Goal: Task Accomplishment & Management: Use online tool/utility

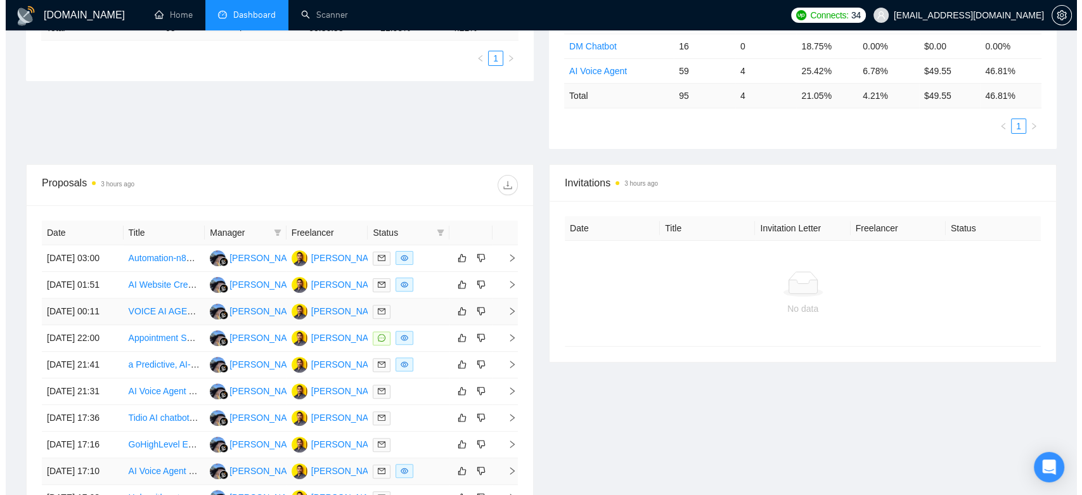
scroll to position [526, 0]
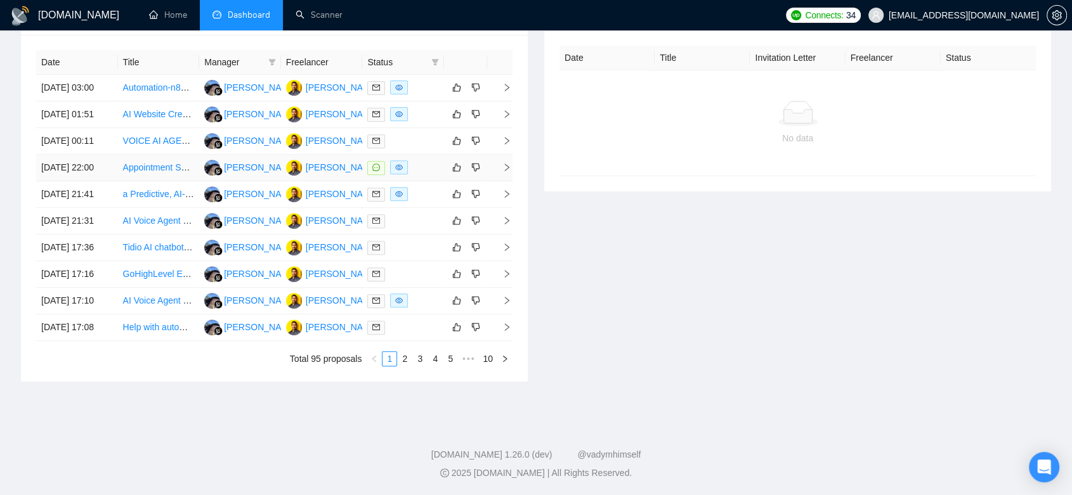
click at [424, 170] on div at bounding box center [403, 167] width 72 height 15
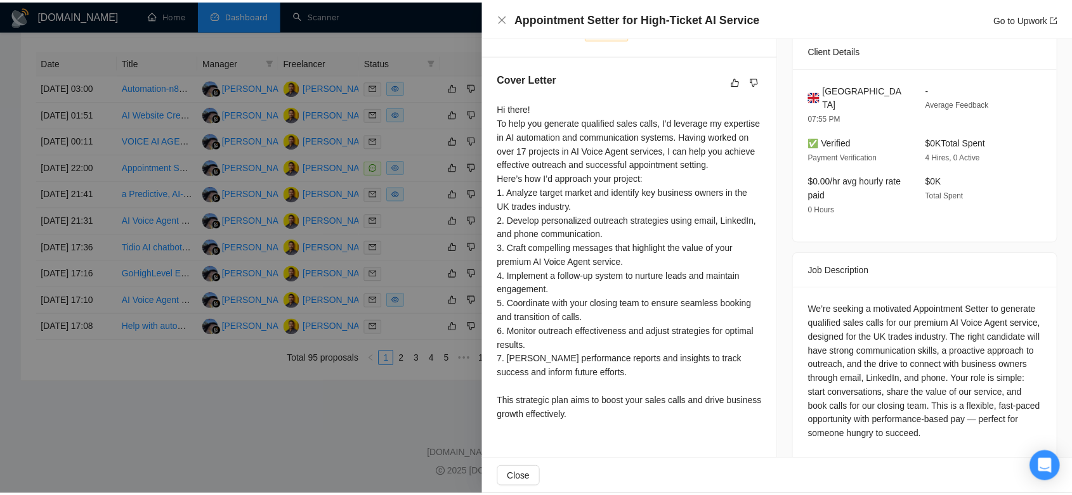
scroll to position [0, 0]
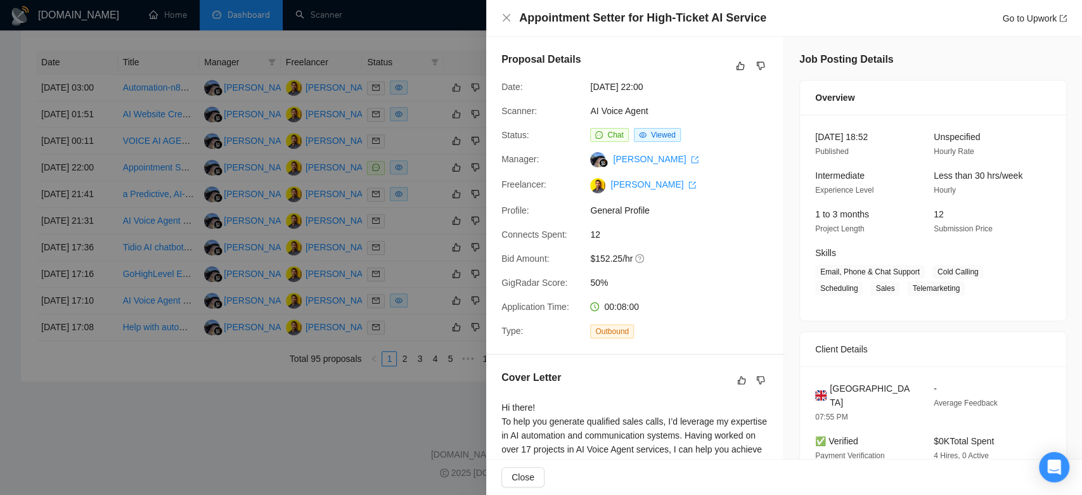
click at [160, 453] on div at bounding box center [541, 247] width 1082 height 495
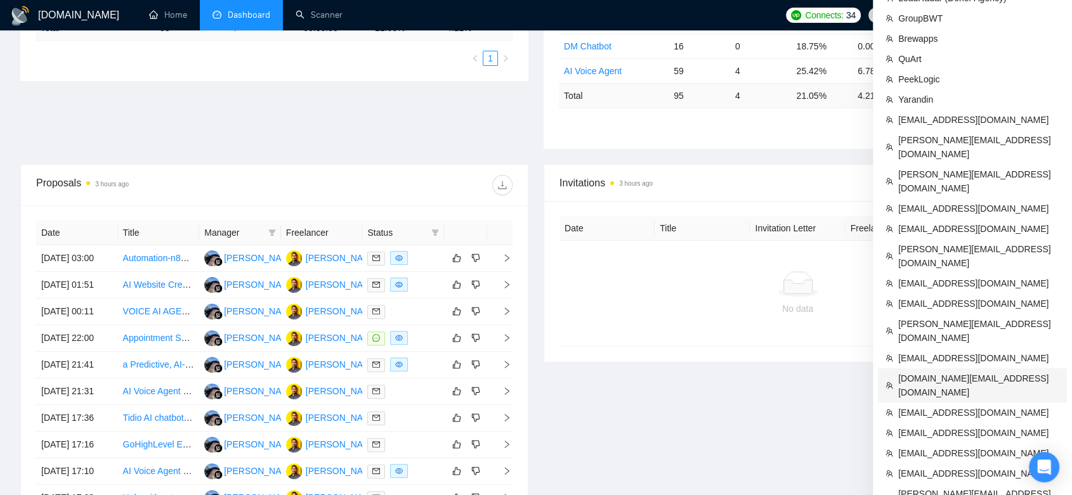
scroll to position [385, 0]
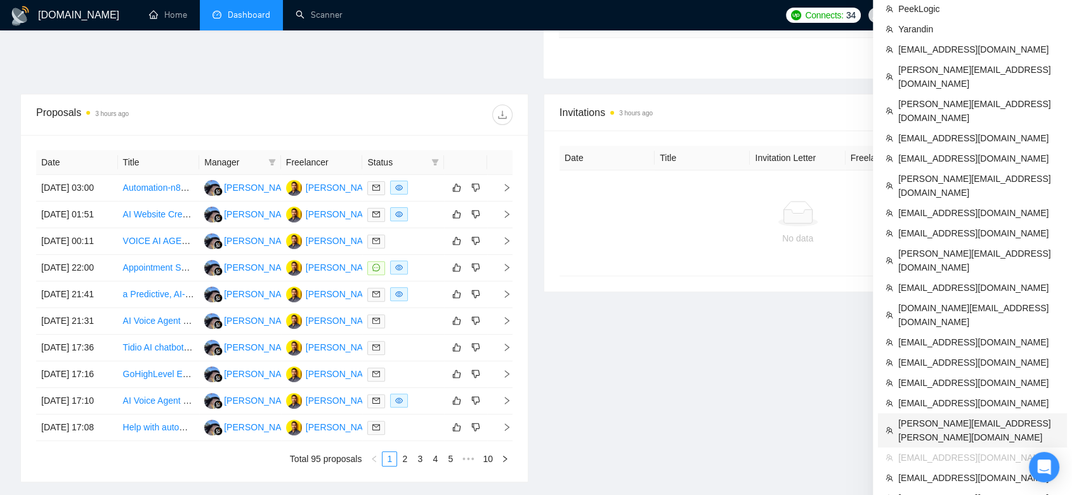
click at [975, 417] on span "[PERSON_NAME][EMAIL_ADDRESS][PERSON_NAME][DOMAIN_NAME]" at bounding box center [978, 431] width 161 height 28
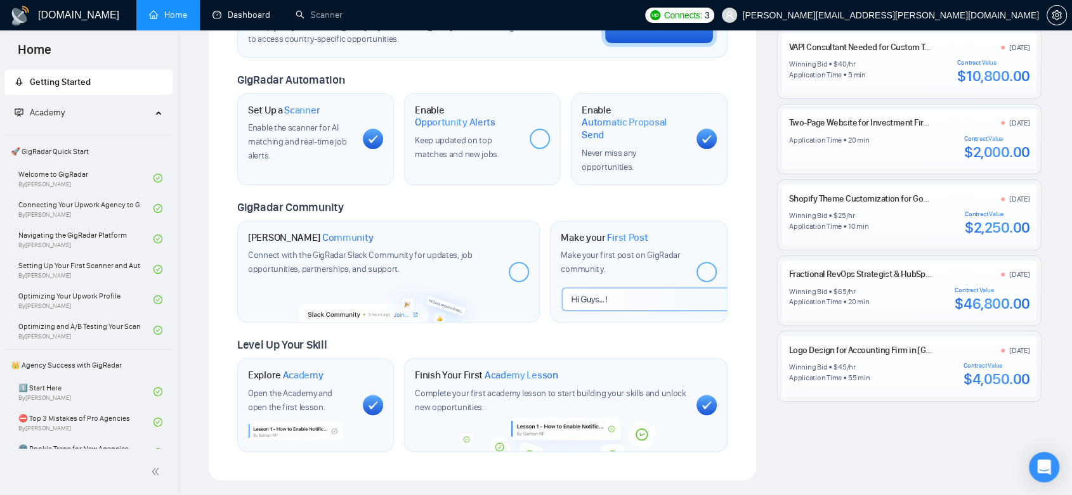
scroll to position [204, 0]
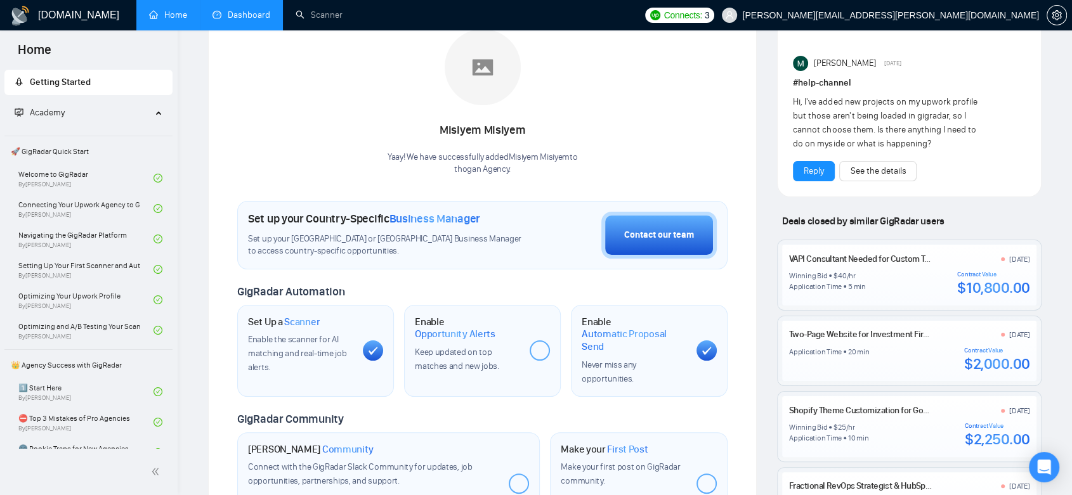
click at [258, 20] on link "Dashboard" at bounding box center [241, 15] width 58 height 11
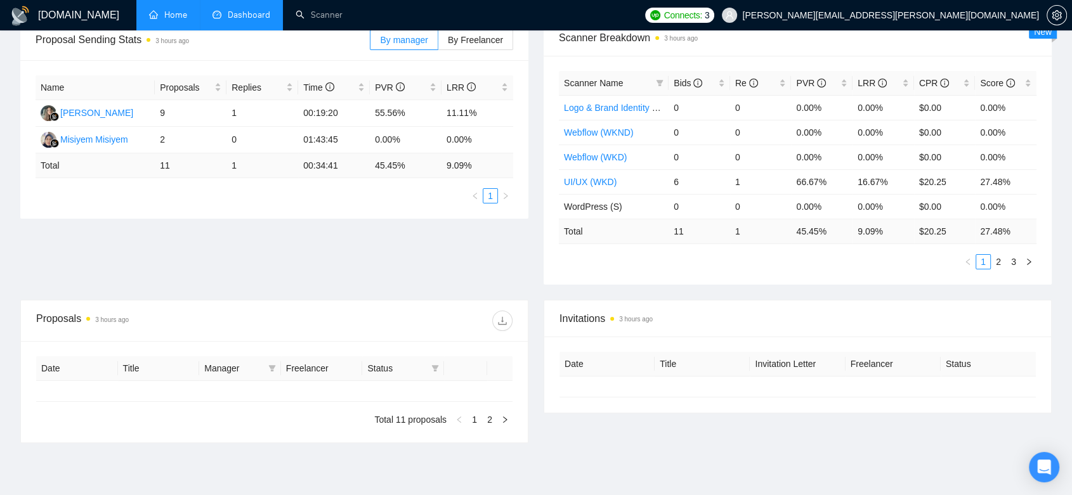
type input "[DATE]"
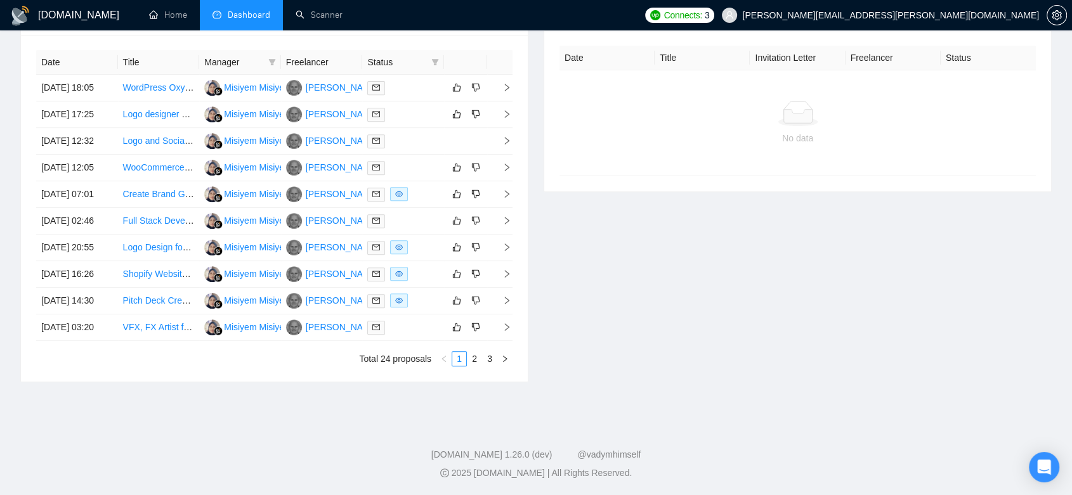
scroll to position [628, 0]
click at [497, 356] on button "button" at bounding box center [504, 358] width 15 height 15
click at [491, 359] on link "3" at bounding box center [490, 359] width 14 height 14
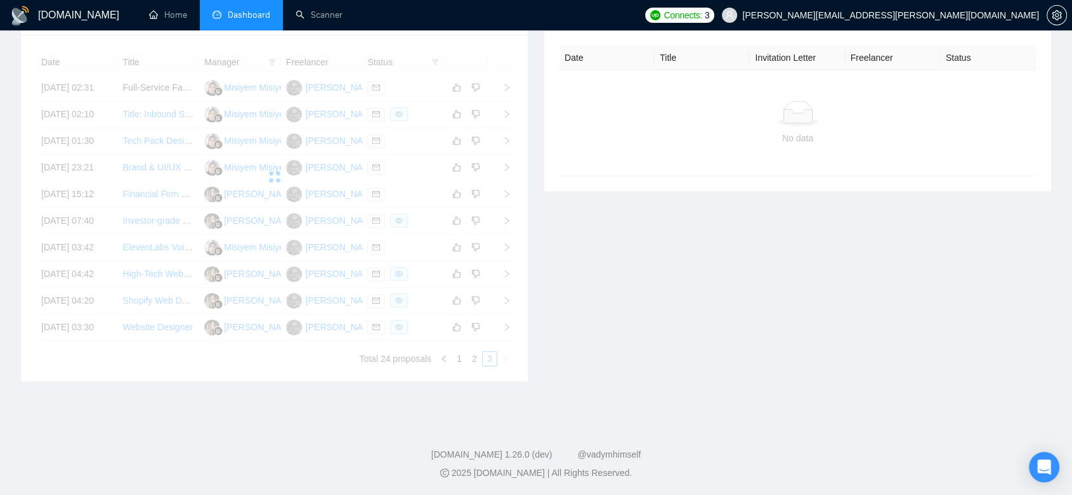
scroll to position [396, 0]
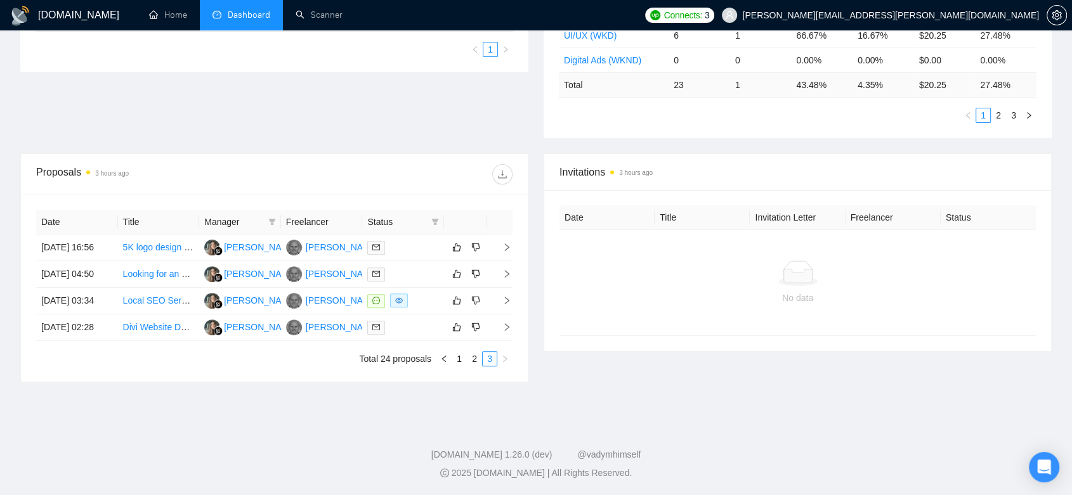
click at [610, 372] on div "Invitations 3 hours ago Date Title Invitation Letter Freelancer Status No data" at bounding box center [797, 267] width 523 height 229
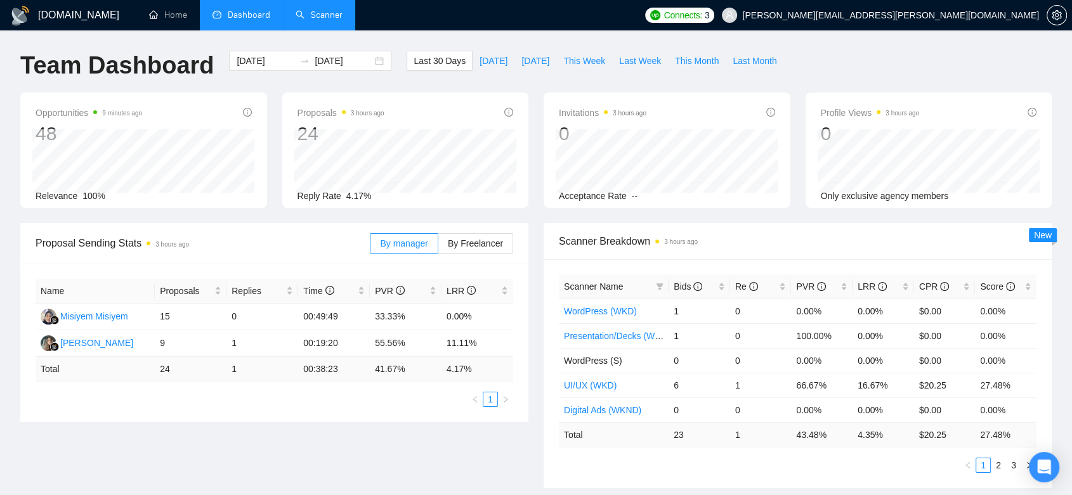
click at [342, 17] on link "Scanner" at bounding box center [318, 15] width 47 height 11
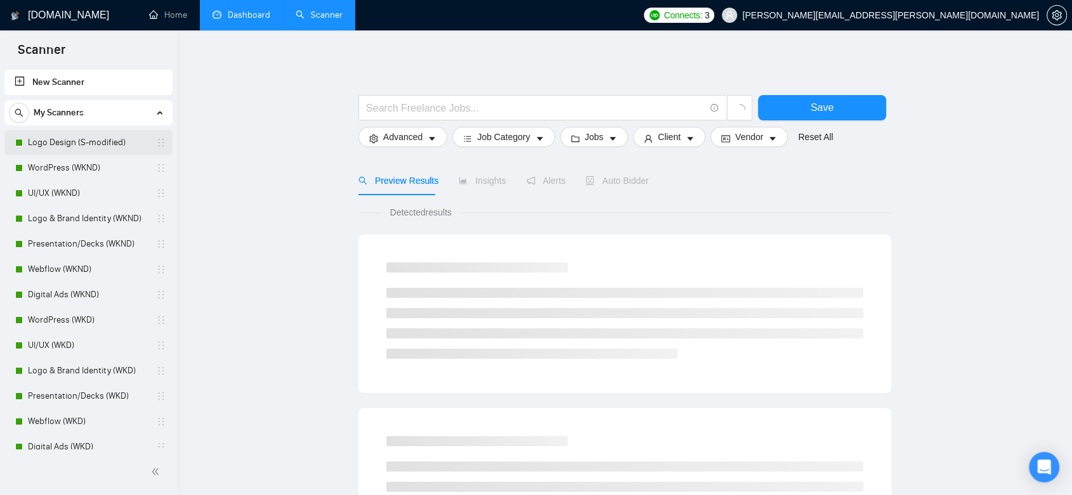
click at [98, 149] on link "Logo Design (S-modified)" at bounding box center [88, 142] width 120 height 25
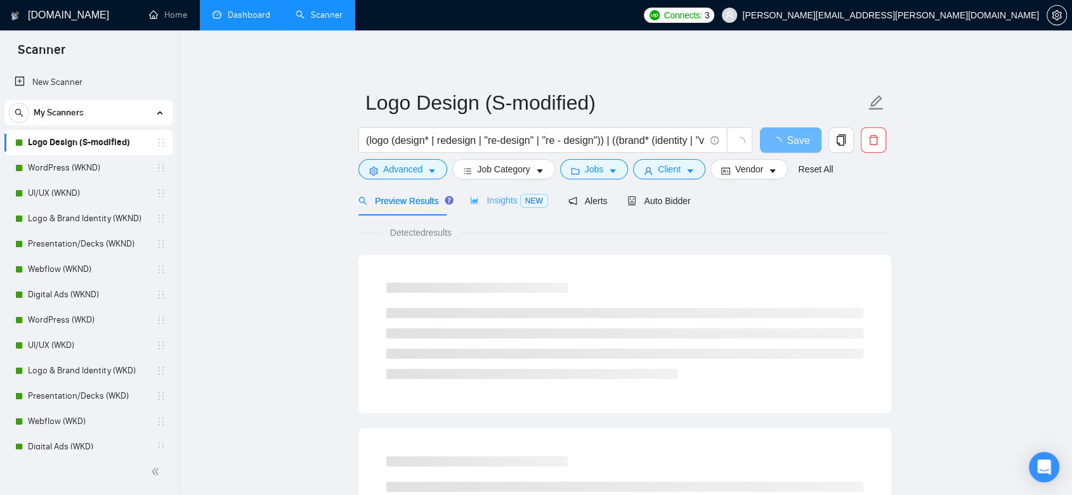
click at [502, 207] on div "Insights NEW" at bounding box center [508, 201] width 77 height 30
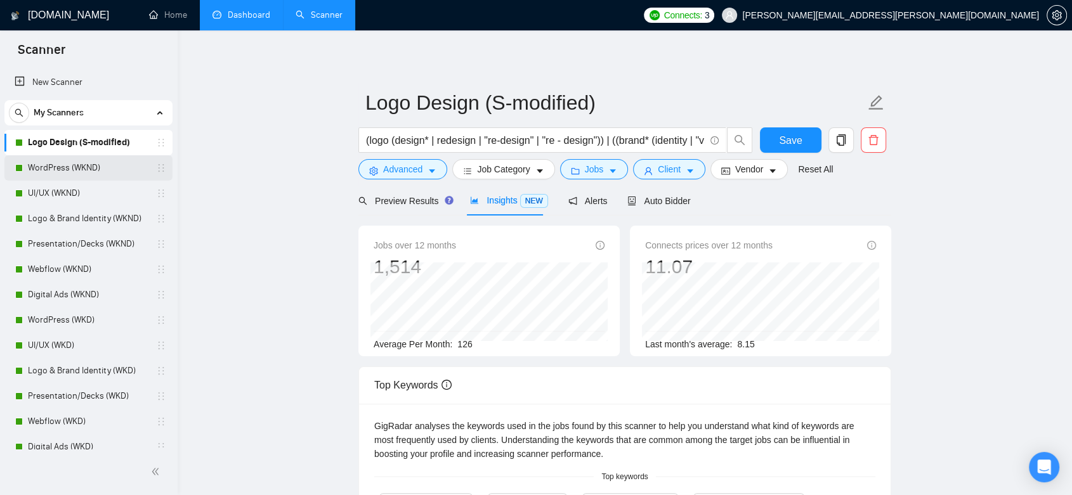
click at [96, 175] on link "WordPress (WKND)" at bounding box center [88, 167] width 120 height 25
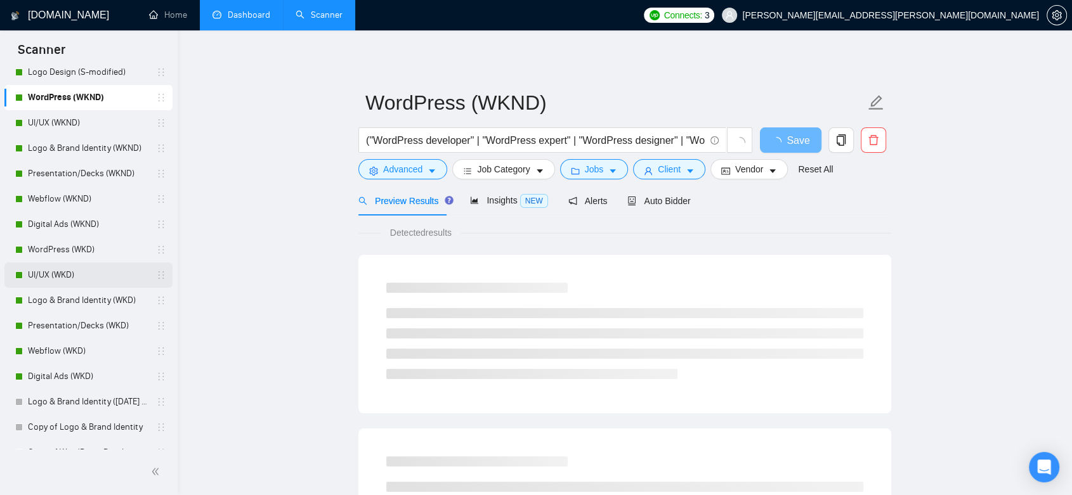
scroll to position [112, 0]
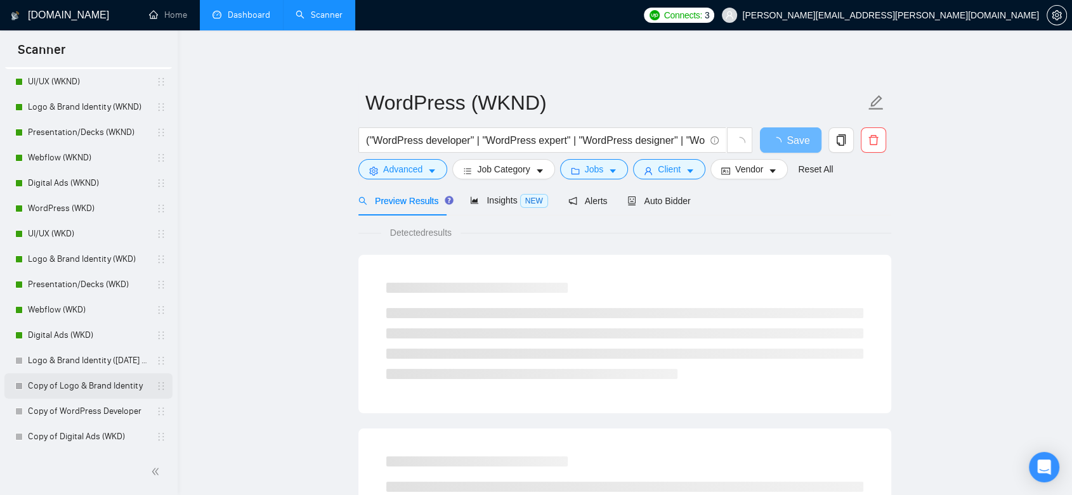
click at [117, 385] on link "Copy of Logo & Brand Identity" at bounding box center [88, 385] width 120 height 25
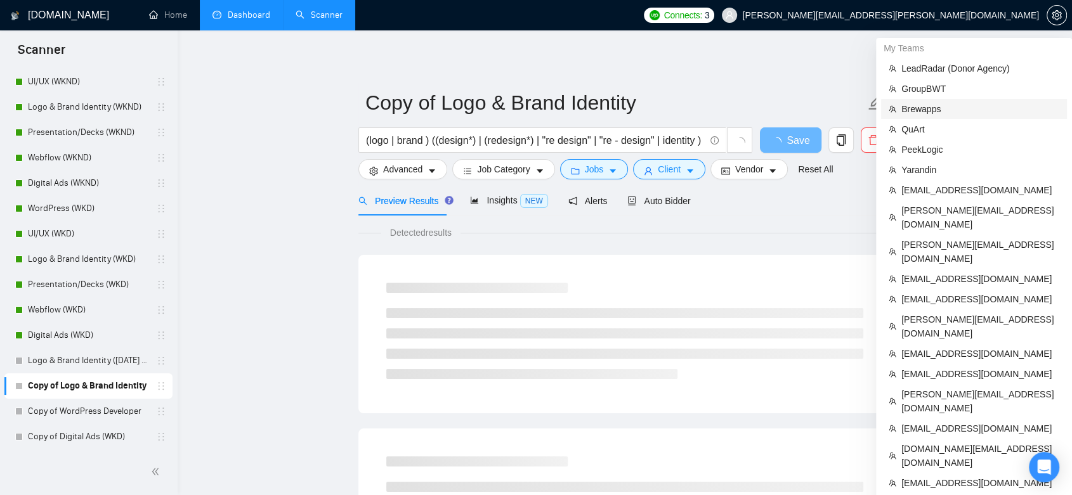
click at [944, 115] on span "Brewapps" at bounding box center [980, 109] width 158 height 14
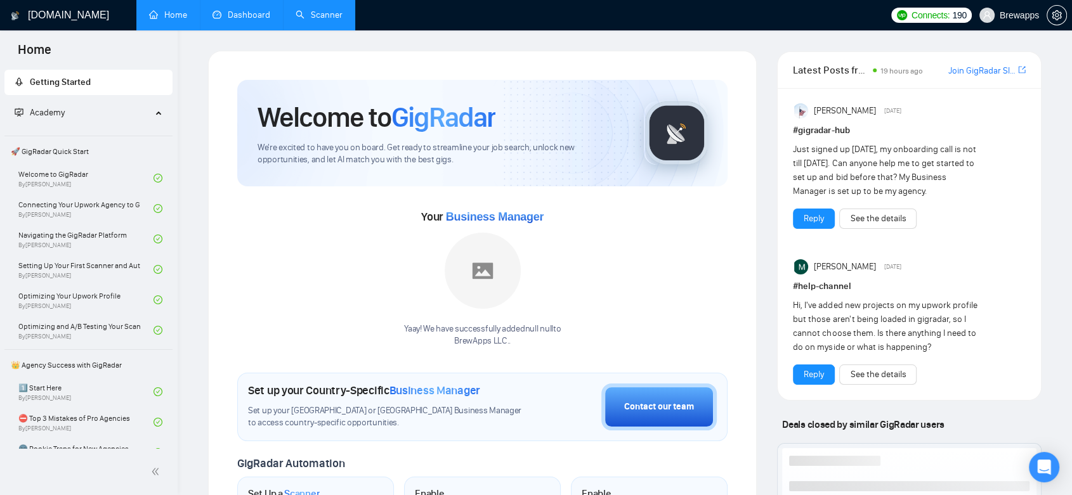
click at [254, 10] on link "Dashboard" at bounding box center [241, 15] width 58 height 11
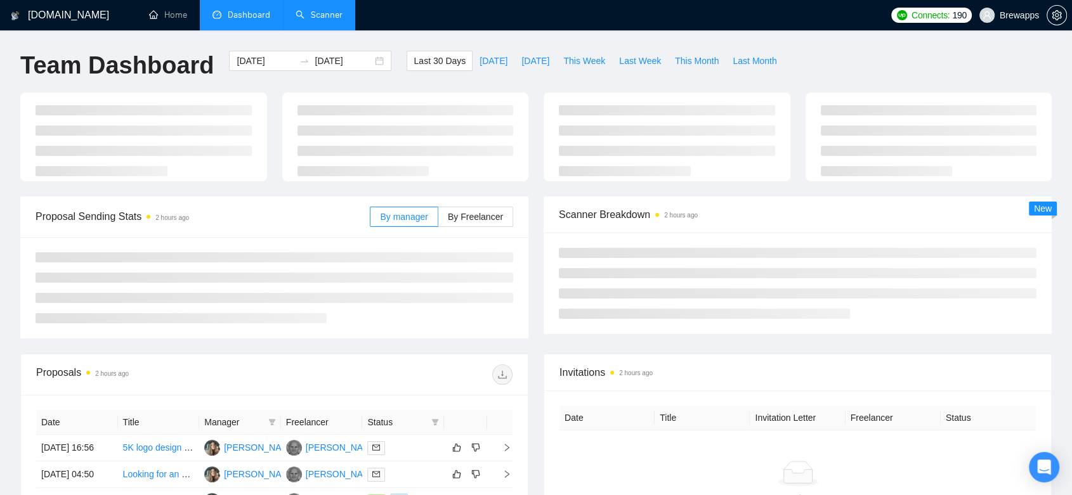
type input "[DATE]"
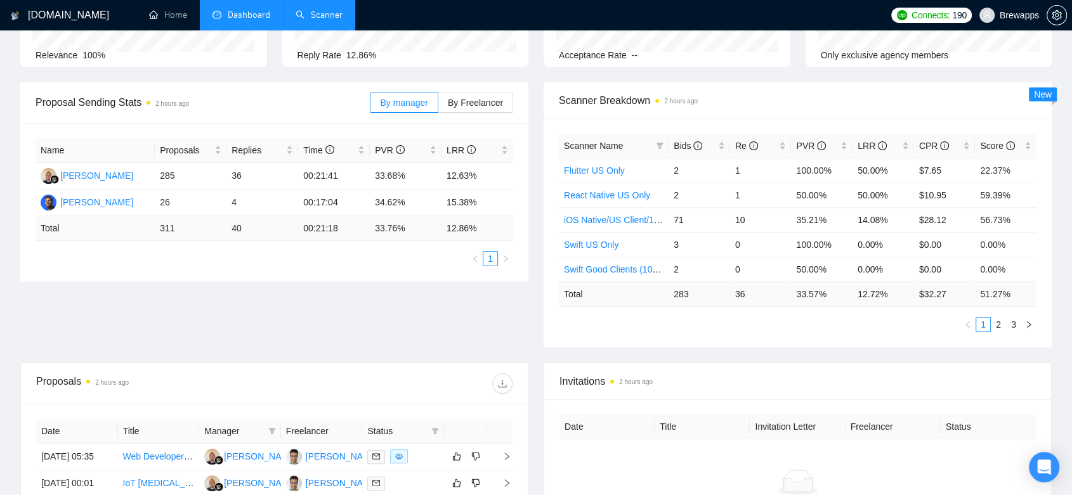
scroll to position [352, 0]
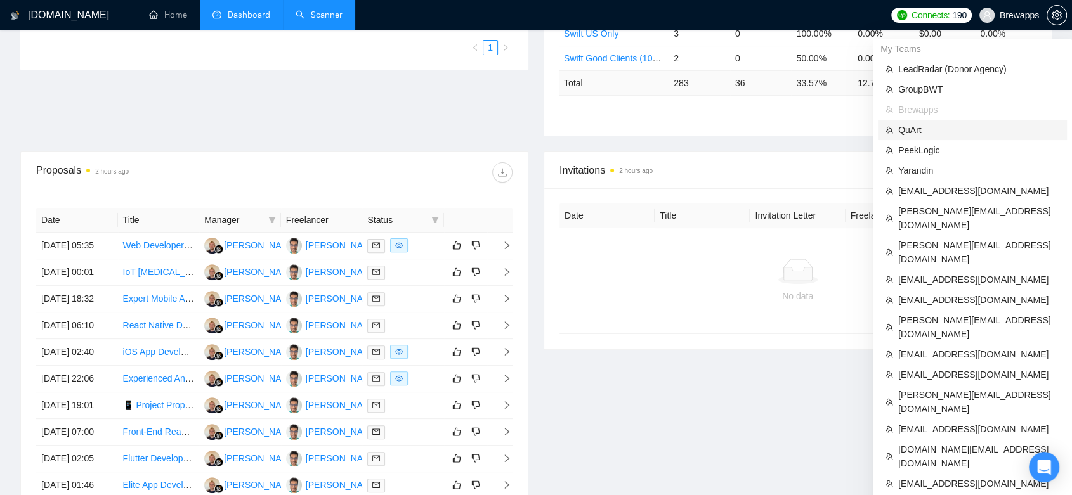
click at [948, 133] on span "QuArt" at bounding box center [978, 130] width 161 height 14
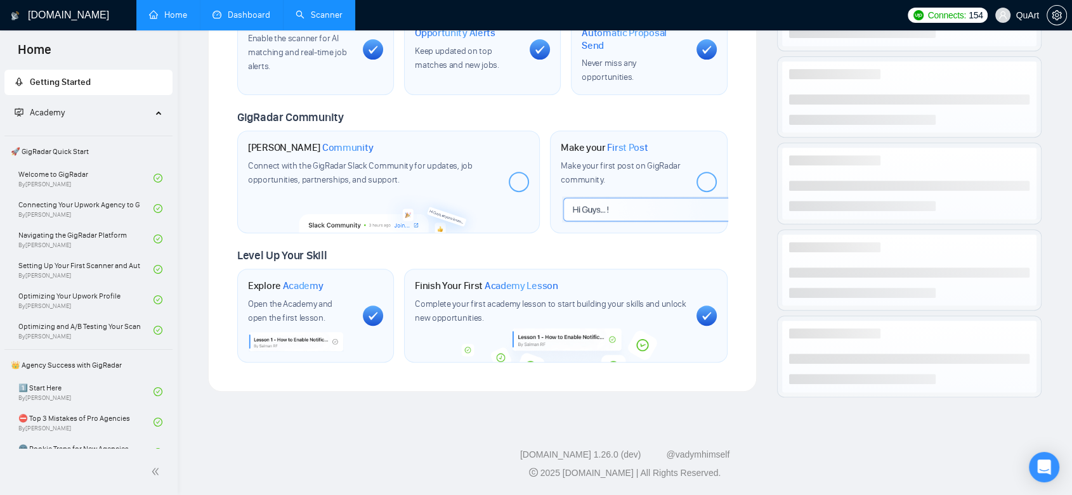
scroll to position [467, 0]
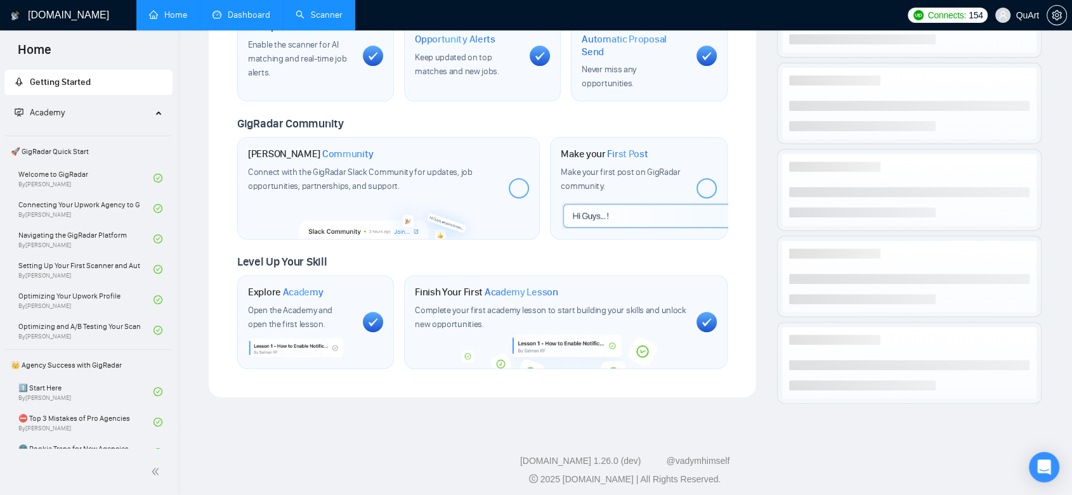
click at [253, 16] on link "Dashboard" at bounding box center [241, 15] width 58 height 11
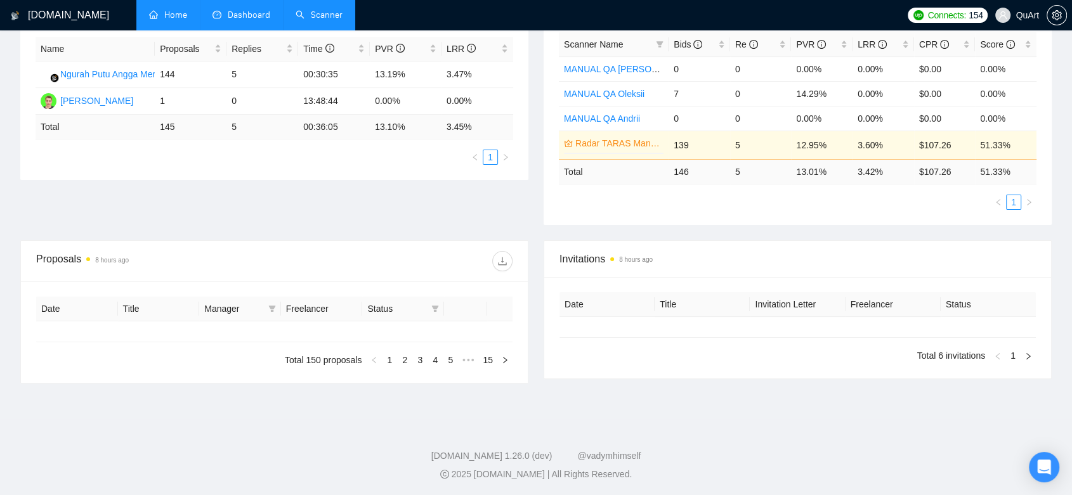
type input "[DATE]"
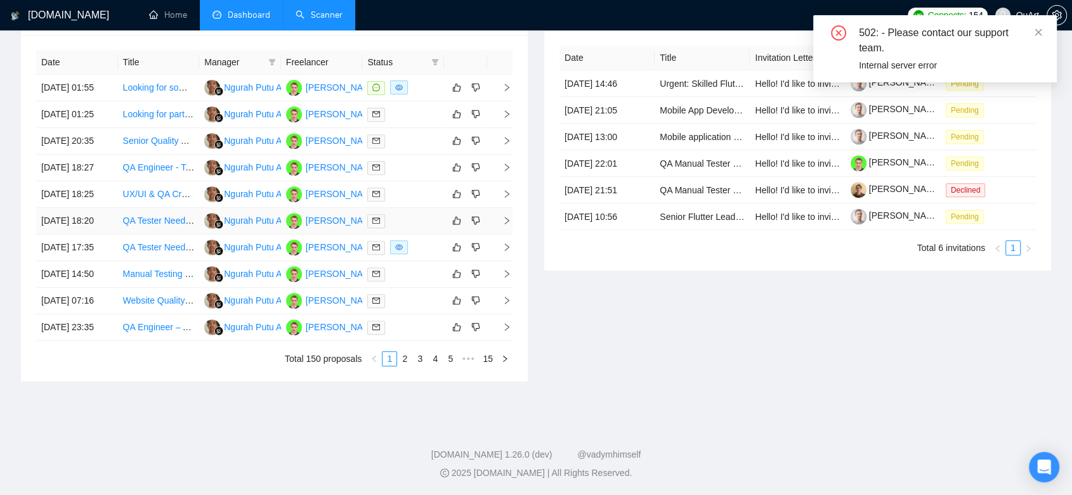
scroll to position [172, 0]
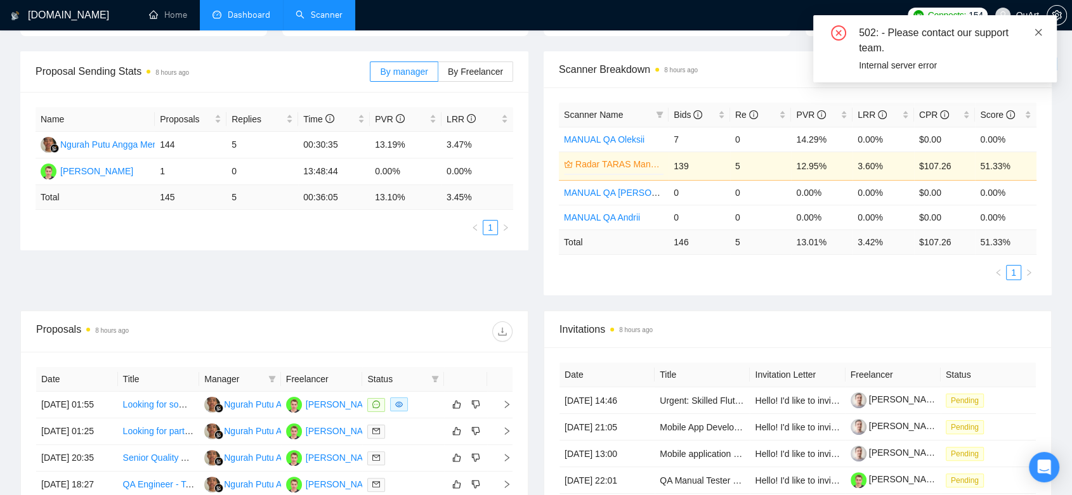
click at [1038, 30] on icon "close" at bounding box center [1038, 32] width 9 height 9
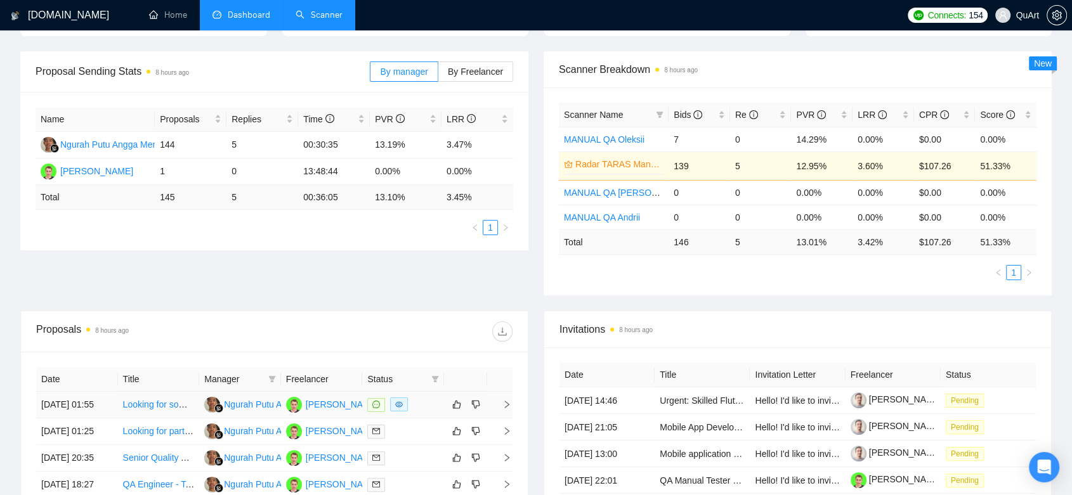
click at [330, 418] on td "Taras Katsora" at bounding box center [322, 405] width 82 height 27
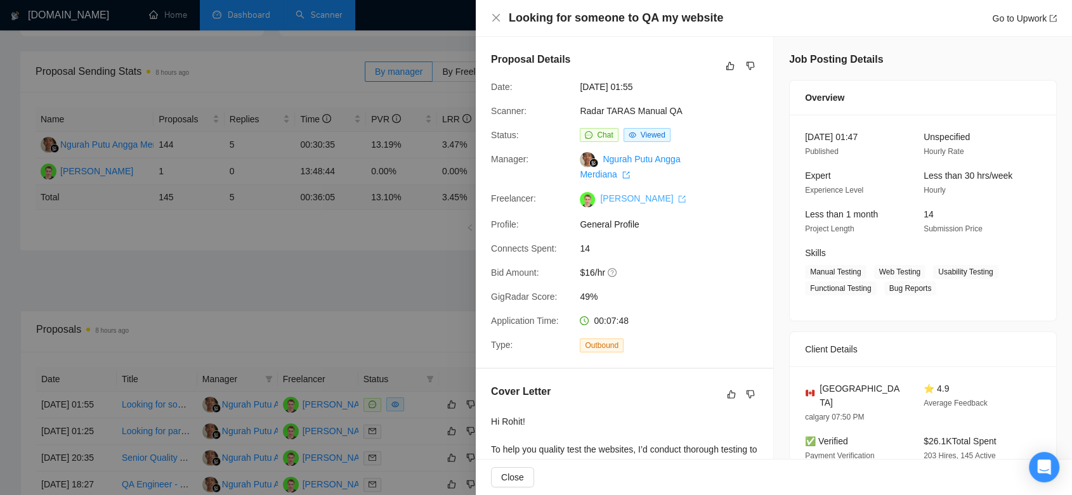
click at [652, 194] on link "Taras Katsora" at bounding box center [643, 198] width 86 height 10
click at [405, 292] on div at bounding box center [536, 247] width 1072 height 495
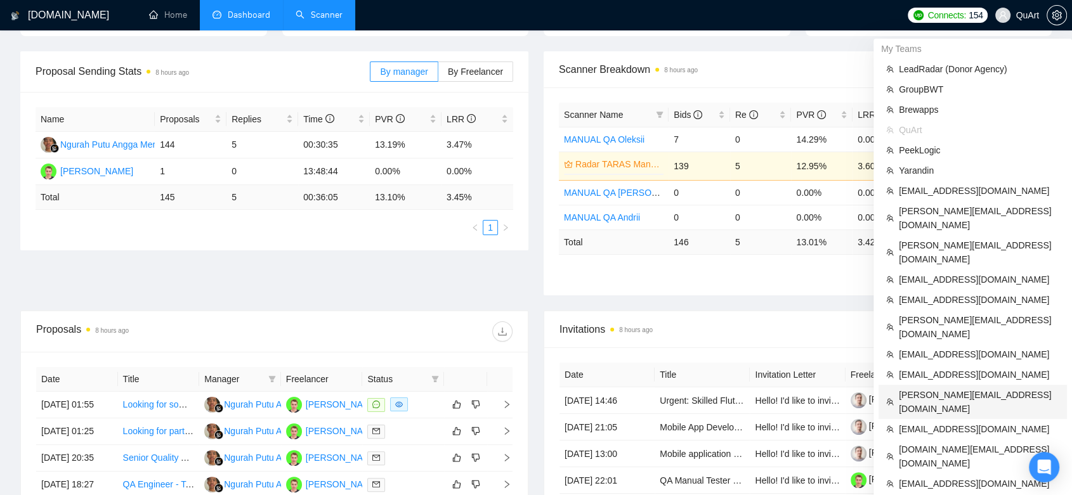
click at [937, 388] on span "[PERSON_NAME][EMAIL_ADDRESS][DOMAIN_NAME]" at bounding box center [978, 402] width 160 height 28
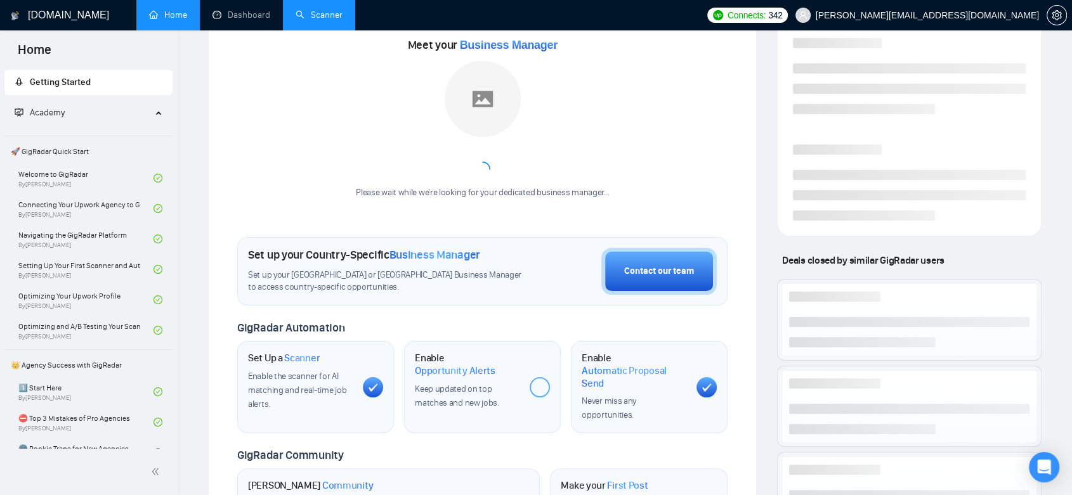
scroll to position [349, 0]
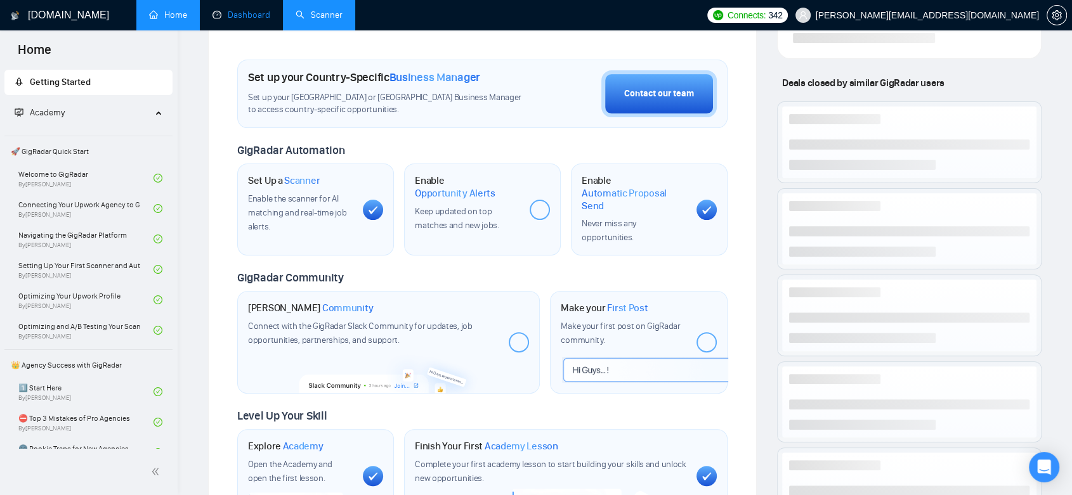
click at [228, 13] on link "Dashboard" at bounding box center [241, 15] width 58 height 11
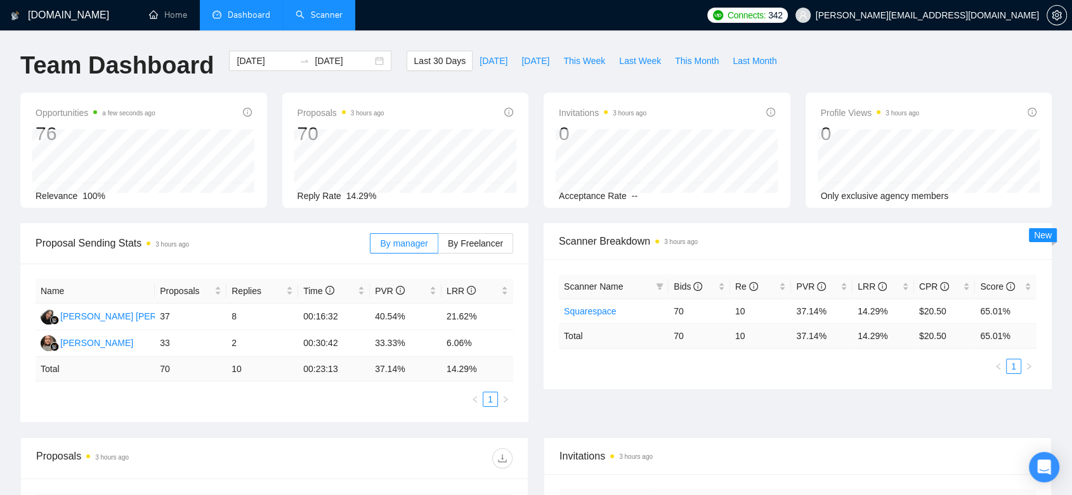
click at [342, 15] on link "Scanner" at bounding box center [318, 15] width 47 height 11
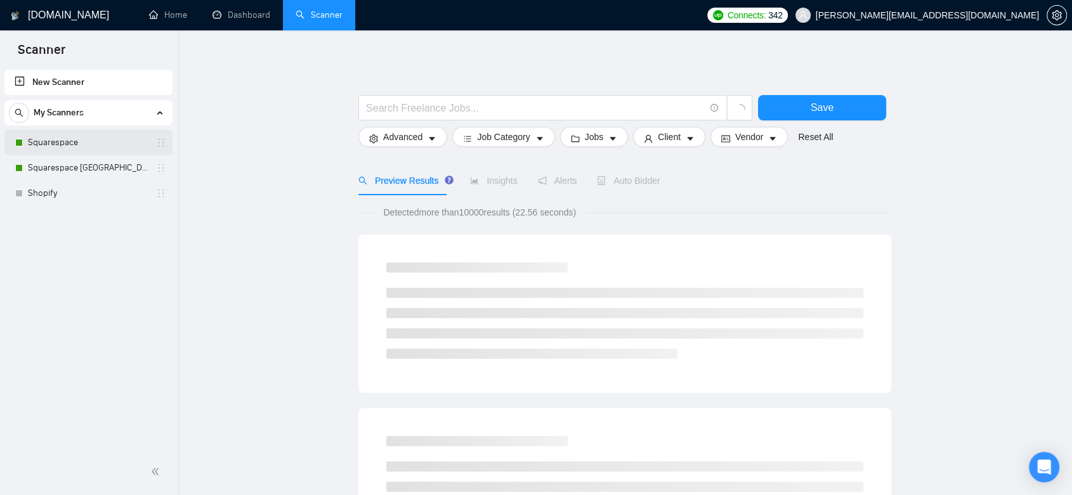
click at [98, 141] on link "Squarespace" at bounding box center [88, 142] width 120 height 25
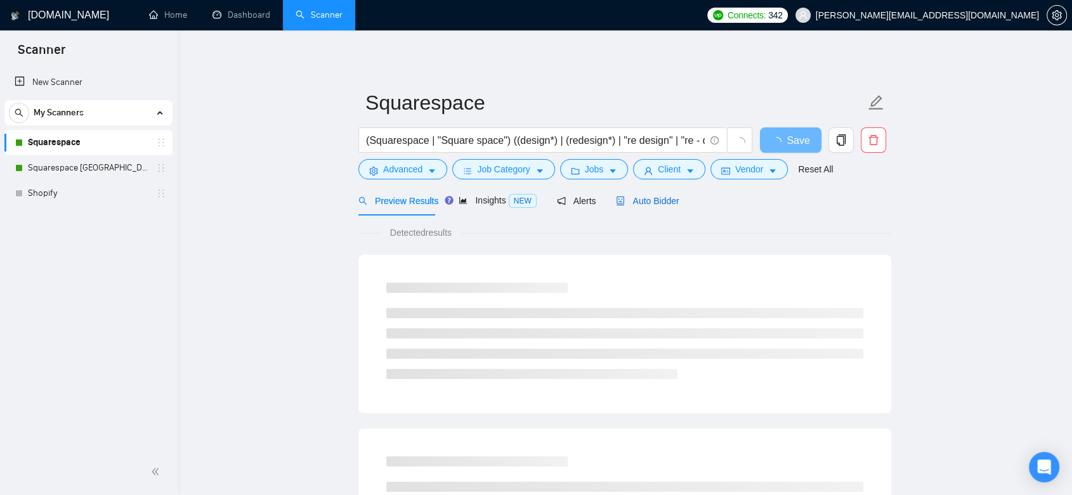
click at [642, 199] on span "Auto Bidder" at bounding box center [647, 201] width 63 height 10
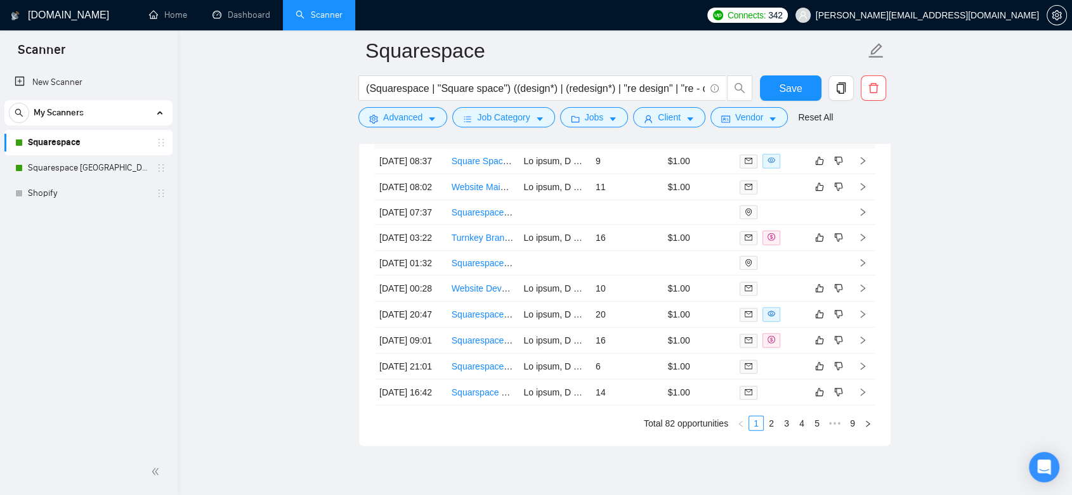
scroll to position [3311, 0]
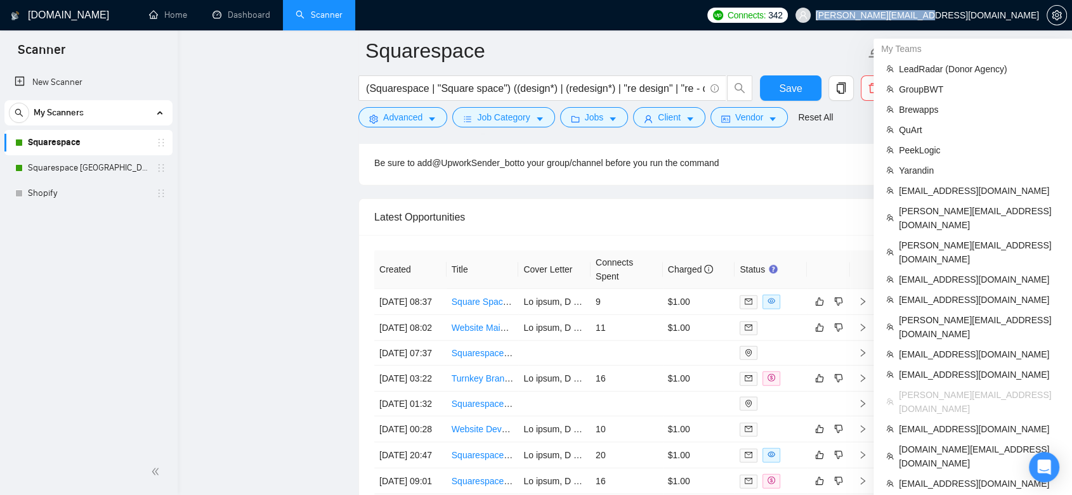
click at [1037, 17] on span "[PERSON_NAME][EMAIL_ADDRESS][DOMAIN_NAME]" at bounding box center [917, 15] width 259 height 41
copy span "[PERSON_NAME][EMAIL_ADDRESS][DOMAIN_NAME]"
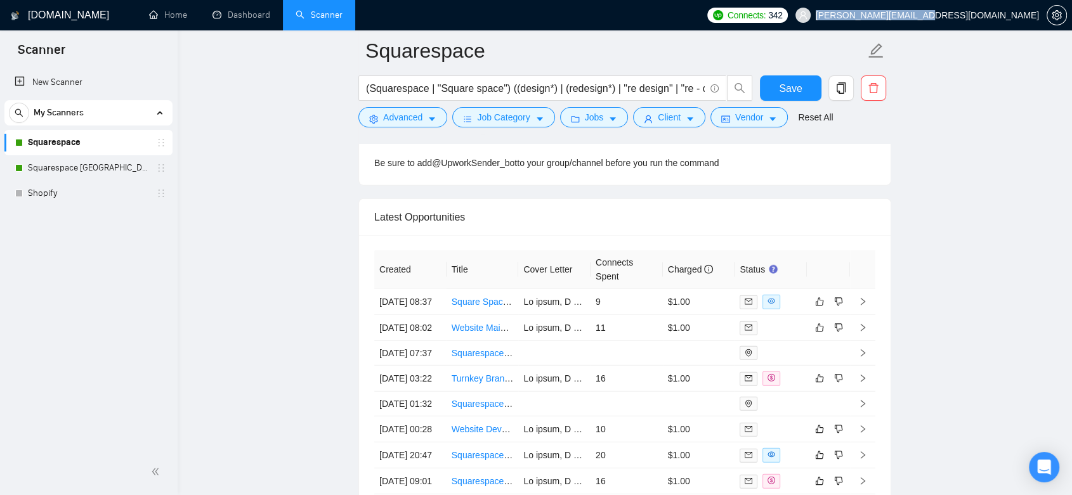
click at [112, 141] on link "Squarespace" at bounding box center [88, 142] width 120 height 25
click at [79, 144] on link "Squarespace" at bounding box center [88, 142] width 120 height 25
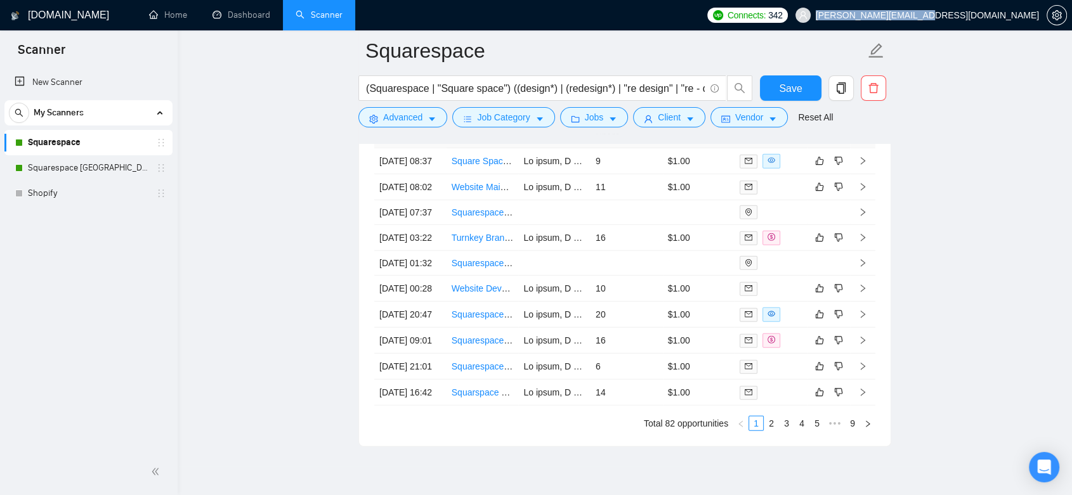
scroll to position [3382, 0]
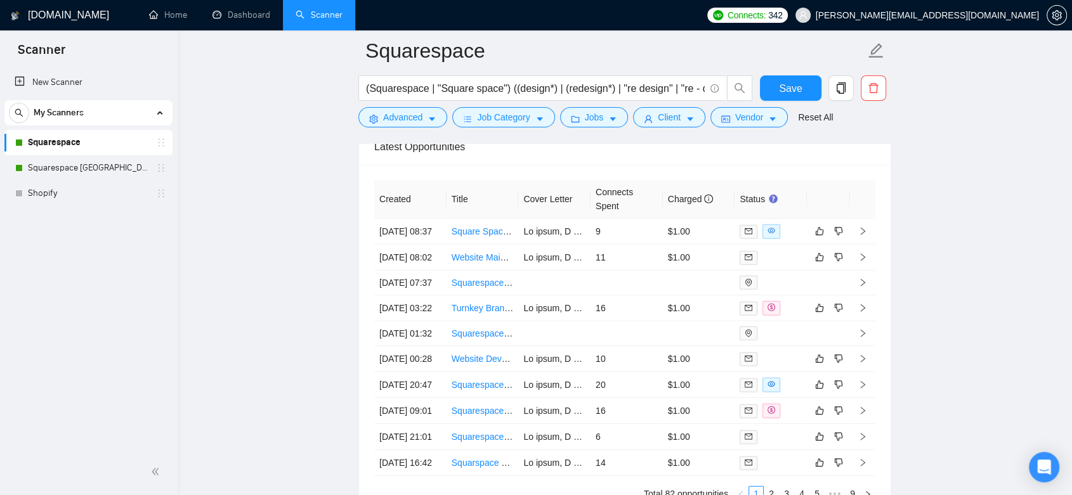
click at [111, 164] on link "Squarespace [GEOGRAPHIC_DATA]" at bounding box center [88, 167] width 120 height 25
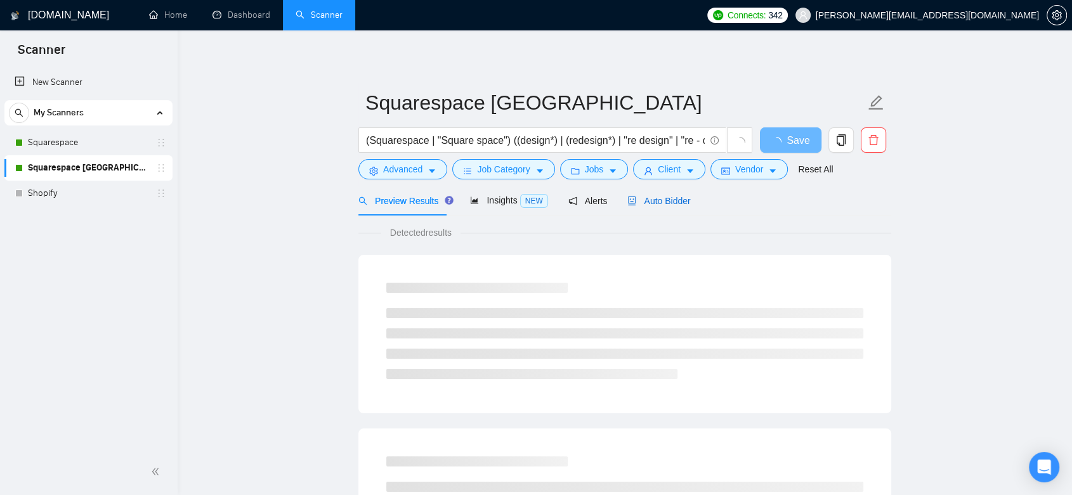
click at [658, 194] on div "Auto Bidder" at bounding box center [658, 201] width 63 height 14
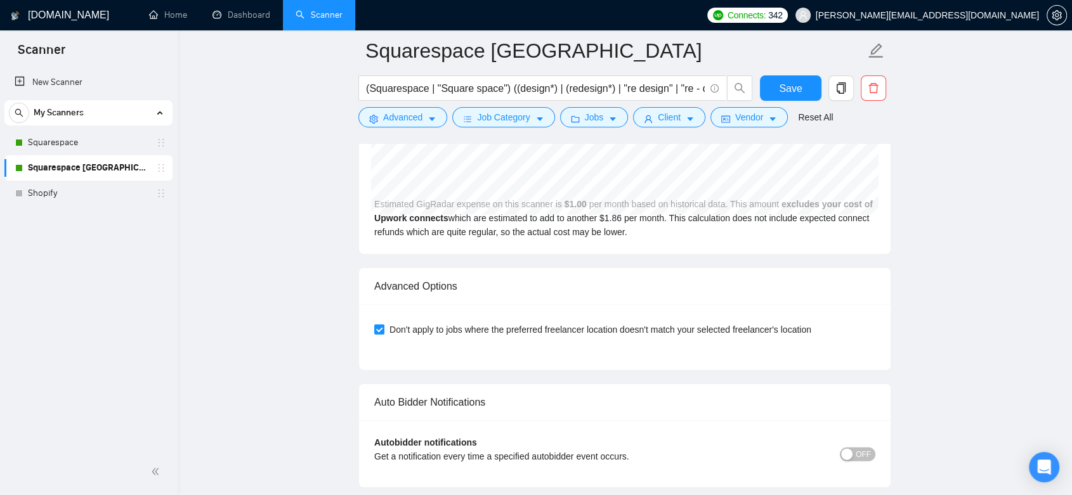
scroll to position [3130, 0]
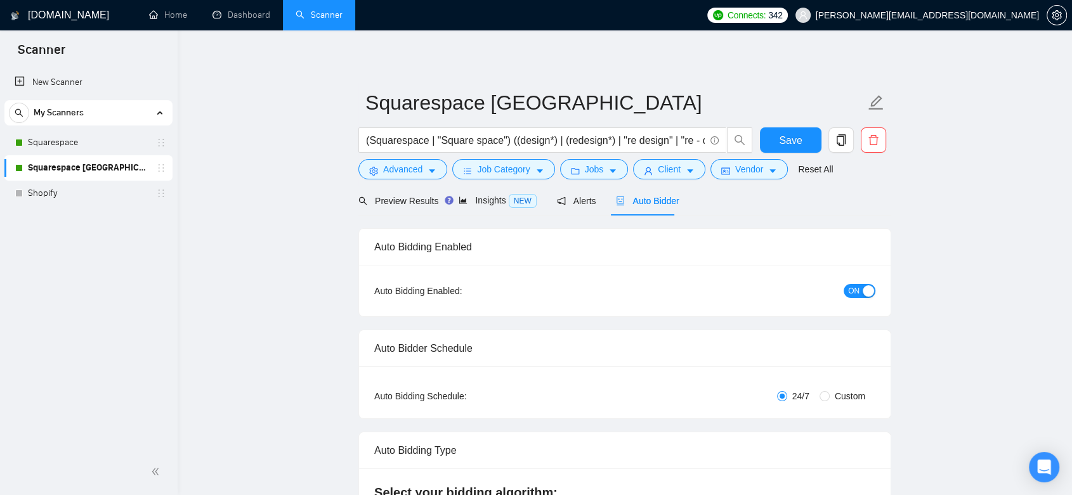
drag, startPoint x: 1040, startPoint y: 15, endPoint x: 962, endPoint y: 11, distance: 78.1
click at [961, 10] on span "[PERSON_NAME][EMAIL_ADDRESS][DOMAIN_NAME]" at bounding box center [917, 15] width 259 height 41
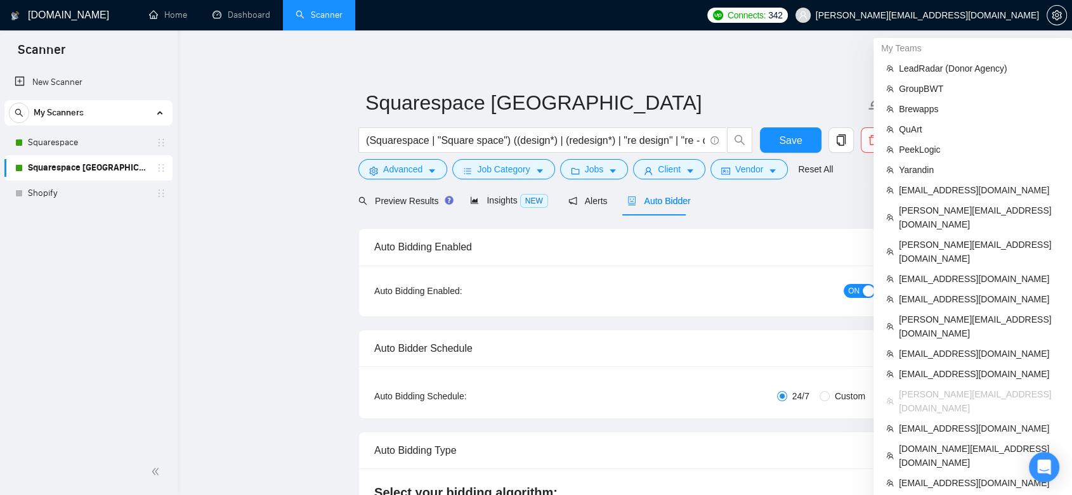
click at [1038, 15] on span "[PERSON_NAME][EMAIL_ADDRESS][DOMAIN_NAME]" at bounding box center [926, 15] width 223 height 0
click at [1035, 18] on span "[PERSON_NAME][EMAIL_ADDRESS][DOMAIN_NAME]" at bounding box center [917, 15] width 259 height 41
copy span "[PERSON_NAME][EMAIL_ADDRESS][DOMAIN_NAME]"
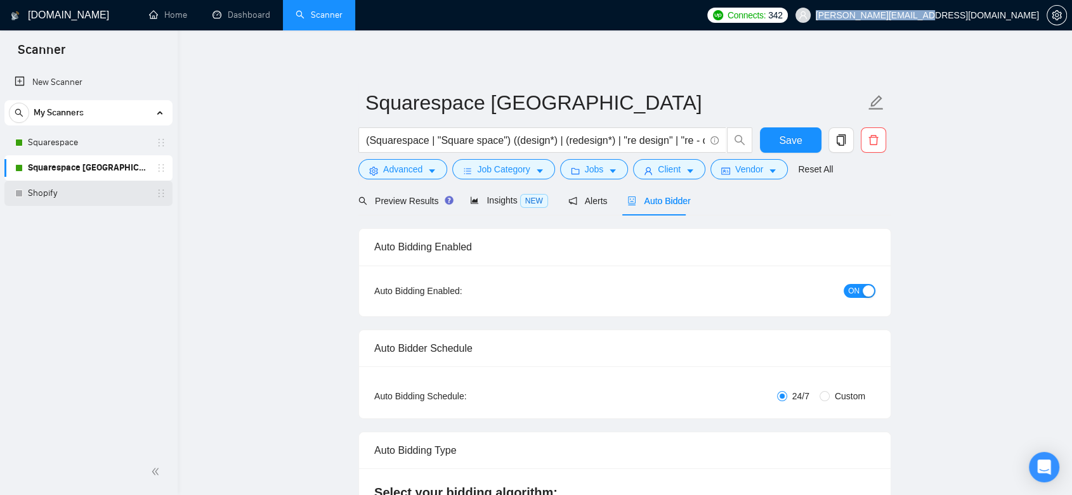
click at [89, 199] on link "Shopify" at bounding box center [88, 193] width 120 height 25
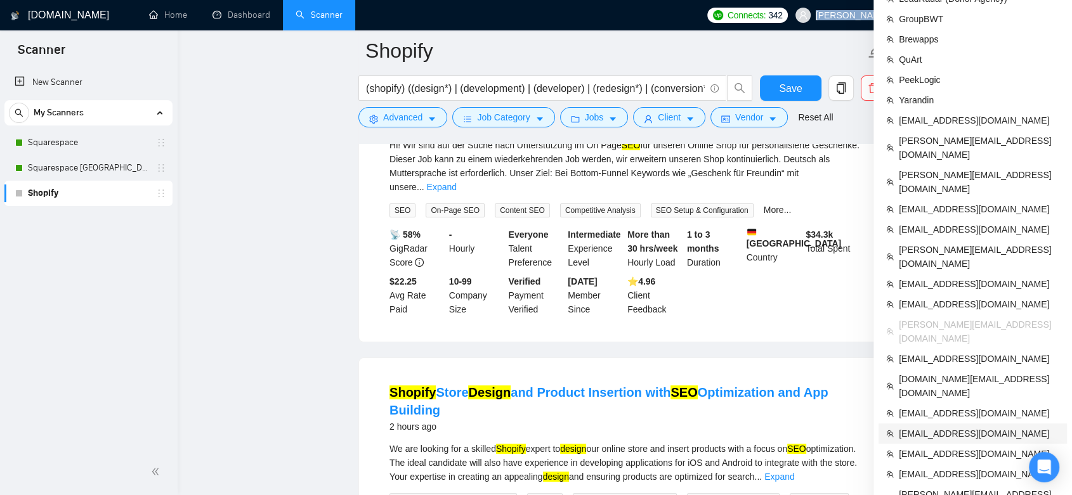
scroll to position [352, 0]
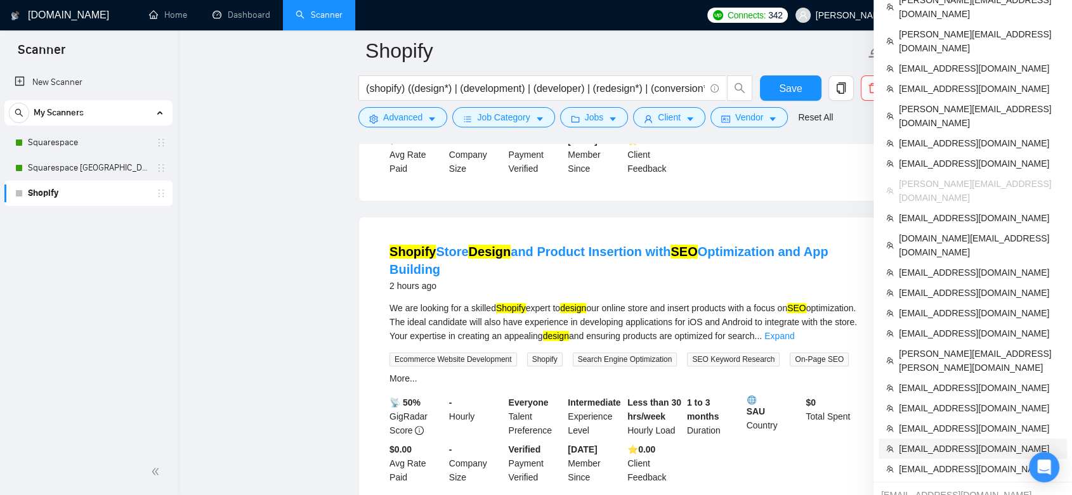
click at [970, 442] on span "[EMAIL_ADDRESS][DOMAIN_NAME]" at bounding box center [978, 449] width 160 height 14
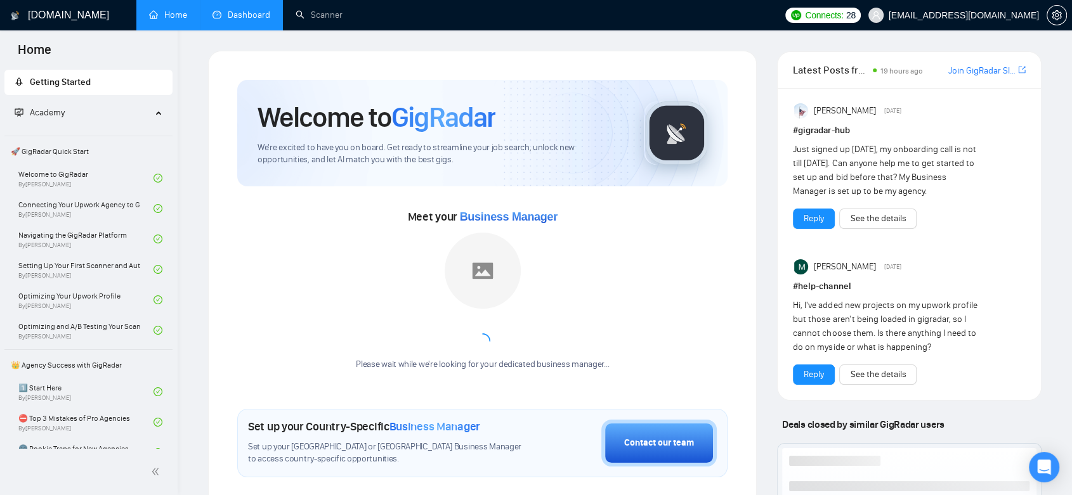
click at [243, 10] on link "Dashboard" at bounding box center [241, 15] width 58 height 11
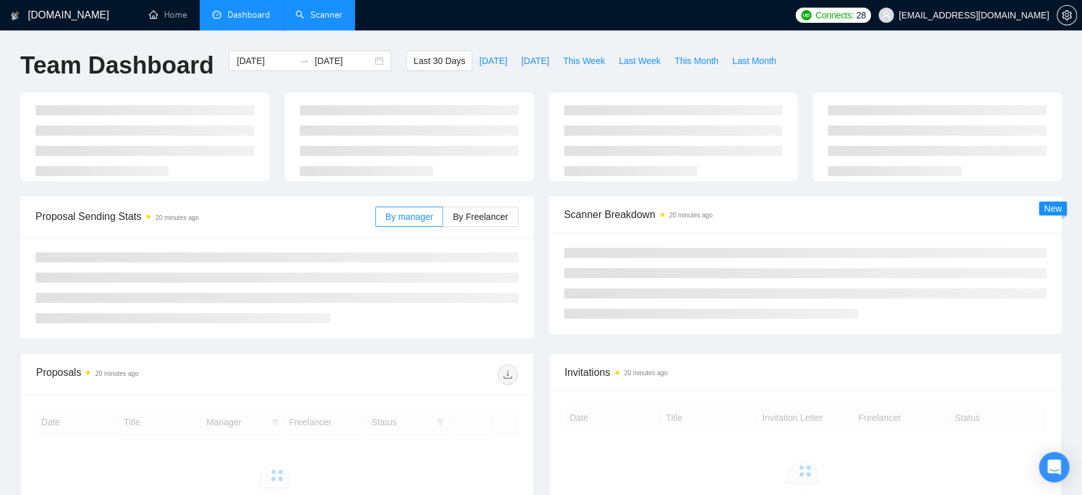
click at [314, 14] on link "Scanner" at bounding box center [318, 15] width 47 height 11
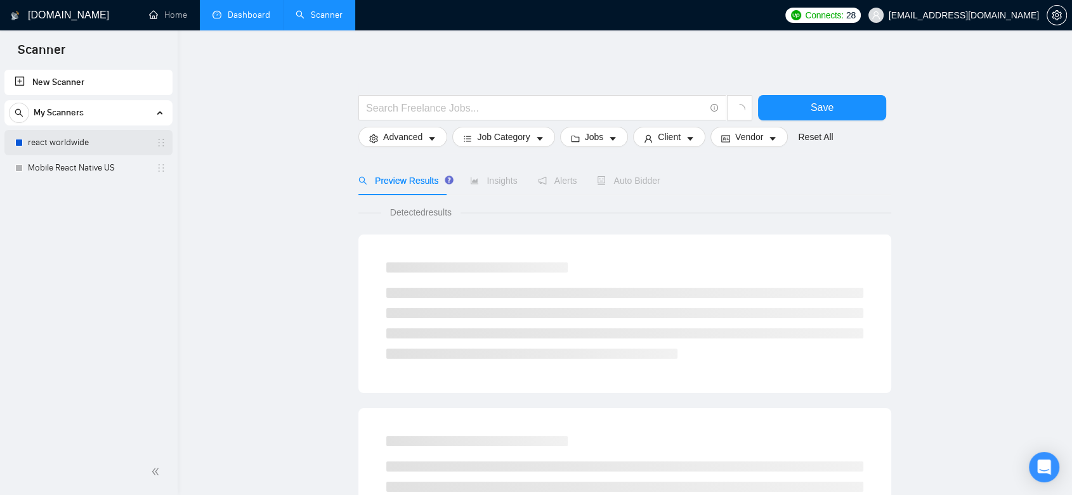
click at [113, 147] on link "react worldwide" at bounding box center [88, 142] width 120 height 25
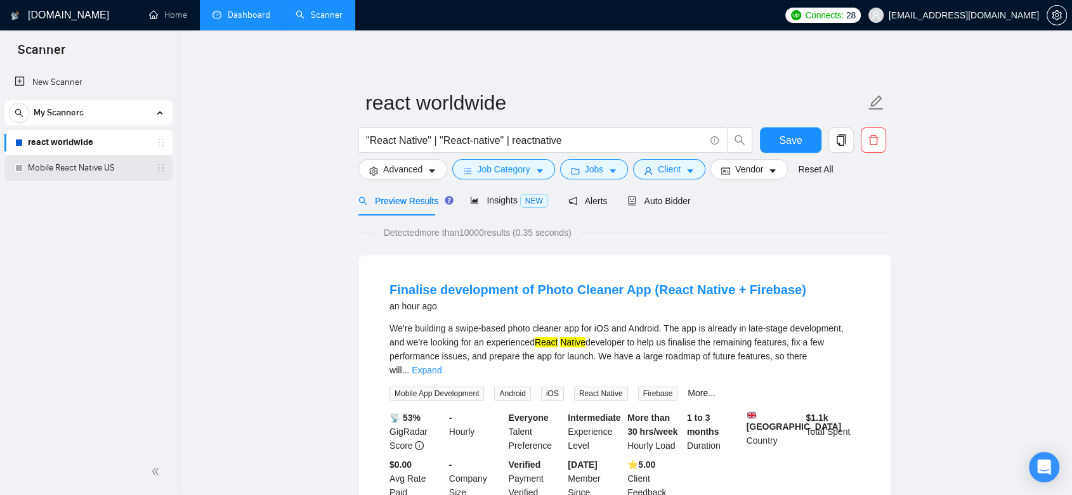
click at [103, 171] on link "Mobile React Native US" at bounding box center [88, 167] width 120 height 25
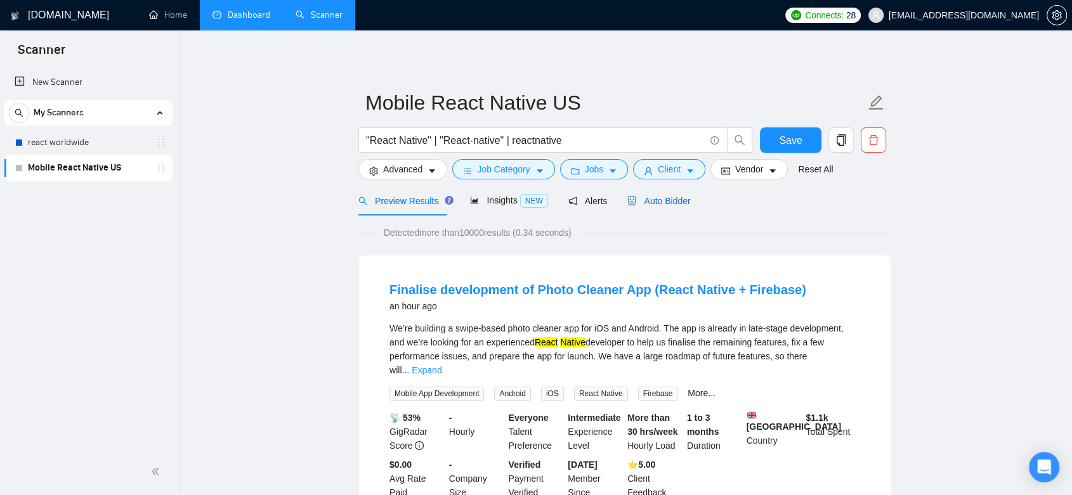
click at [675, 199] on span "Auto Bidder" at bounding box center [658, 201] width 63 height 10
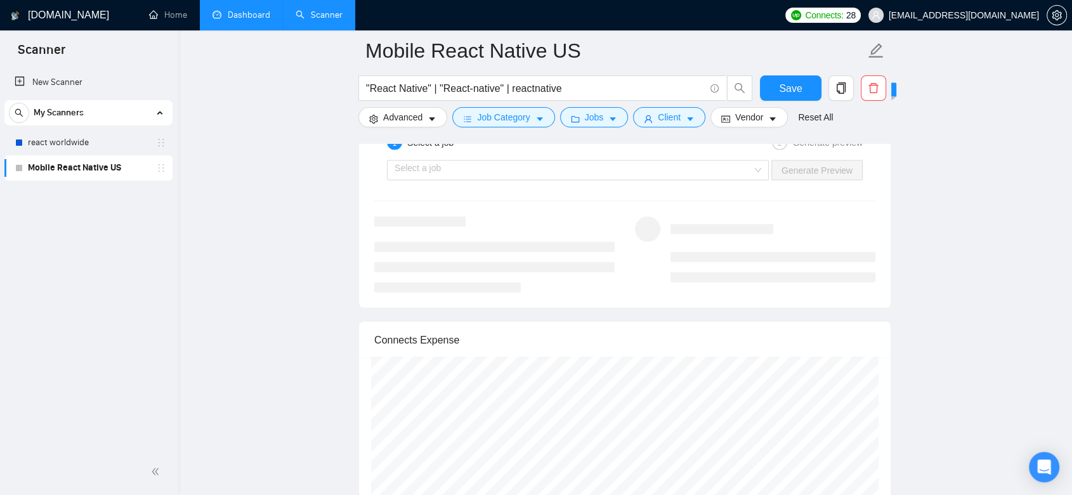
scroll to position [2747, 0]
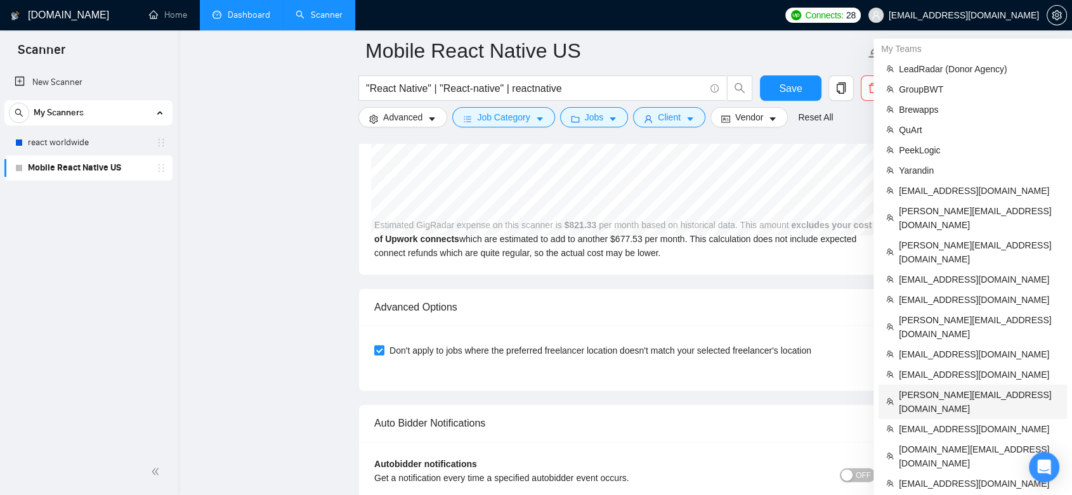
click at [965, 388] on span "[PERSON_NAME][EMAIL_ADDRESS][DOMAIN_NAME]" at bounding box center [978, 402] width 160 height 28
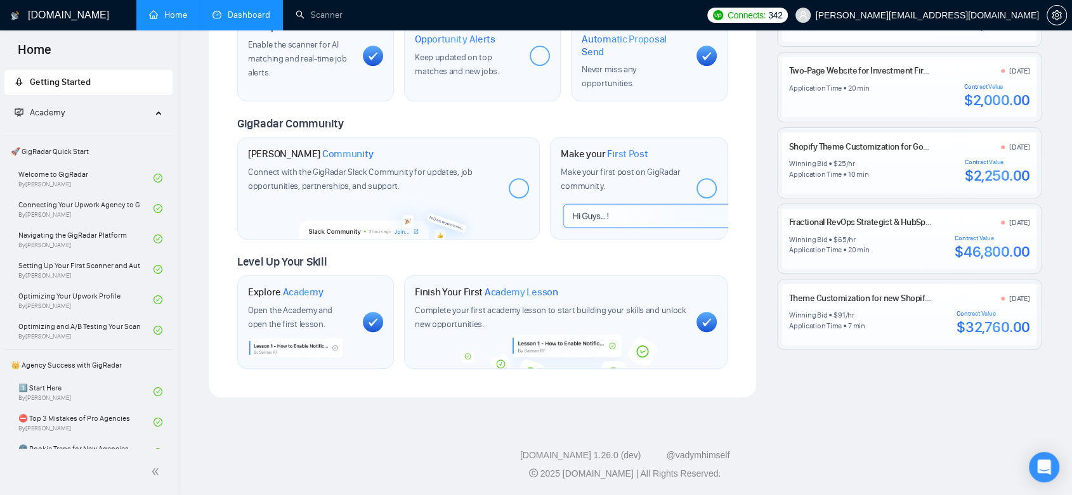
scroll to position [465, 0]
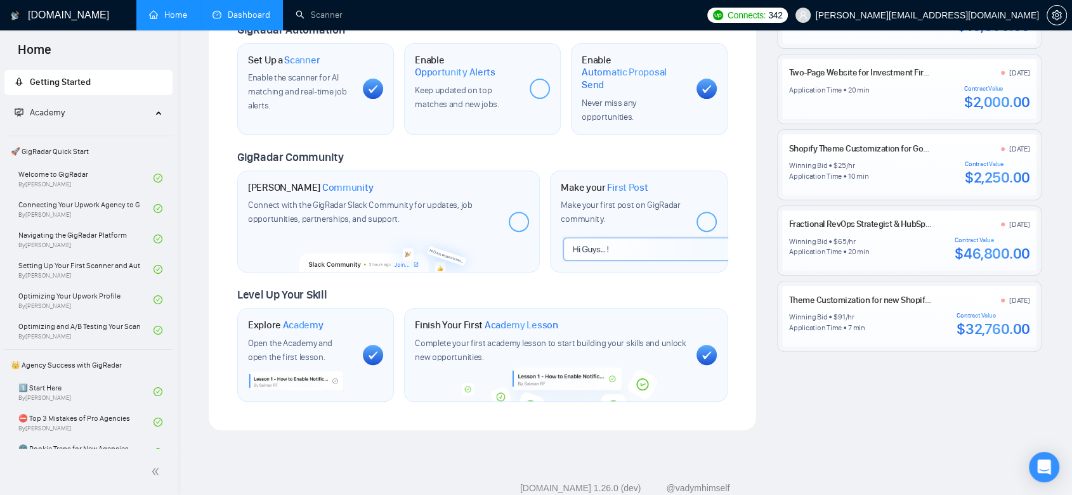
click at [242, 10] on link "Dashboard" at bounding box center [241, 15] width 58 height 11
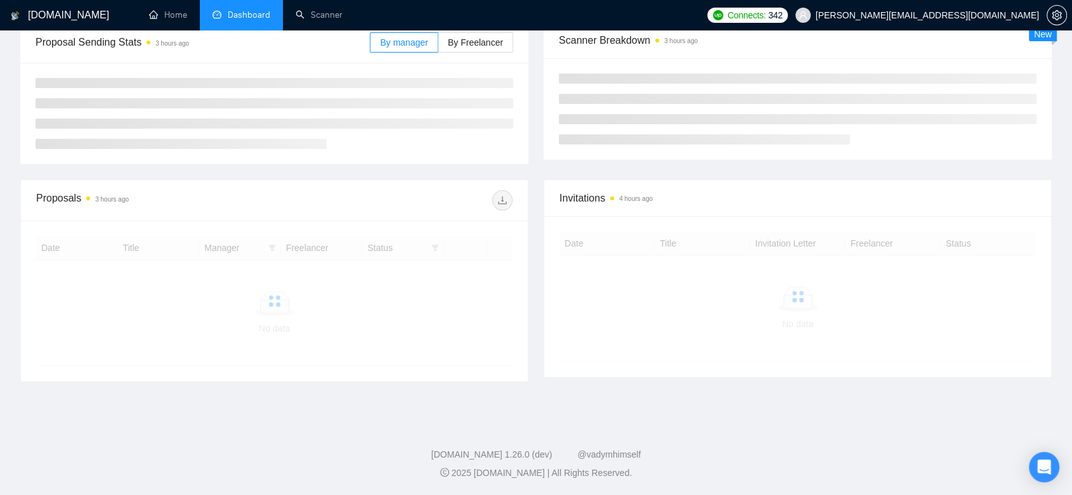
scroll to position [173, 0]
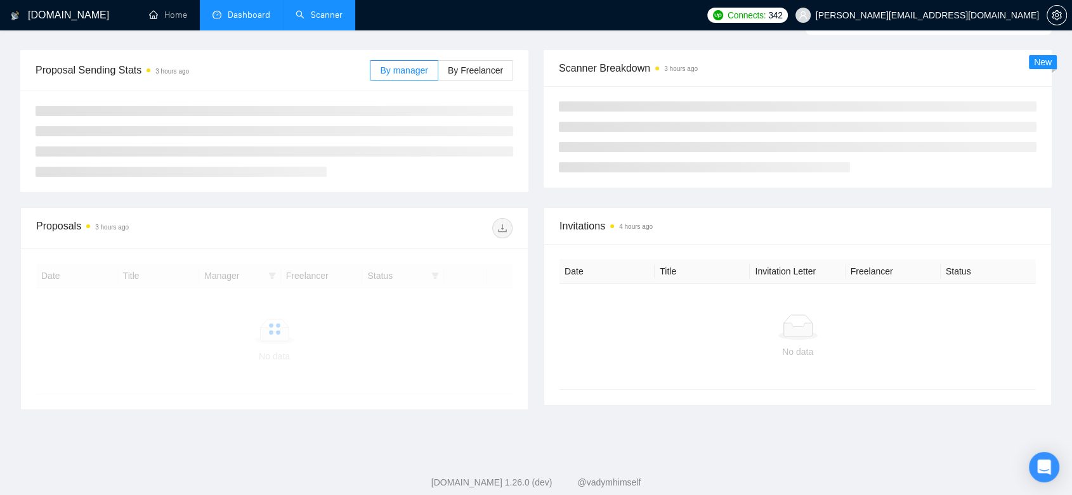
click at [318, 10] on link "Scanner" at bounding box center [318, 15] width 47 height 11
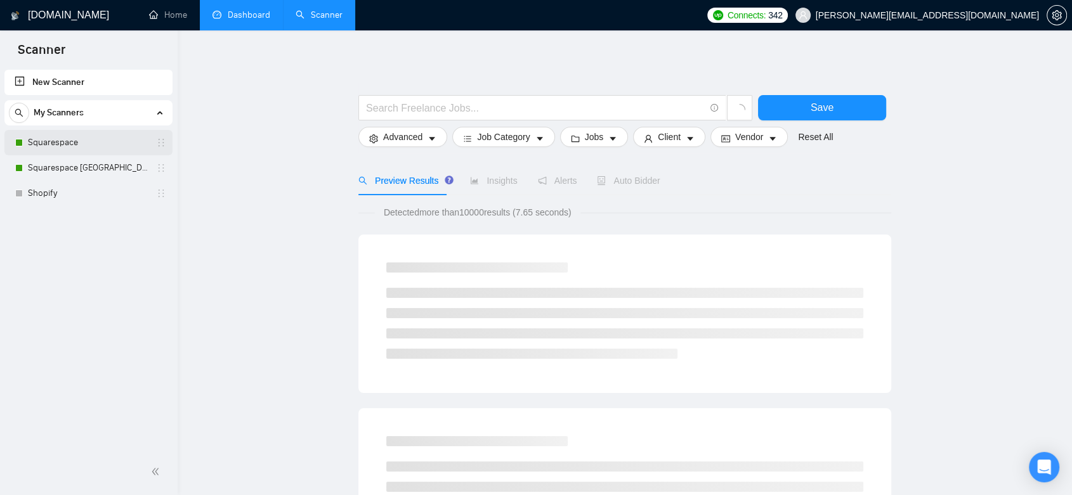
click at [97, 143] on link "Squarespace" at bounding box center [88, 142] width 120 height 25
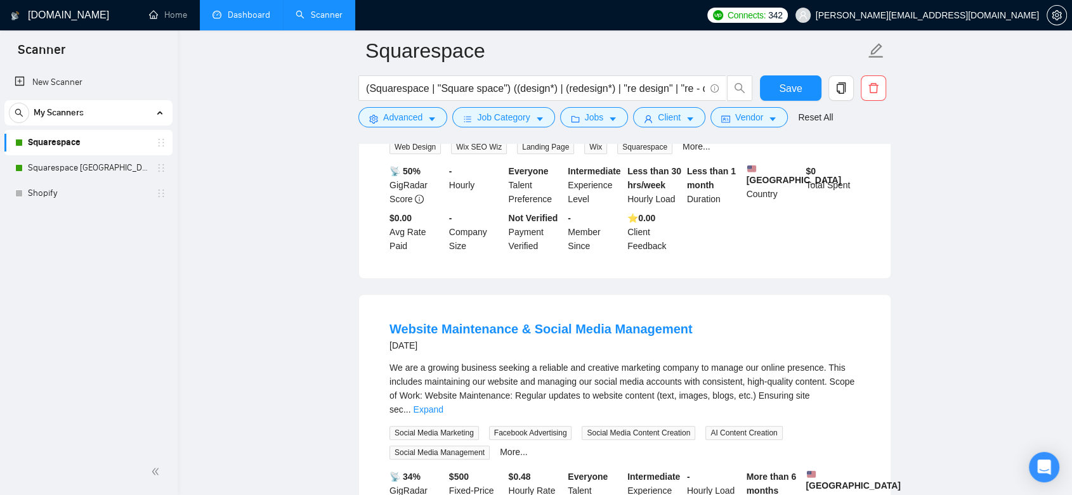
scroll to position [67, 0]
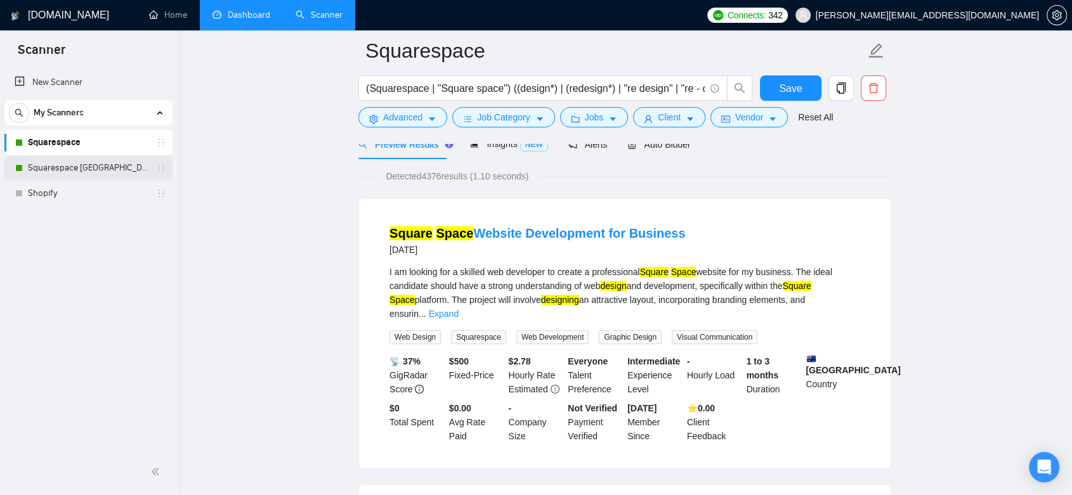
click at [86, 166] on link "Squarespace [GEOGRAPHIC_DATA]" at bounding box center [88, 167] width 120 height 25
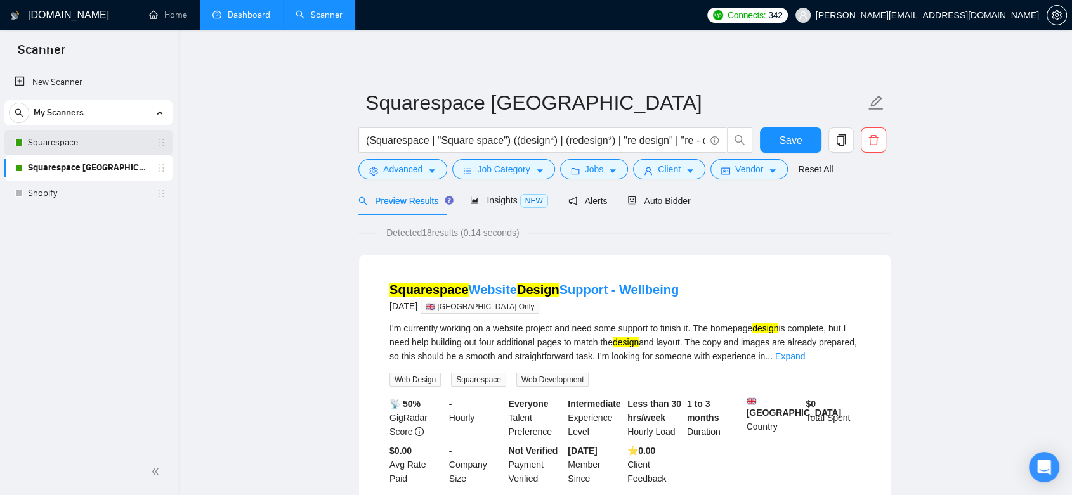
click at [76, 146] on link "Squarespace" at bounding box center [88, 142] width 120 height 25
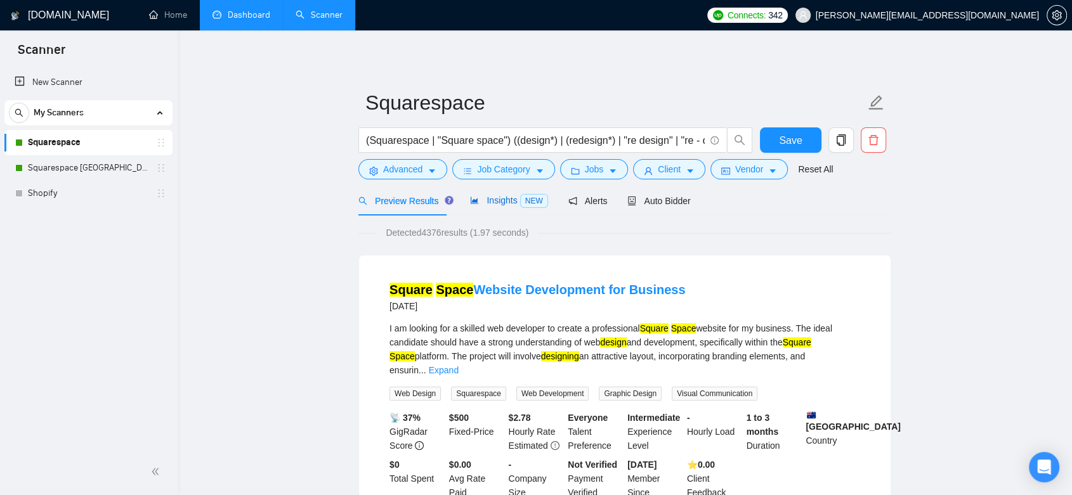
click at [501, 202] on span "Insights NEW" at bounding box center [508, 200] width 77 height 10
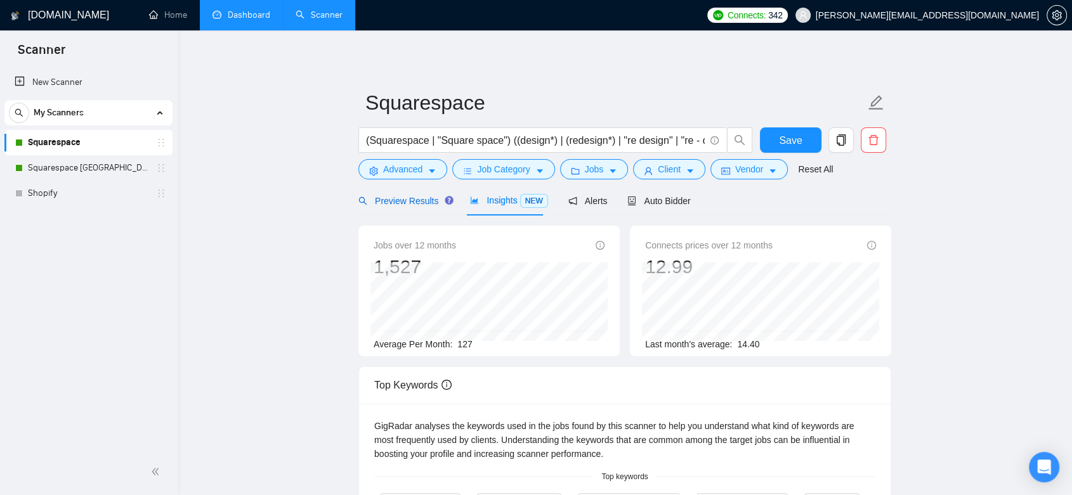
click at [416, 205] on span "Preview Results" at bounding box center [403, 201] width 91 height 10
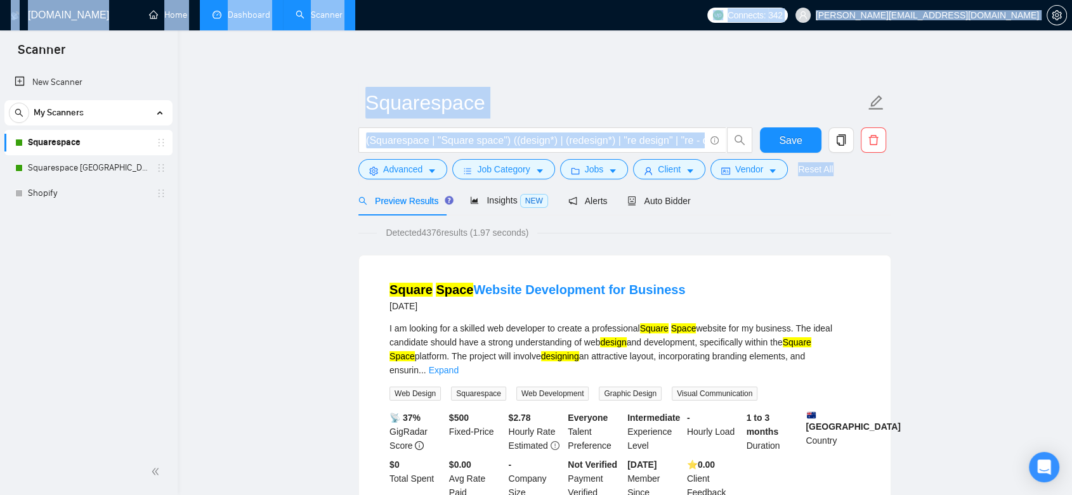
drag, startPoint x: 1070, startPoint y: 39, endPoint x: 1075, endPoint y: 77, distance: 38.4
click at [1072, 77] on html "Scanner New Scanner My Scanners Squarespace Squarespace UK Shopify GigRadar.io …" at bounding box center [536, 247] width 1072 height 495
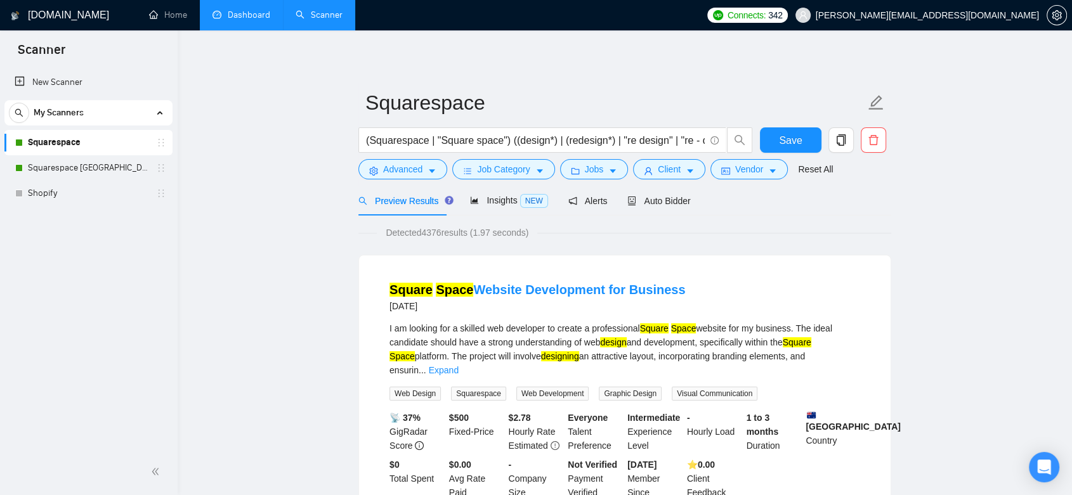
click at [100, 169] on link "Squarespace [GEOGRAPHIC_DATA]" at bounding box center [88, 167] width 120 height 25
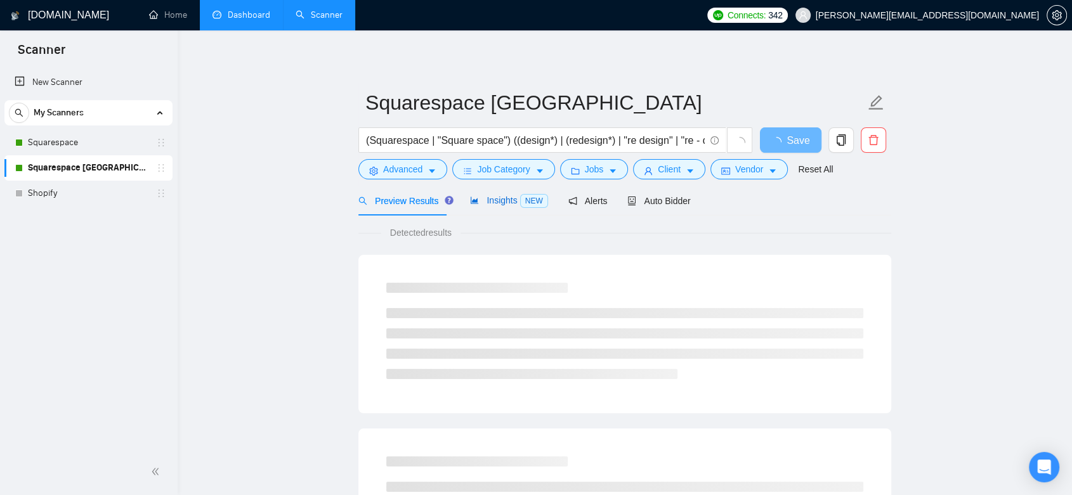
click at [509, 202] on span "Insights NEW" at bounding box center [508, 200] width 77 height 10
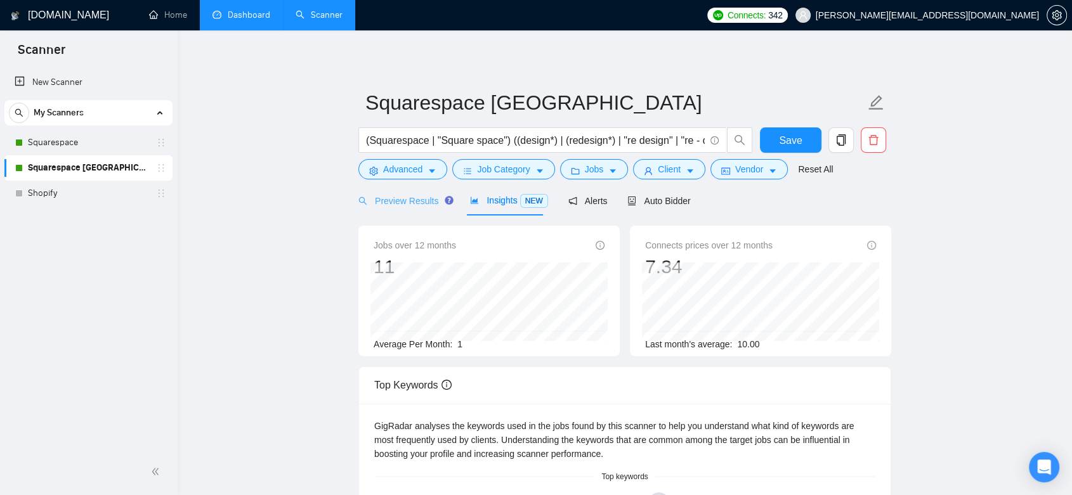
click at [421, 210] on div "Preview Results" at bounding box center [403, 201] width 91 height 30
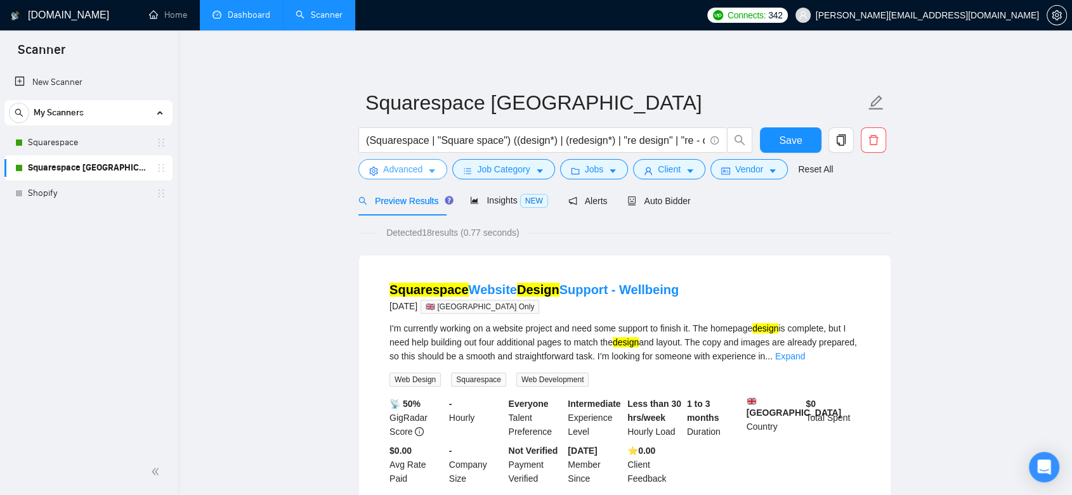
click at [428, 165] on button "Advanced" at bounding box center [402, 169] width 89 height 20
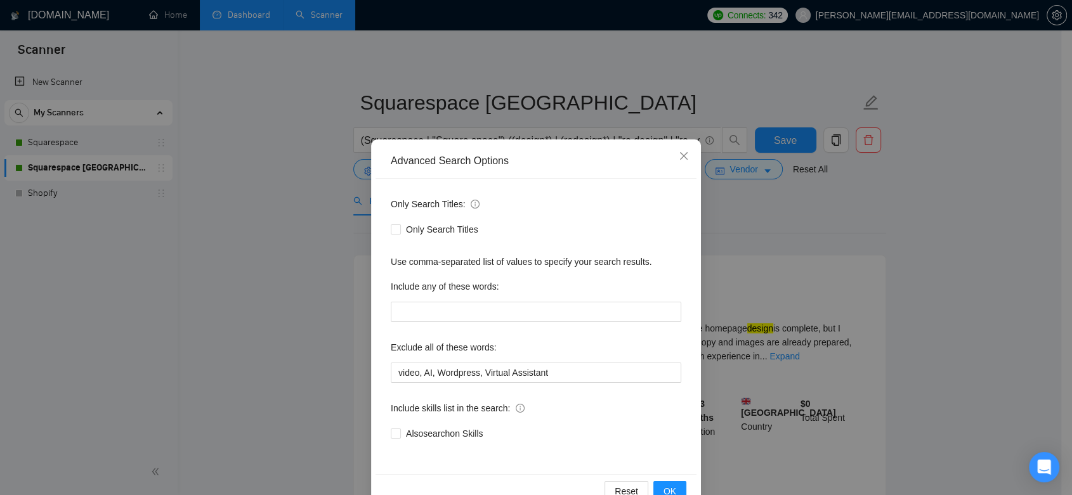
click at [315, 231] on div "Advanced Search Options Only Search Titles: Only Search Titles Use comma-separa…" at bounding box center [536, 247] width 1072 height 495
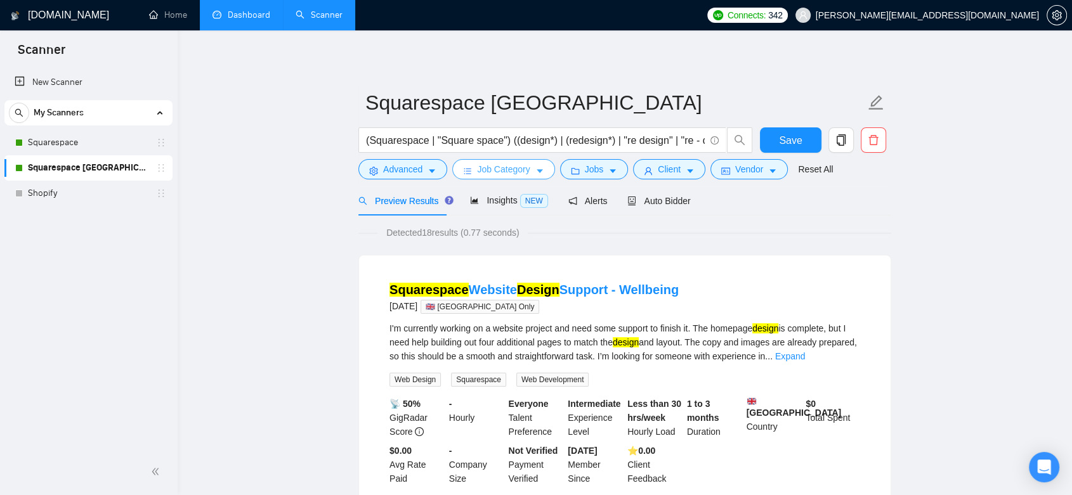
click at [502, 176] on span "Job Category" at bounding box center [503, 169] width 53 height 14
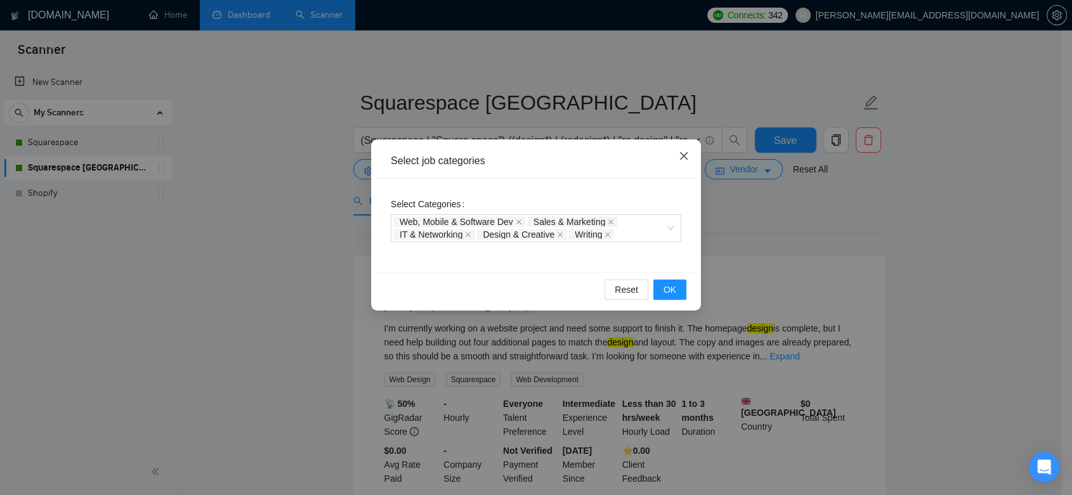
click at [685, 153] on icon "close" at bounding box center [683, 156] width 10 height 10
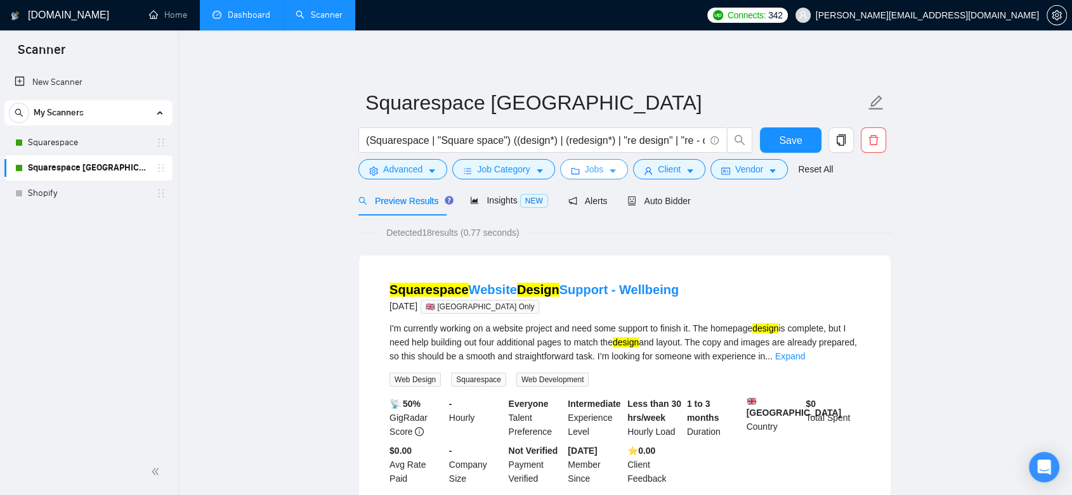
click at [593, 174] on span "Jobs" at bounding box center [594, 169] width 19 height 14
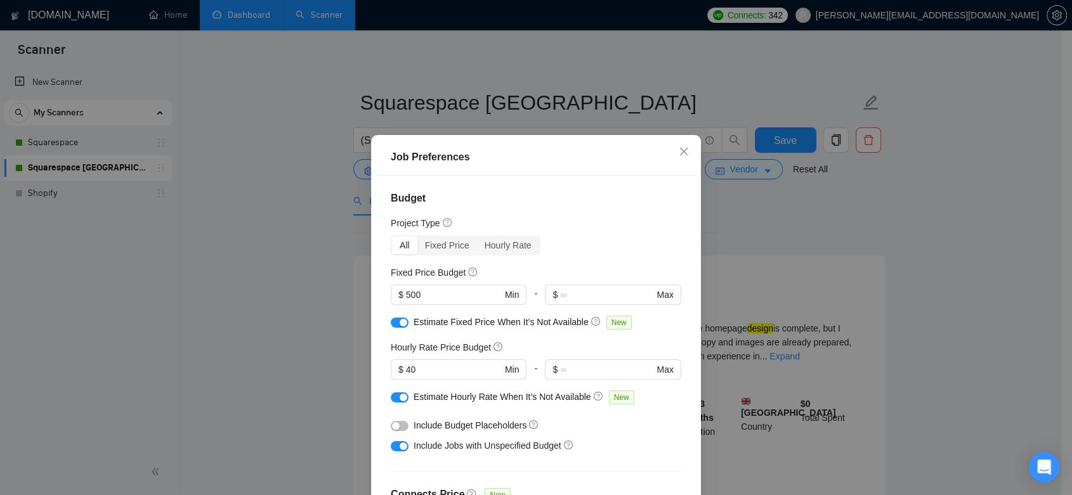
scroll to position [368, 0]
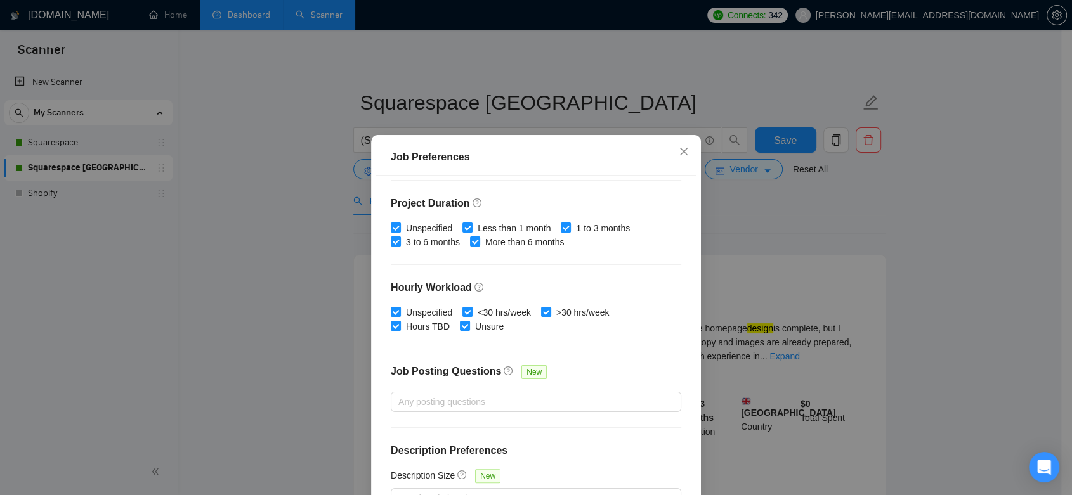
click at [817, 232] on div "Job Preferences Budget Project Type All Fixed Price Hourly Rate Fixed Price Bud…" at bounding box center [536, 247] width 1072 height 495
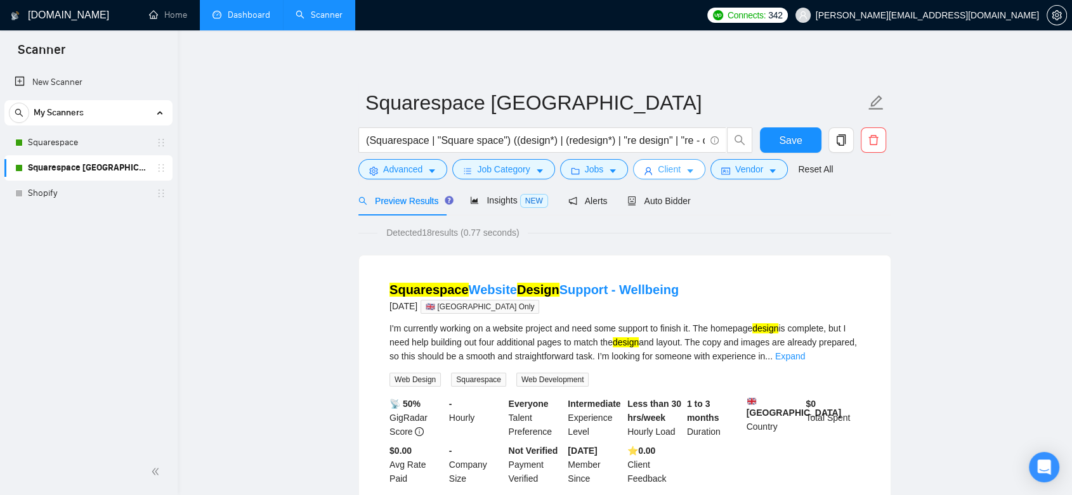
click at [659, 176] on span "Client" at bounding box center [669, 169] width 23 height 14
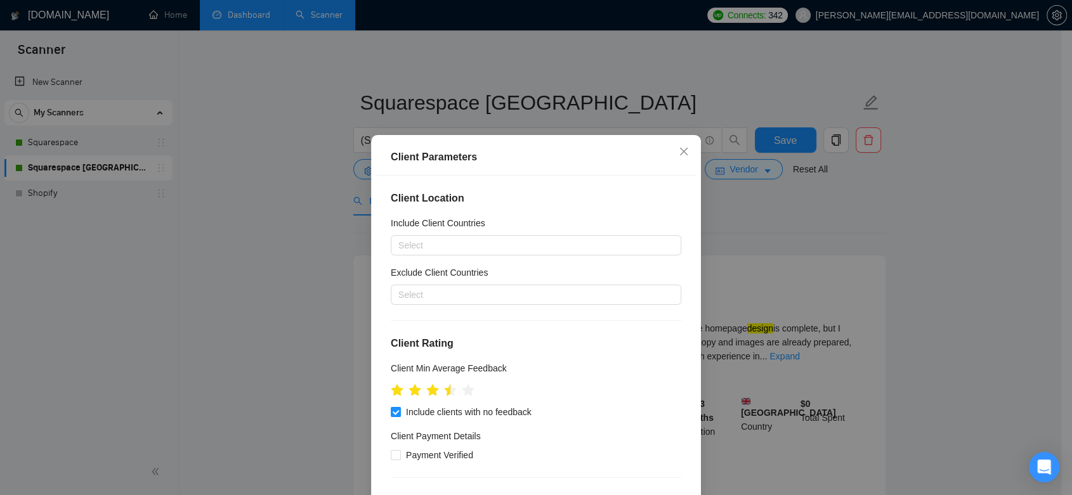
scroll to position [82, 0]
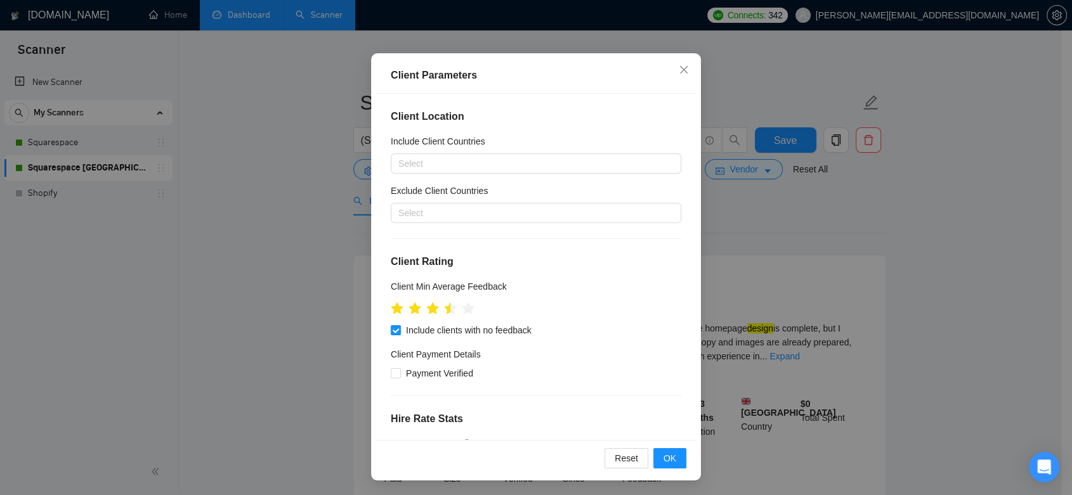
click at [828, 207] on div "Client Parameters Client Location Include Client Countries Select Exclude Clien…" at bounding box center [536, 247] width 1072 height 495
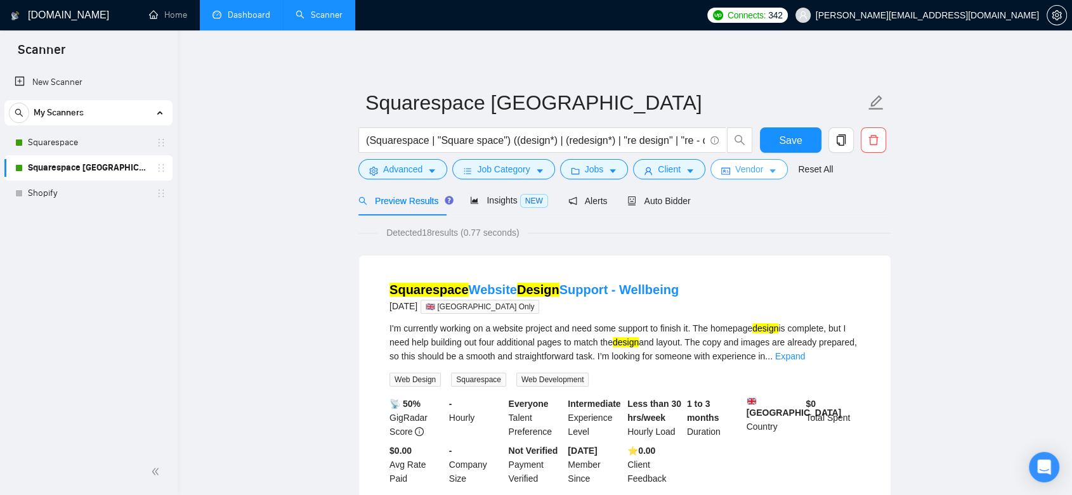
click at [755, 171] on span "Vendor" at bounding box center [749, 169] width 28 height 14
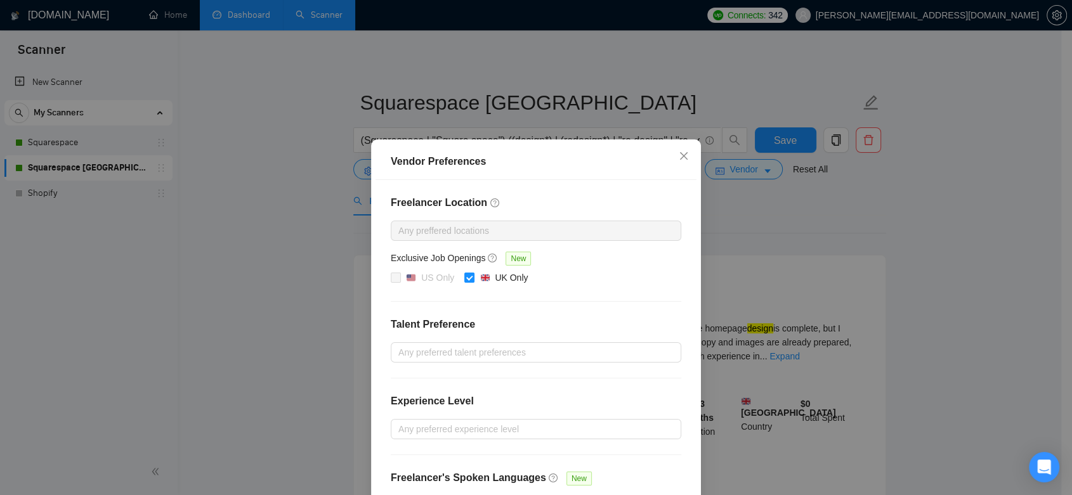
scroll to position [90, 0]
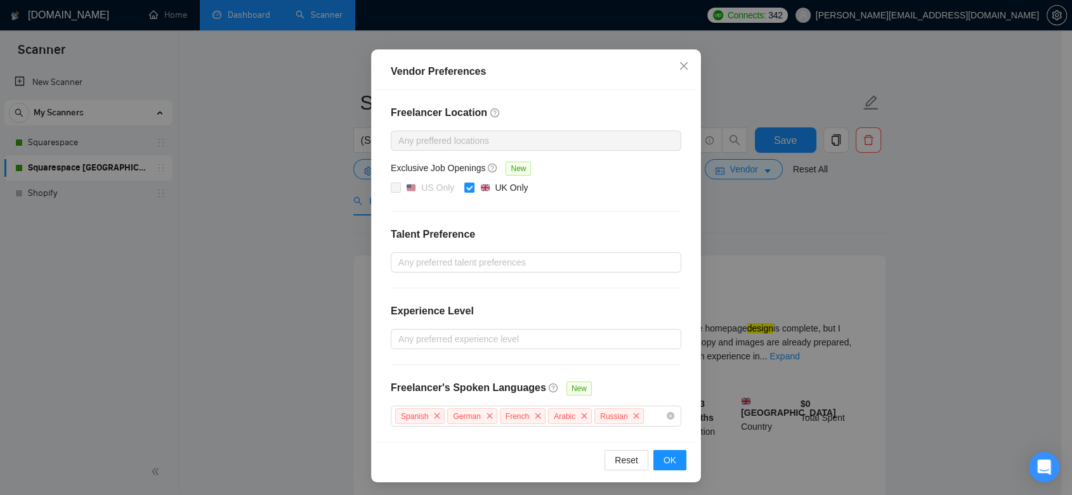
click at [837, 247] on div "Vendor Preferences Freelancer Location Any preffered locations Exclusive Job Op…" at bounding box center [536, 247] width 1072 height 495
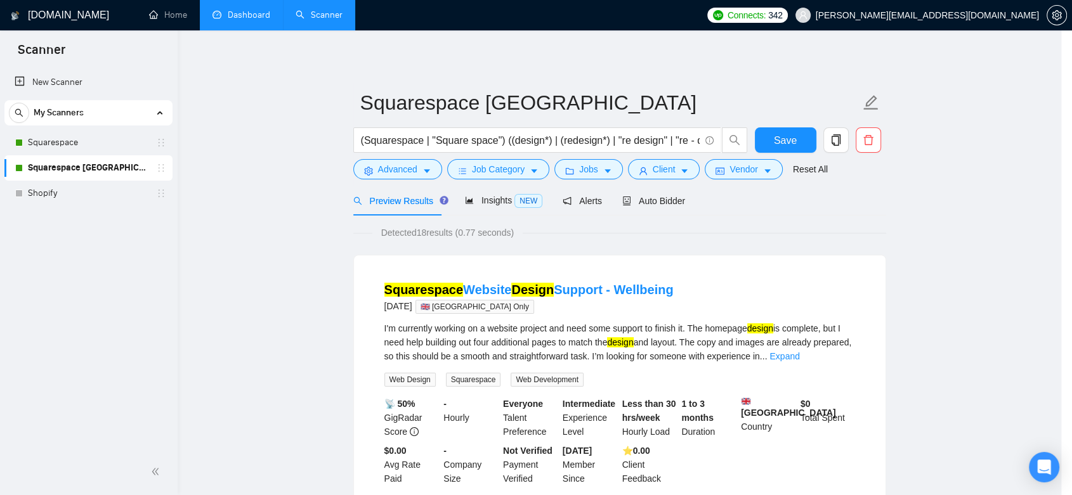
scroll to position [27, 0]
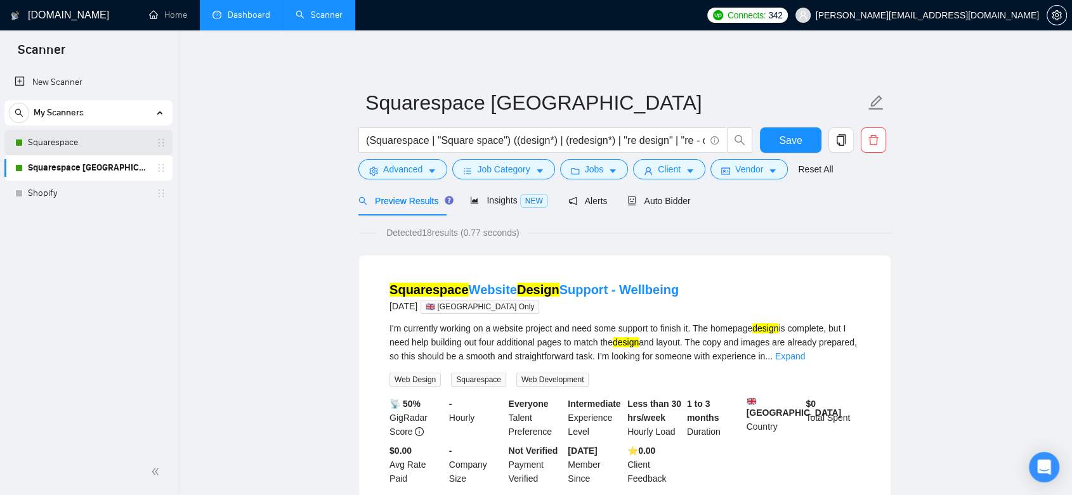
click at [119, 148] on link "Squarespace" at bounding box center [88, 142] width 120 height 25
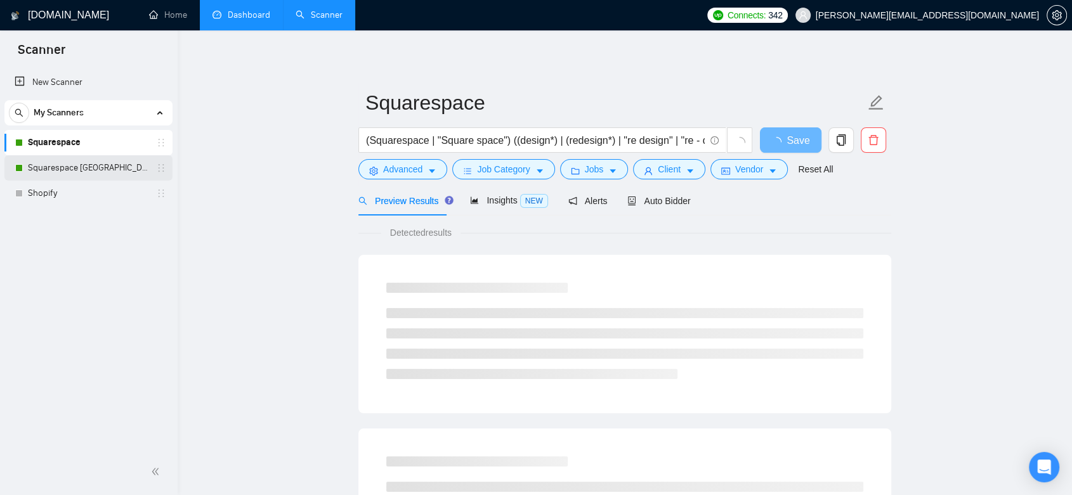
click at [116, 169] on link "Squarespace [GEOGRAPHIC_DATA]" at bounding box center [88, 167] width 120 height 25
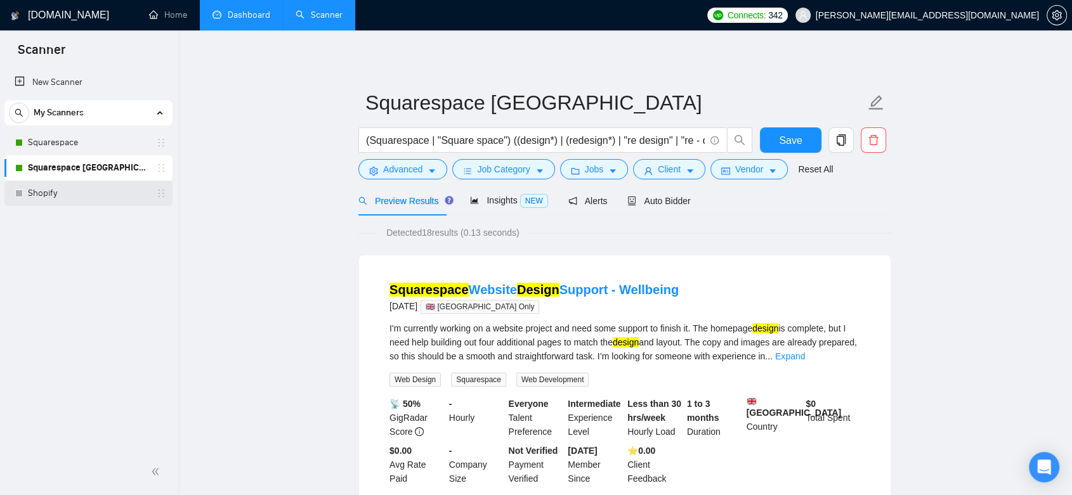
click at [56, 196] on link "Shopify" at bounding box center [88, 193] width 120 height 25
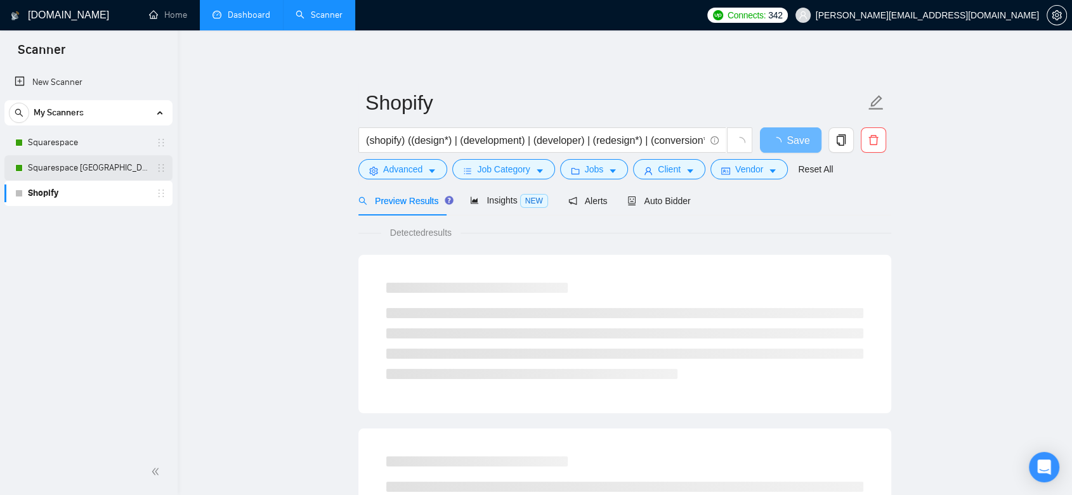
click at [99, 174] on link "Squarespace [GEOGRAPHIC_DATA]" at bounding box center [88, 167] width 120 height 25
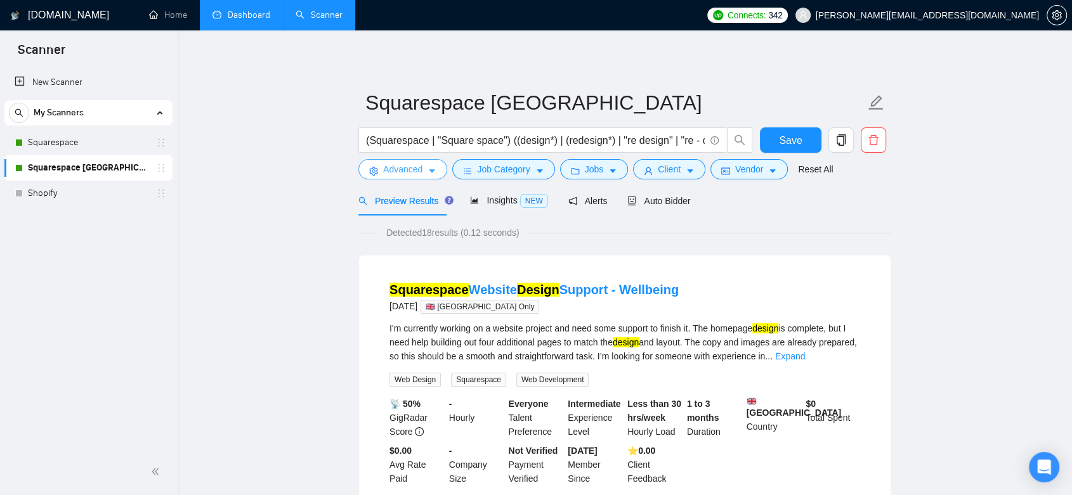
click at [427, 174] on icon "caret-down" at bounding box center [431, 171] width 9 height 9
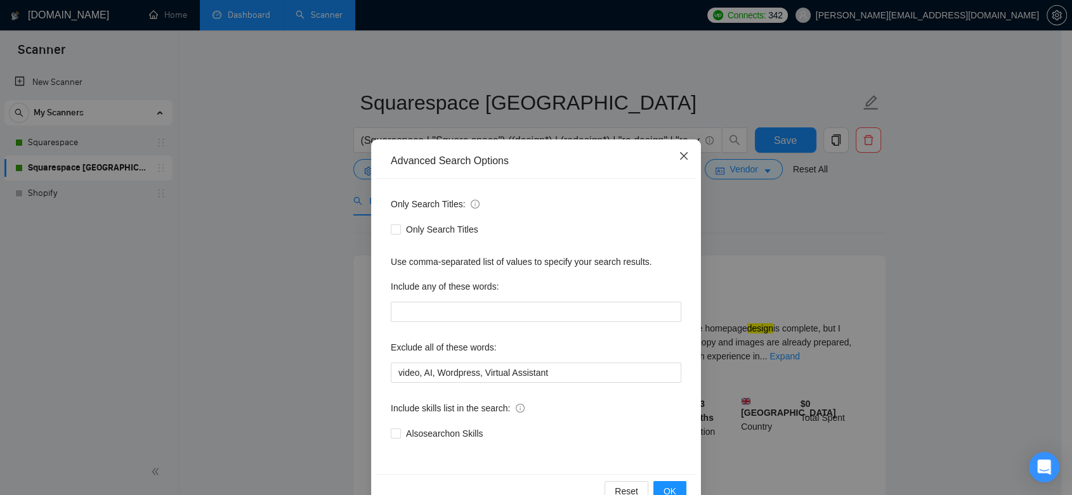
click at [678, 158] on icon "close" at bounding box center [683, 156] width 10 height 10
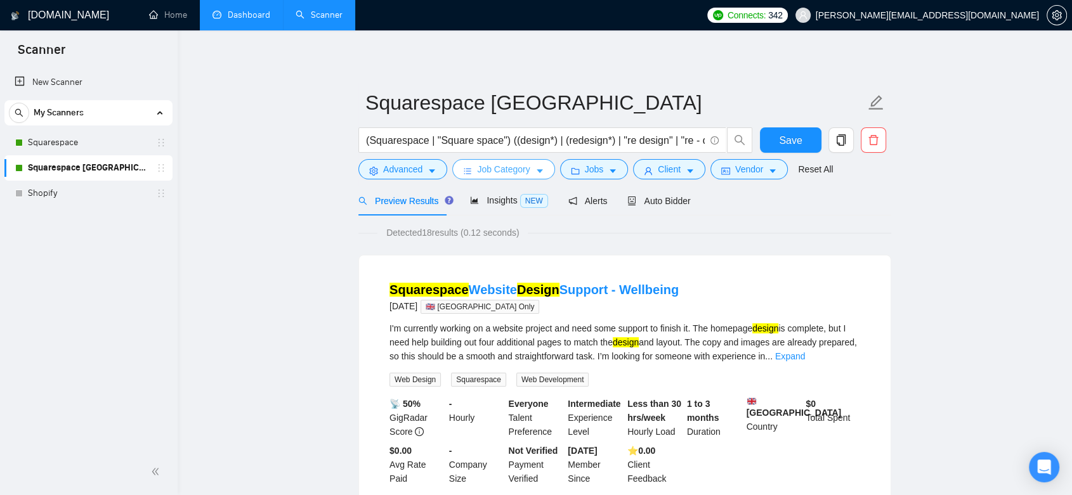
click at [506, 168] on span "Job Category" at bounding box center [503, 169] width 53 height 14
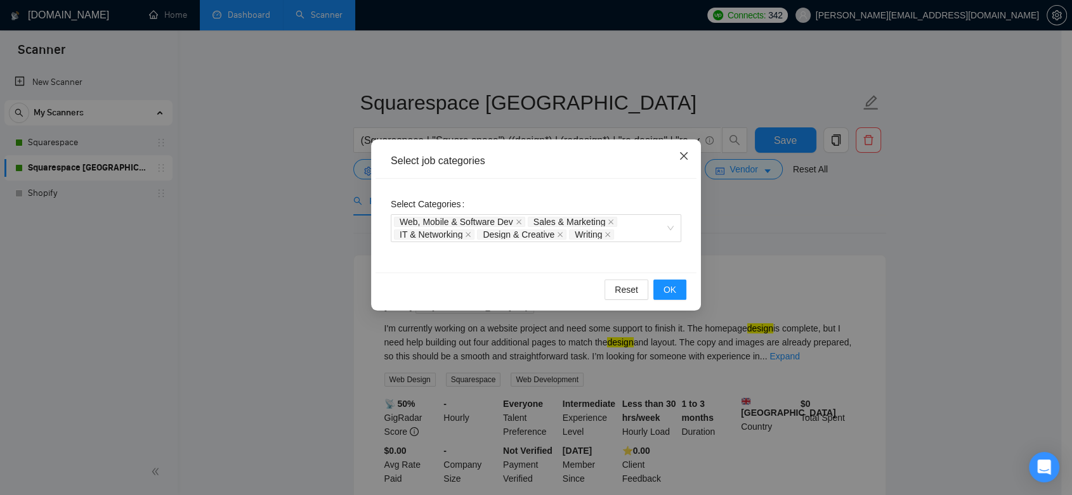
click at [688, 159] on icon "close" at bounding box center [683, 156] width 10 height 10
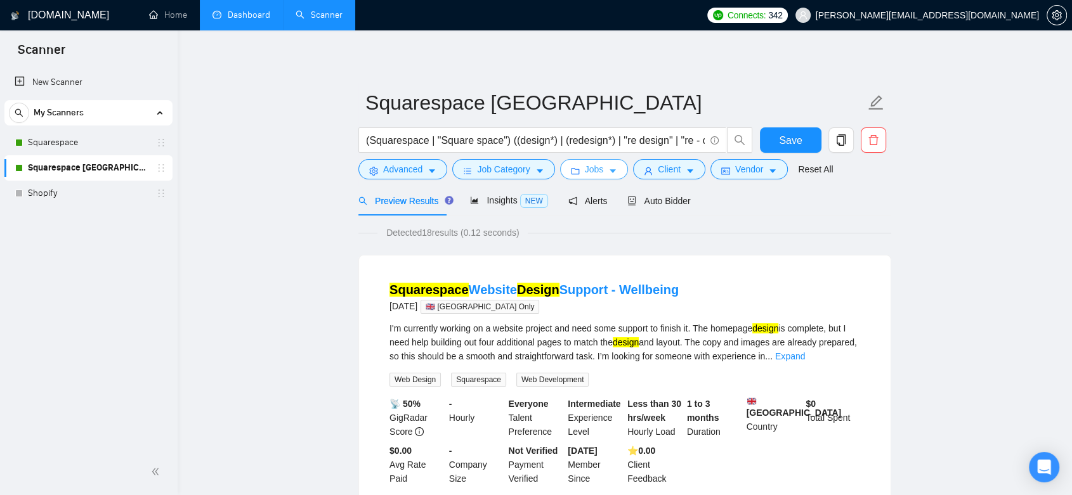
click at [591, 176] on button "Jobs" at bounding box center [594, 169] width 68 height 20
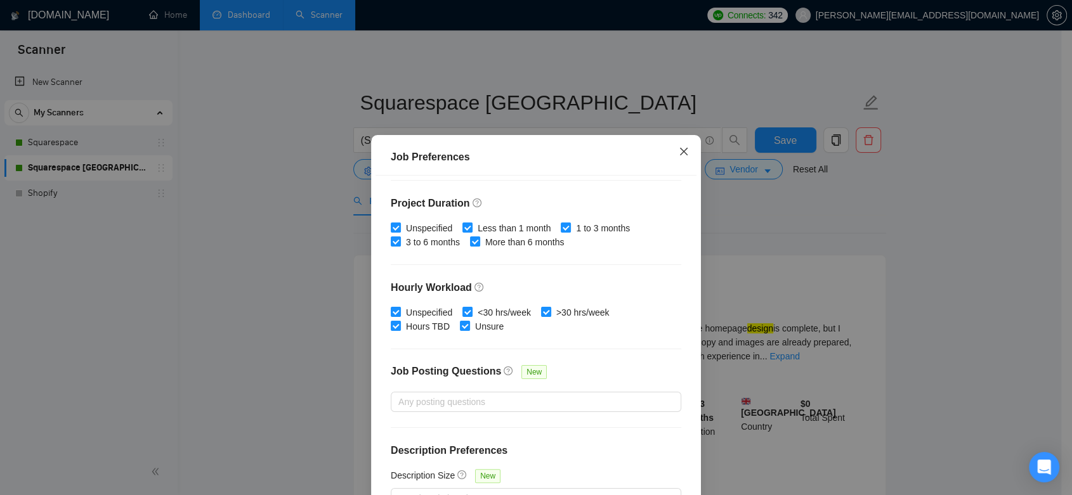
click at [684, 152] on span "Close" at bounding box center [683, 152] width 34 height 34
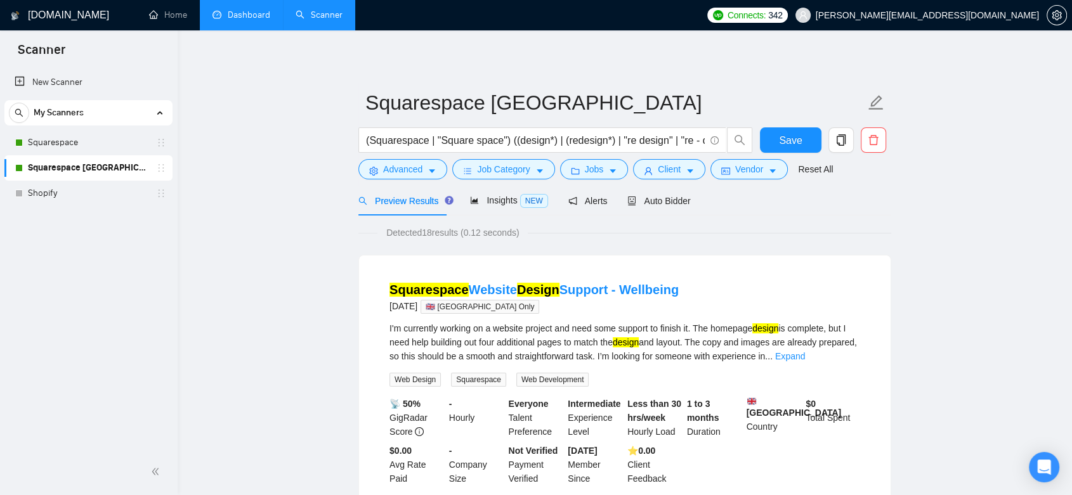
click at [238, 10] on link "Dashboard" at bounding box center [241, 15] width 58 height 11
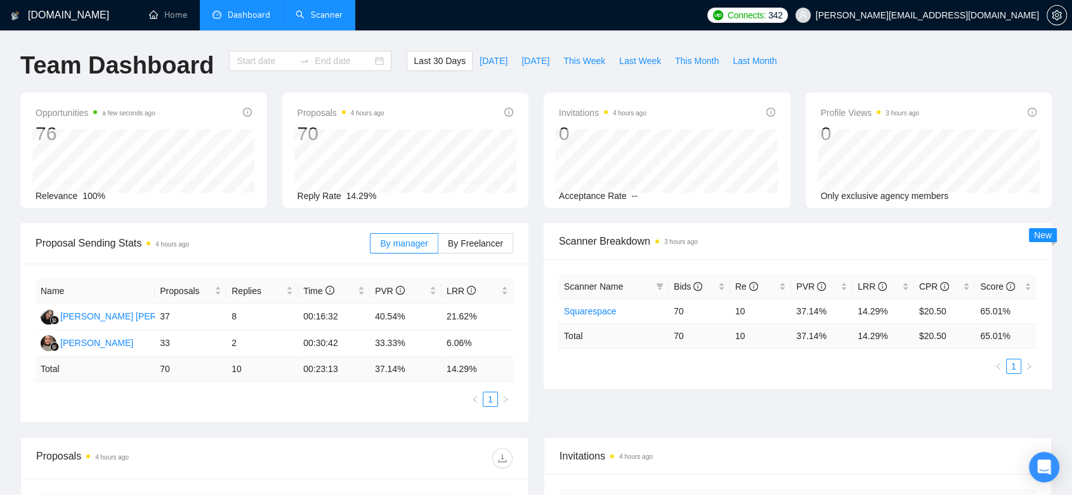
type input "[DATE]"
click at [329, 10] on link "Scanner" at bounding box center [318, 15] width 47 height 11
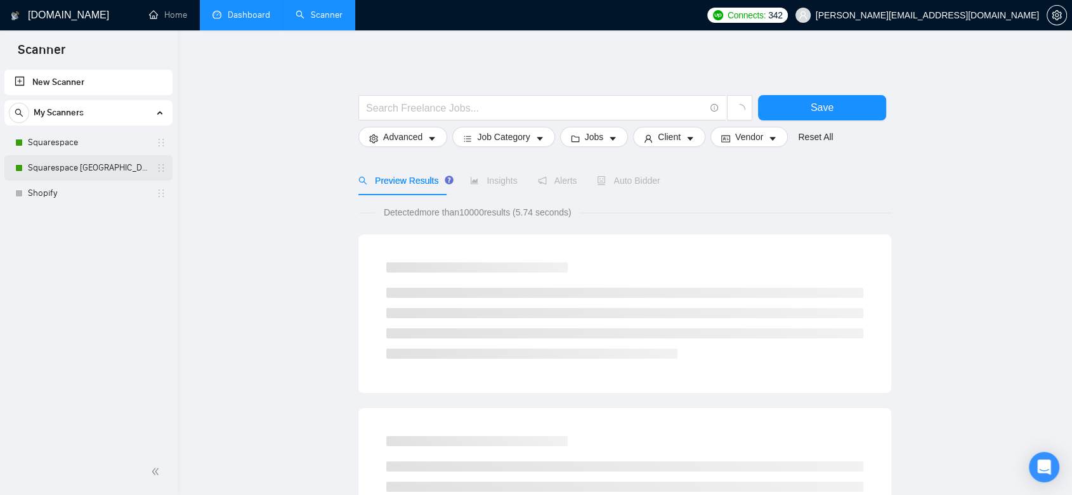
click at [100, 161] on link "Squarespace [GEOGRAPHIC_DATA]" at bounding box center [88, 167] width 120 height 25
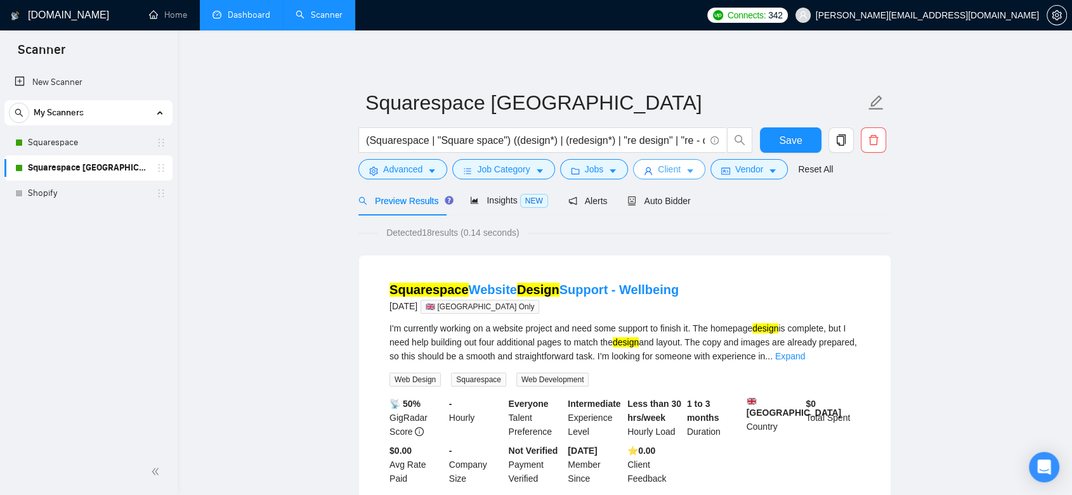
click at [672, 171] on span "Client" at bounding box center [669, 169] width 23 height 14
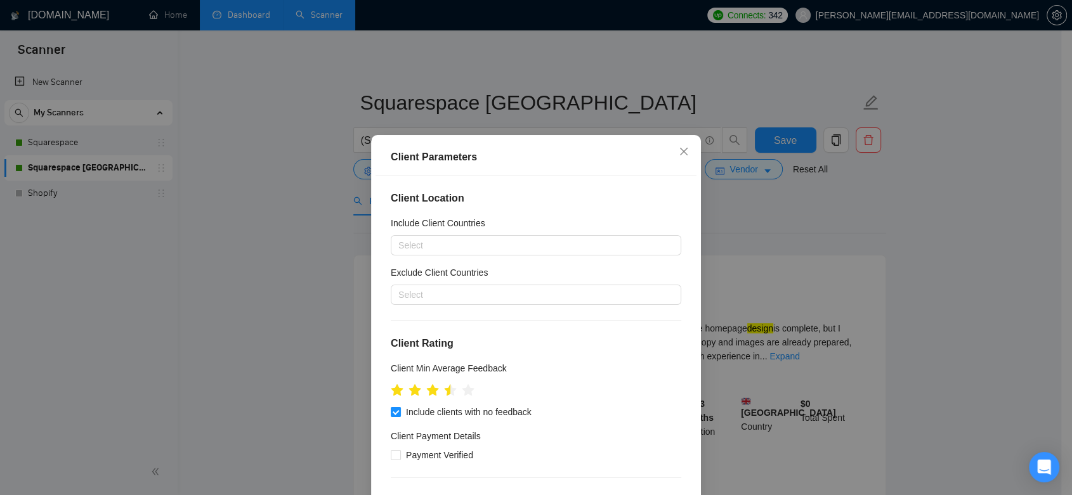
click at [822, 213] on div "Client Parameters Client Location Include Client Countries Select Exclude Clien…" at bounding box center [536, 247] width 1072 height 495
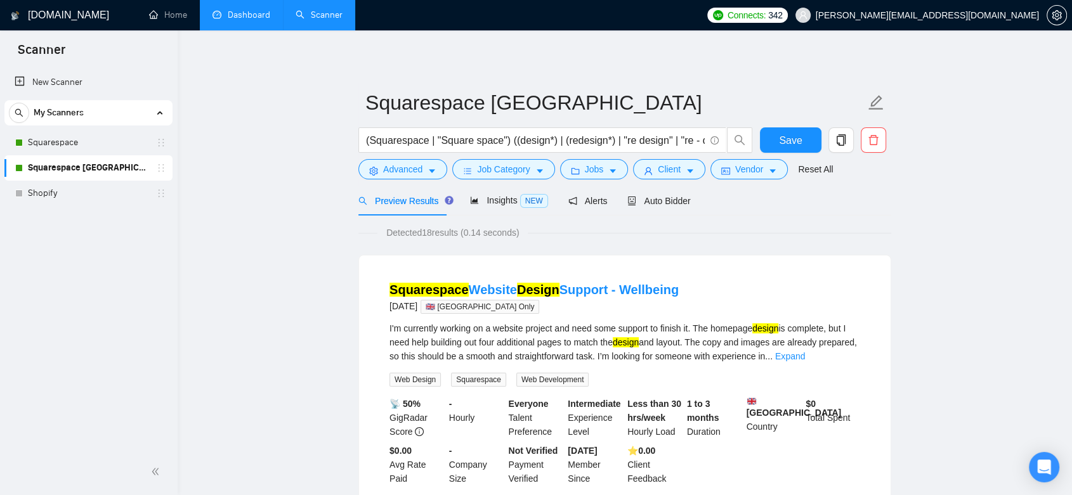
click at [243, 12] on link "Dashboard" at bounding box center [241, 15] width 58 height 11
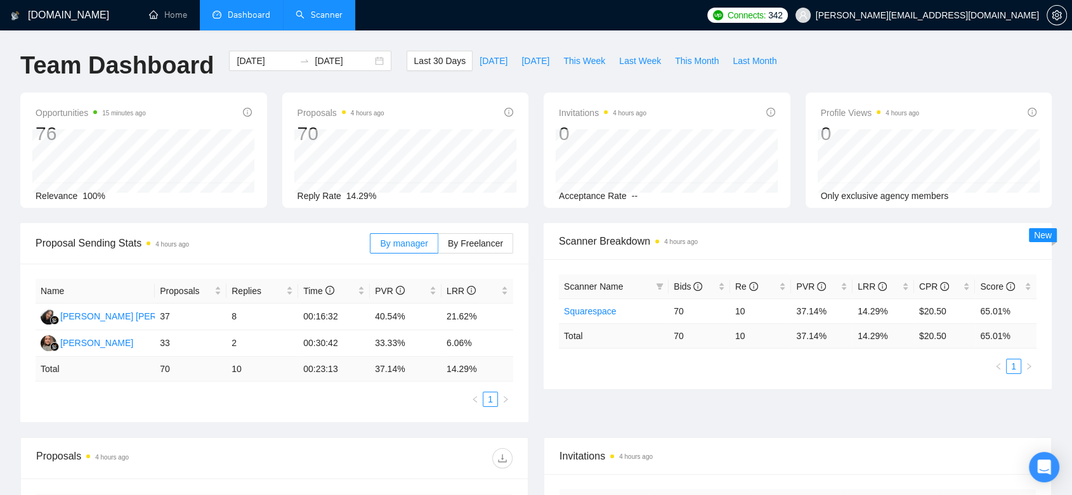
click at [320, 14] on link "Scanner" at bounding box center [318, 15] width 47 height 11
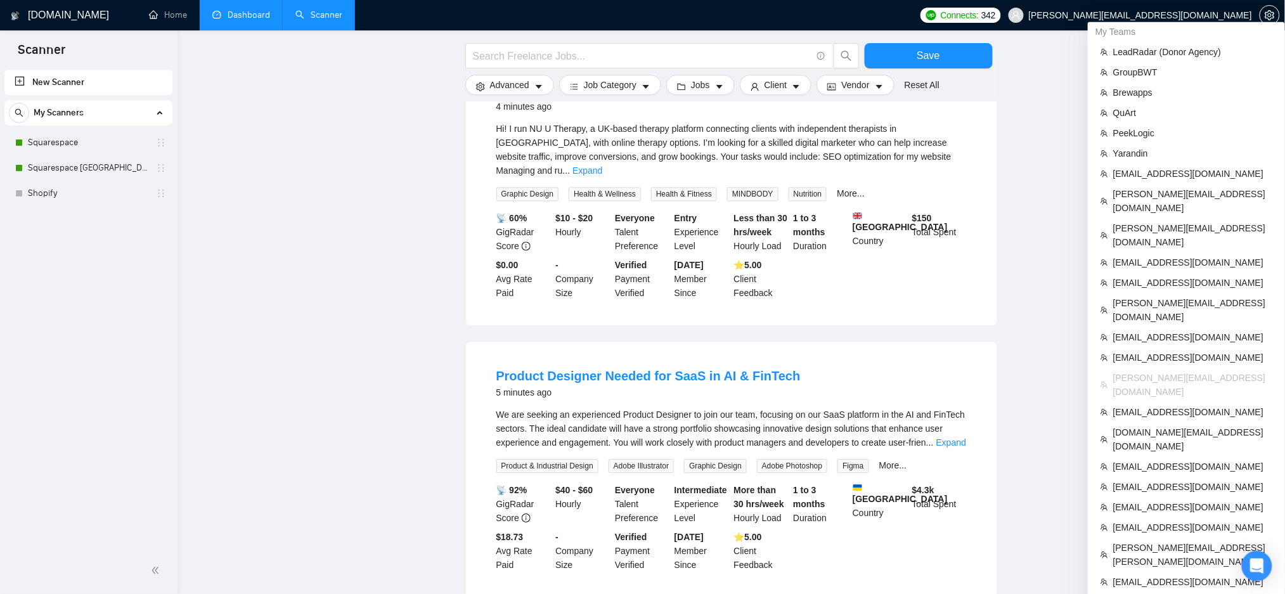
scroll to position [1141, 0]
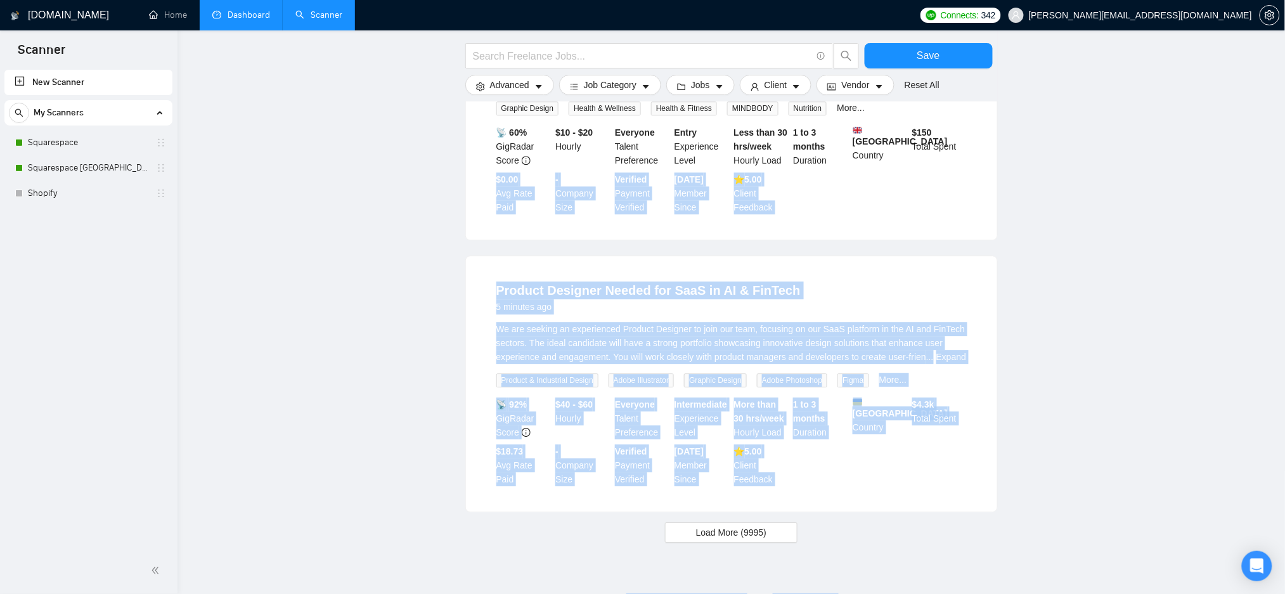
drag, startPoint x: 1216, startPoint y: 526, endPoint x: 1178, endPoint y: 136, distance: 391.8
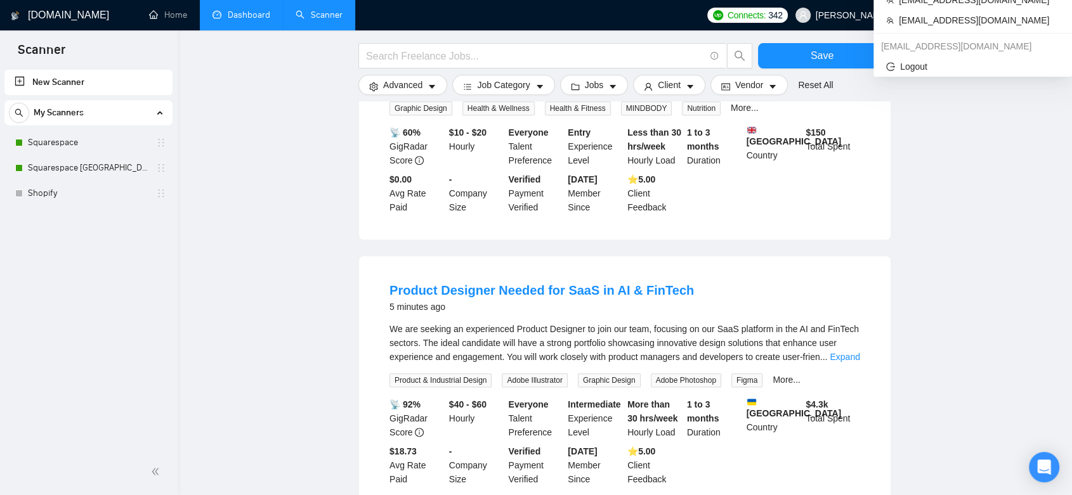
drag, startPoint x: 918, startPoint y: 15, endPoint x: 1020, endPoint y: 16, distance: 102.1
click at [1020, 15] on span "[PERSON_NAME][EMAIL_ADDRESS][DOMAIN_NAME]" at bounding box center [926, 15] width 223 height 0
click at [1001, 15] on span "[PERSON_NAME][EMAIL_ADDRESS][DOMAIN_NAME]" at bounding box center [926, 15] width 223 height 0
click at [995, 8] on span "[PERSON_NAME][EMAIL_ADDRESS][DOMAIN_NAME]" at bounding box center [917, 15] width 259 height 41
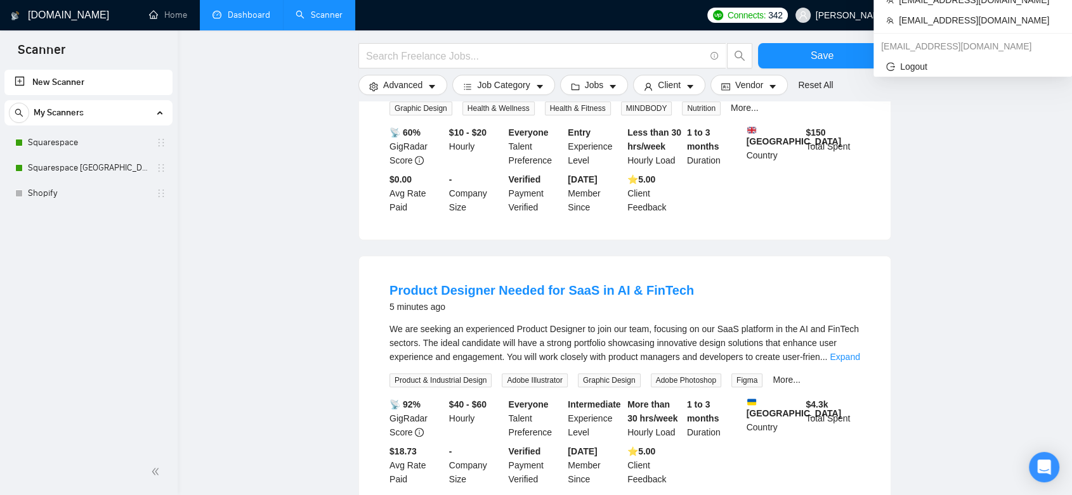
click at [982, 15] on span "[PERSON_NAME][EMAIL_ADDRESS][DOMAIN_NAME]" at bounding box center [926, 15] width 223 height 0
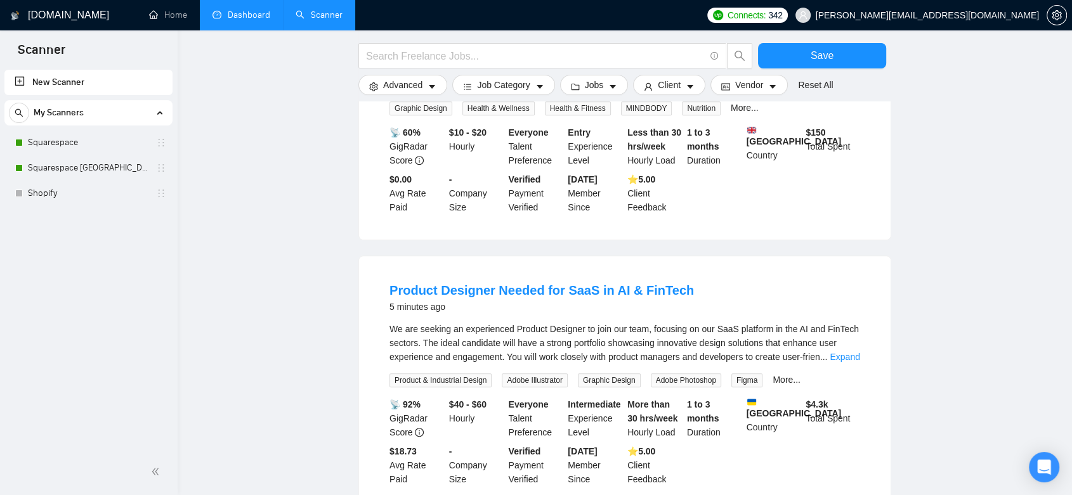
drag, startPoint x: 1015, startPoint y: 161, endPoint x: 1015, endPoint y: 105, distance: 56.4
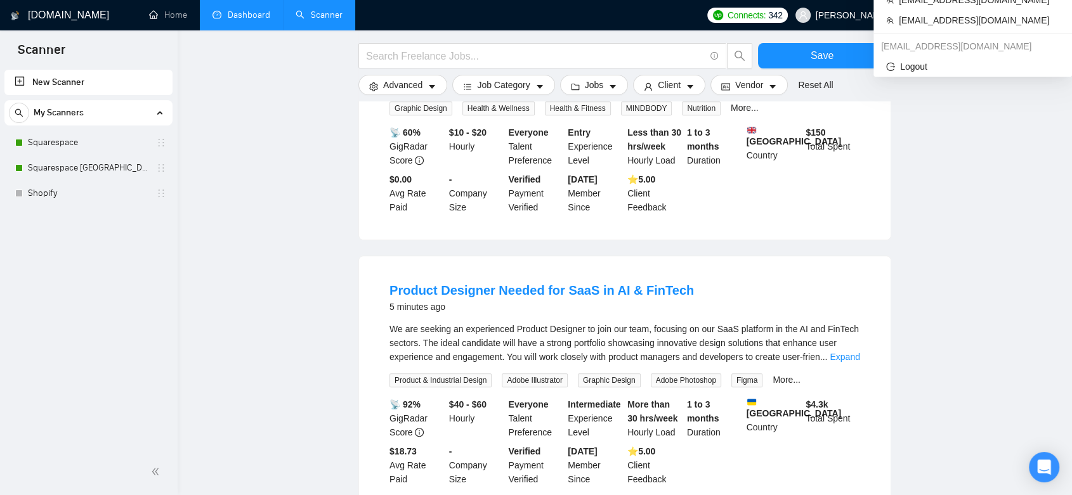
click at [1008, 22] on span "[PERSON_NAME][EMAIL_ADDRESS][DOMAIN_NAME]" at bounding box center [917, 15] width 259 height 41
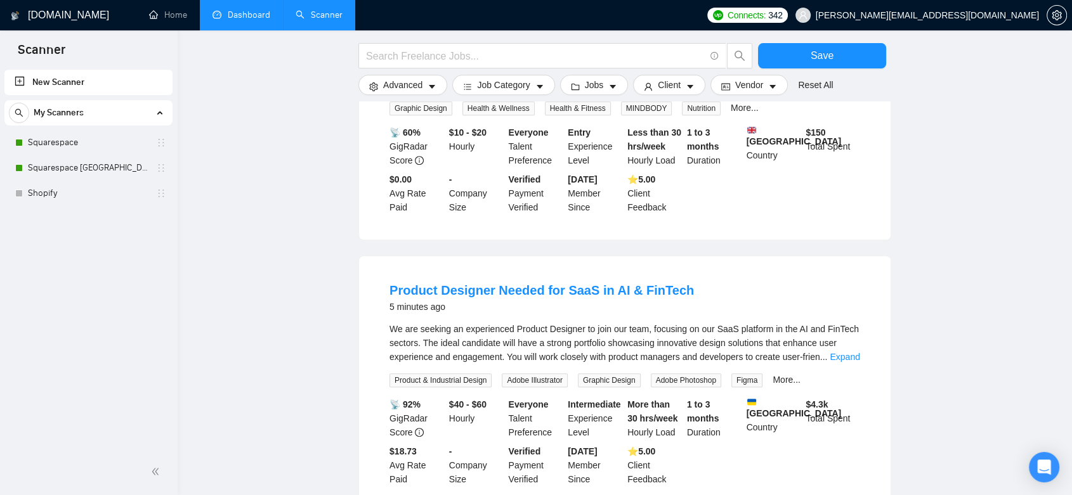
drag, startPoint x: 1046, startPoint y: 94, endPoint x: 1050, endPoint y: 75, distance: 19.5
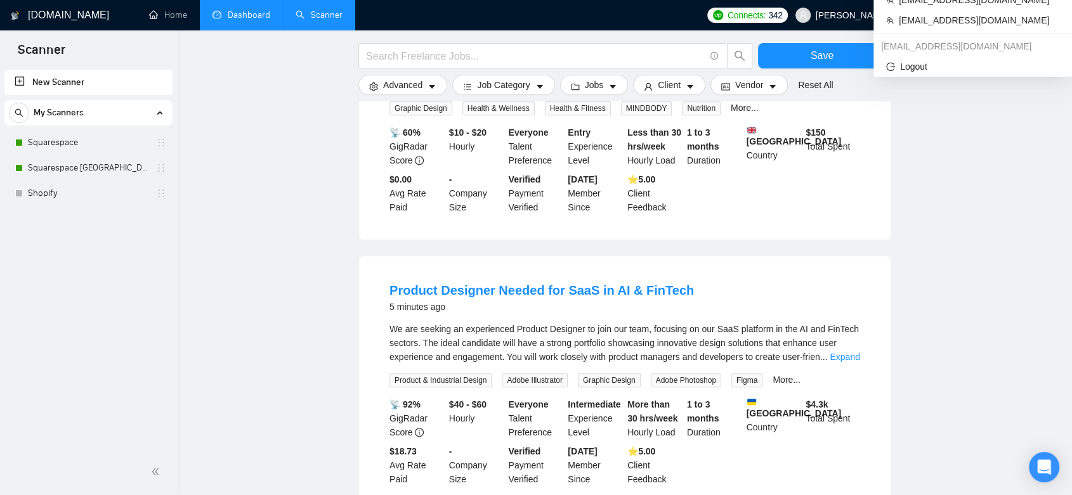
click at [978, 15] on span "[PERSON_NAME][EMAIL_ADDRESS][DOMAIN_NAME]" at bounding box center [926, 15] width 223 height 0
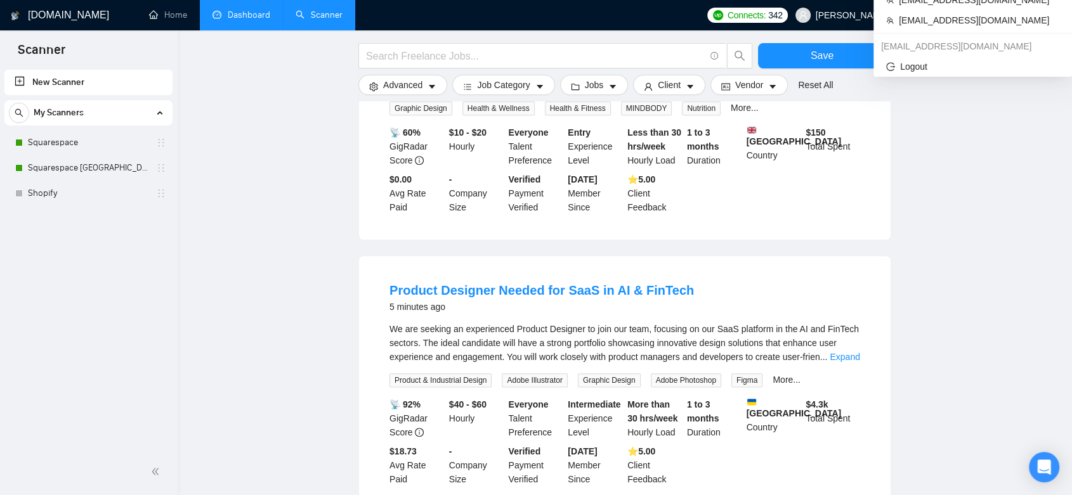
click at [974, 15] on span "[PERSON_NAME][EMAIL_ADDRESS][DOMAIN_NAME]" at bounding box center [926, 15] width 223 height 0
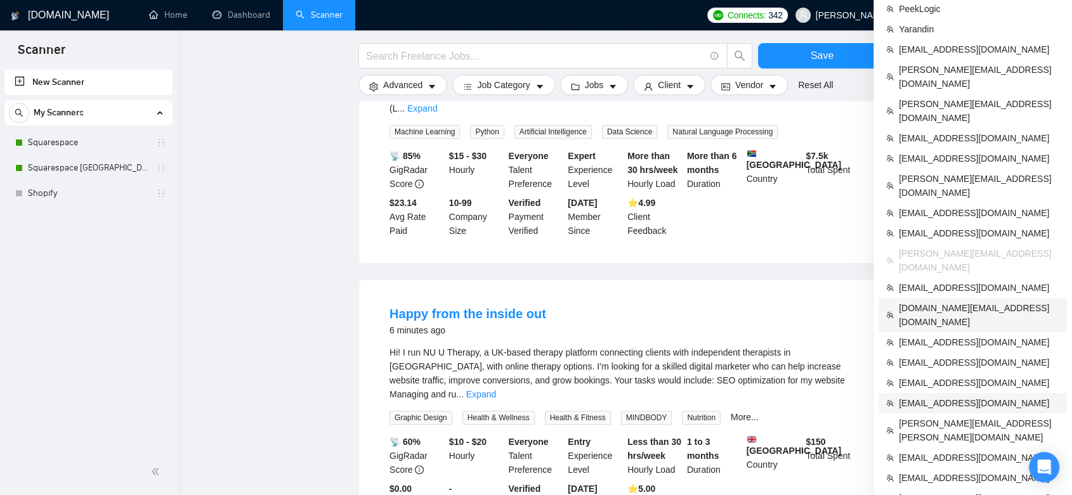
scroll to position [902, 0]
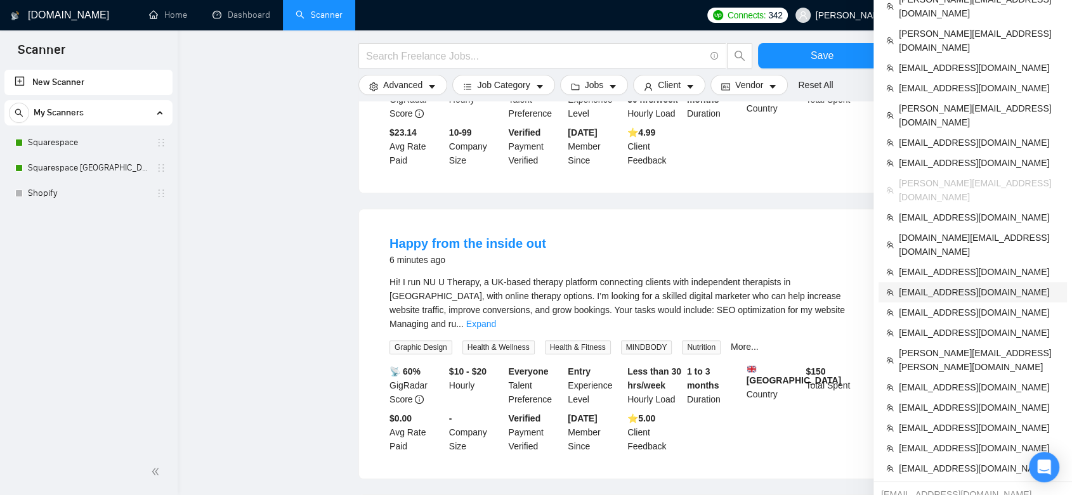
click at [960, 285] on span "[EMAIL_ADDRESS][DOMAIN_NAME]" at bounding box center [978, 292] width 160 height 14
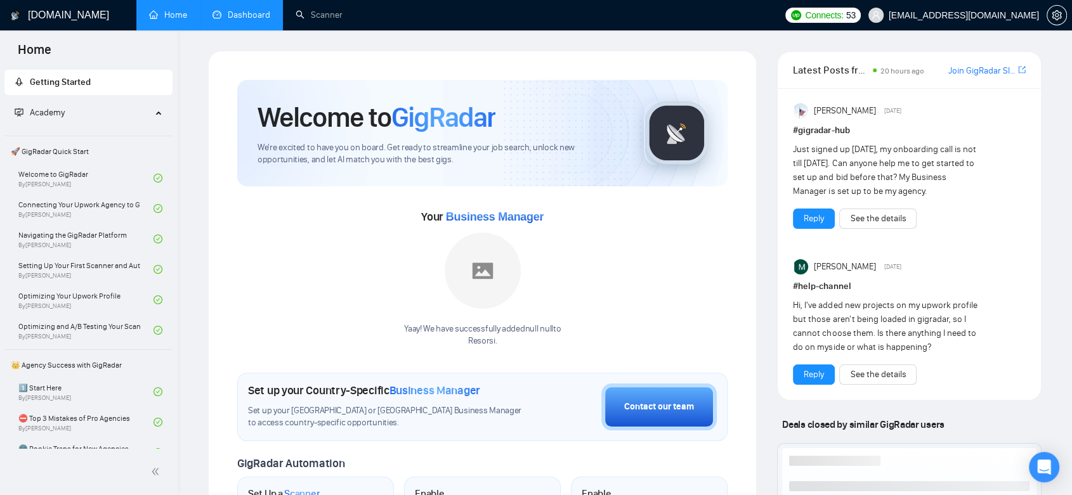
click at [238, 20] on link "Dashboard" at bounding box center [241, 15] width 58 height 11
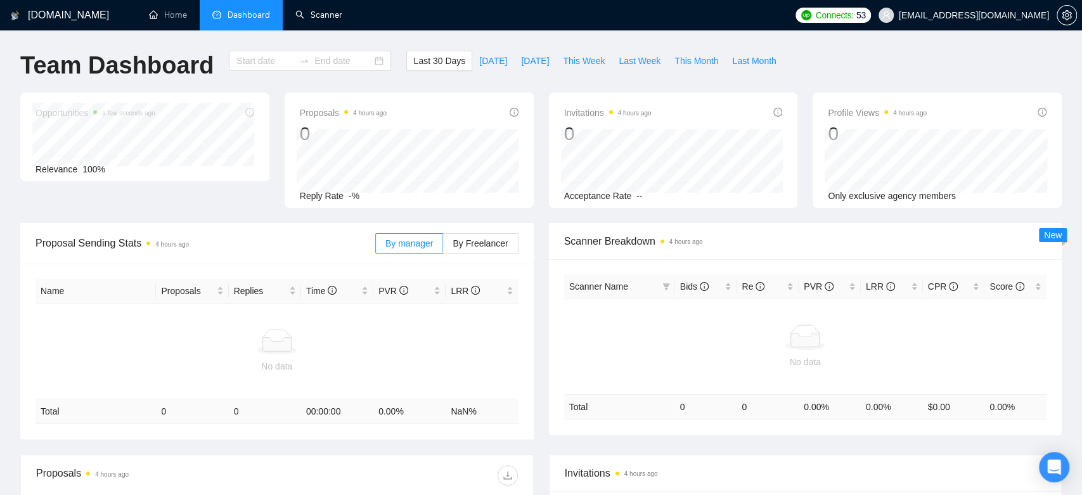
type input "[DATE]"
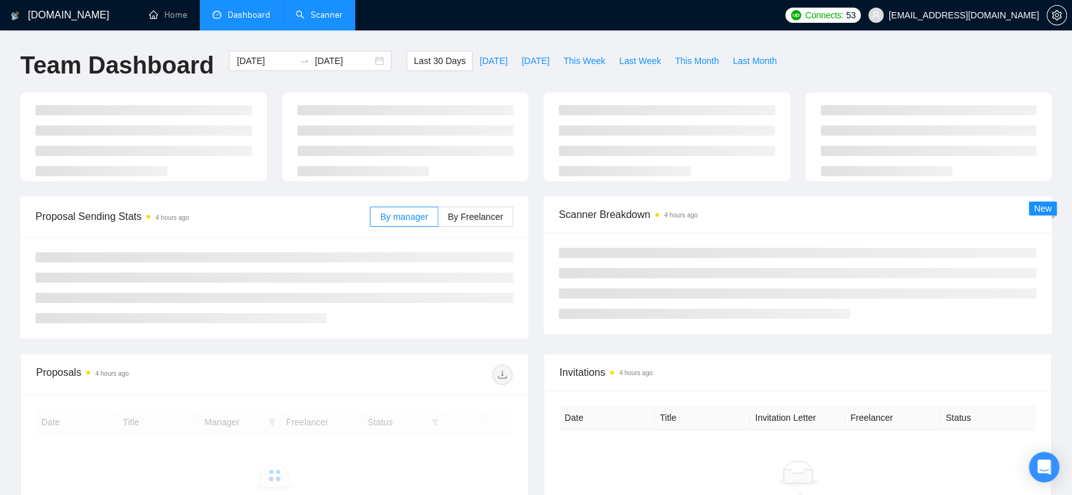
click at [320, 19] on link "Scanner" at bounding box center [318, 15] width 47 height 11
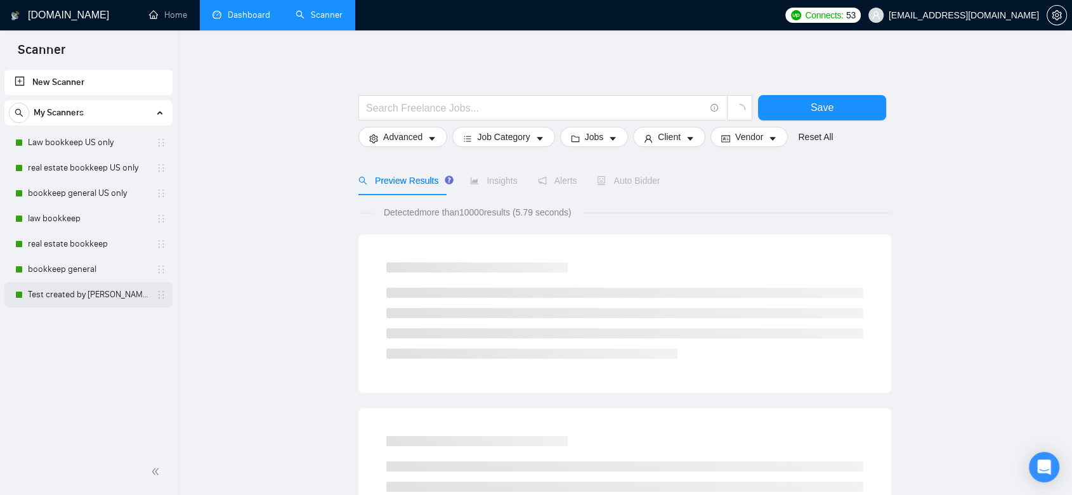
click at [79, 294] on link "Test created by [PERSON_NAME]" at bounding box center [88, 294] width 120 height 25
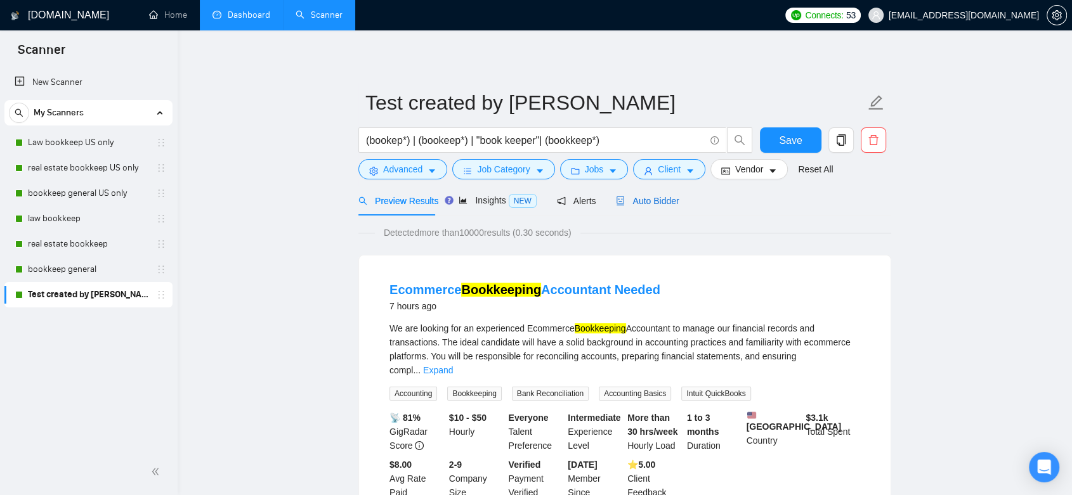
click at [635, 204] on span "Auto Bidder" at bounding box center [647, 201] width 63 height 10
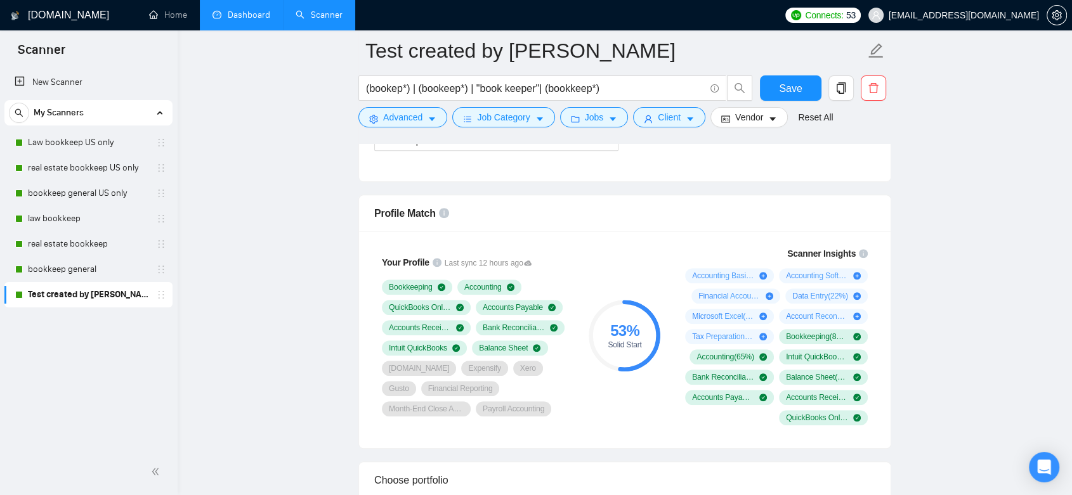
scroll to position [634, 0]
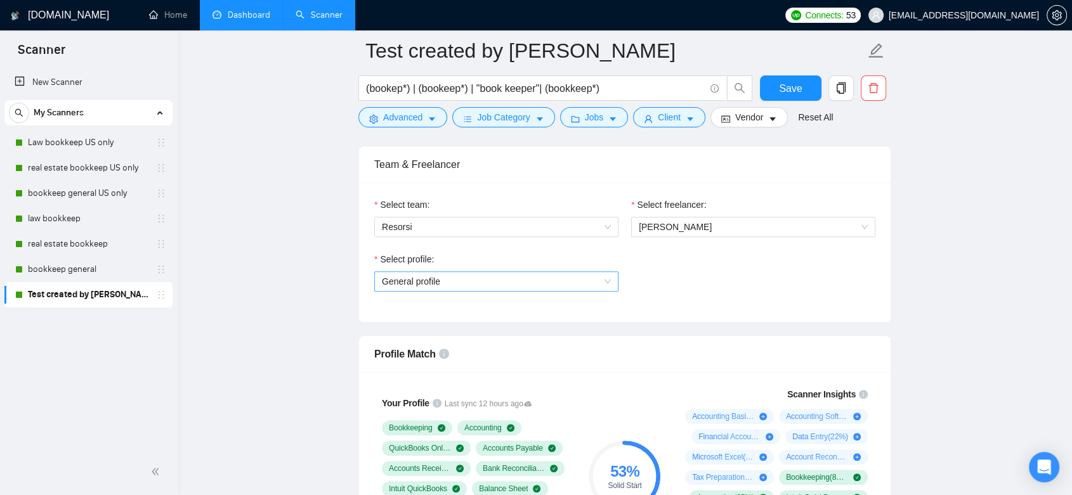
click at [611, 278] on div "General profile" at bounding box center [496, 281] width 244 height 20
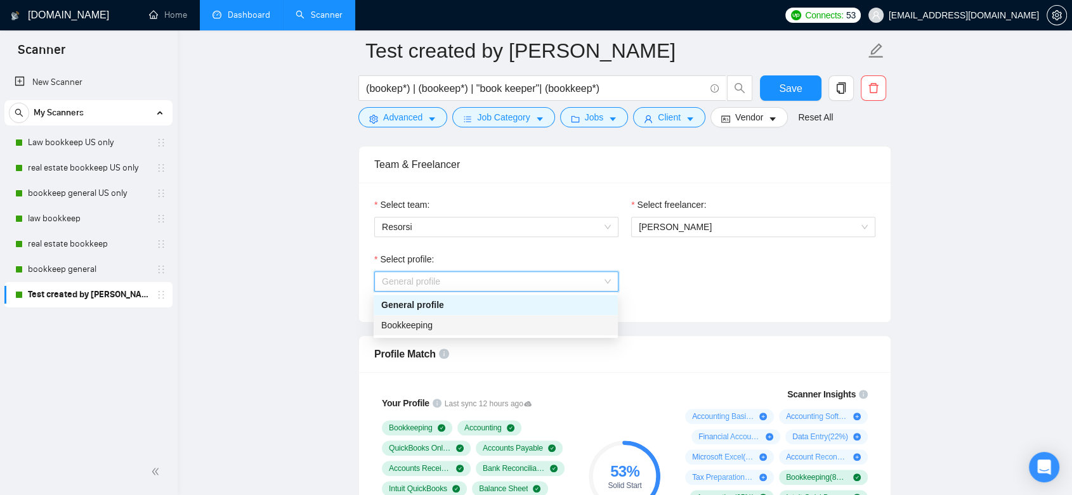
click at [591, 320] on div "Bookkeeping" at bounding box center [495, 325] width 229 height 14
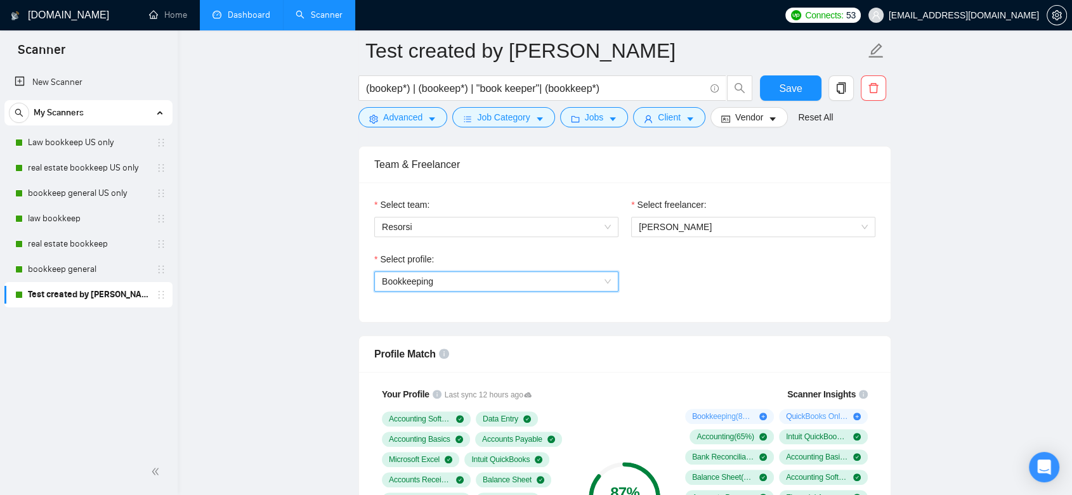
click at [609, 284] on span "Bookkeeping" at bounding box center [496, 281] width 229 height 19
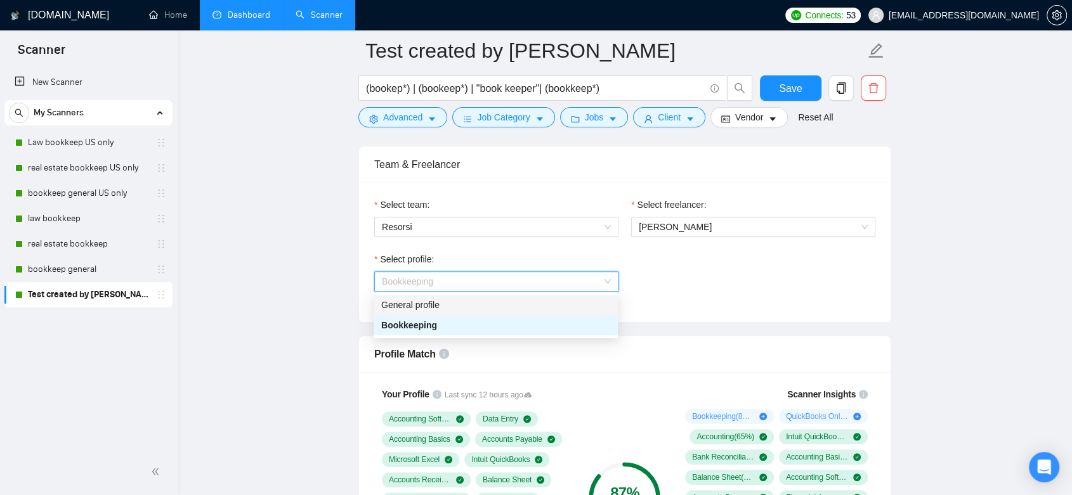
click at [597, 304] on div "General profile" at bounding box center [495, 305] width 229 height 14
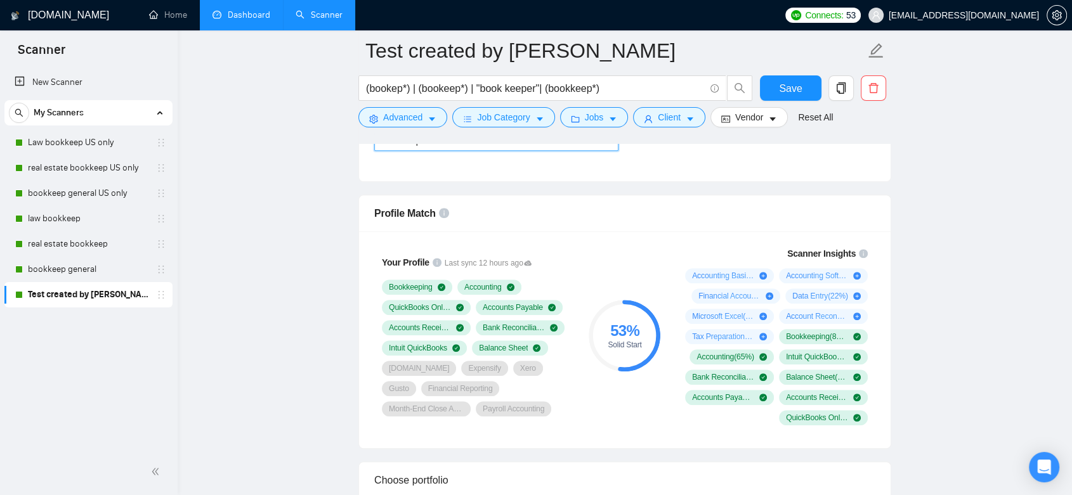
scroll to position [704, 0]
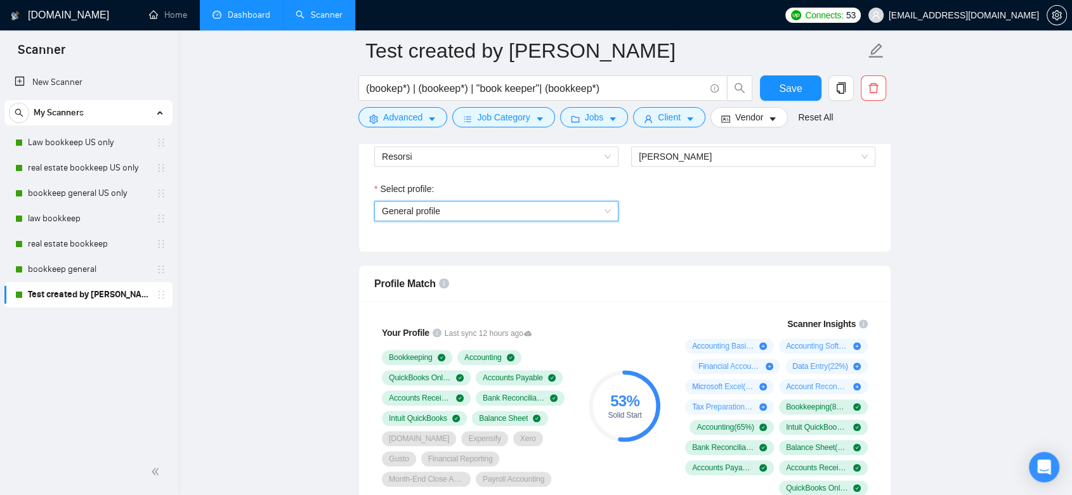
click at [609, 204] on span "General profile" at bounding box center [496, 211] width 229 height 19
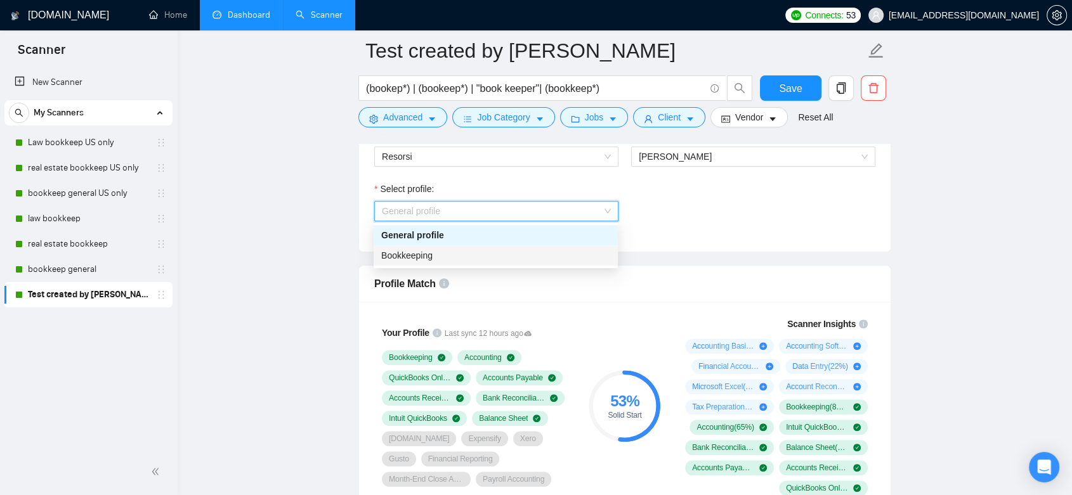
drag, startPoint x: 545, startPoint y: 255, endPoint x: 832, endPoint y: 201, distance: 292.3
click at [543, 255] on div "Bookkeeping" at bounding box center [495, 256] width 229 height 14
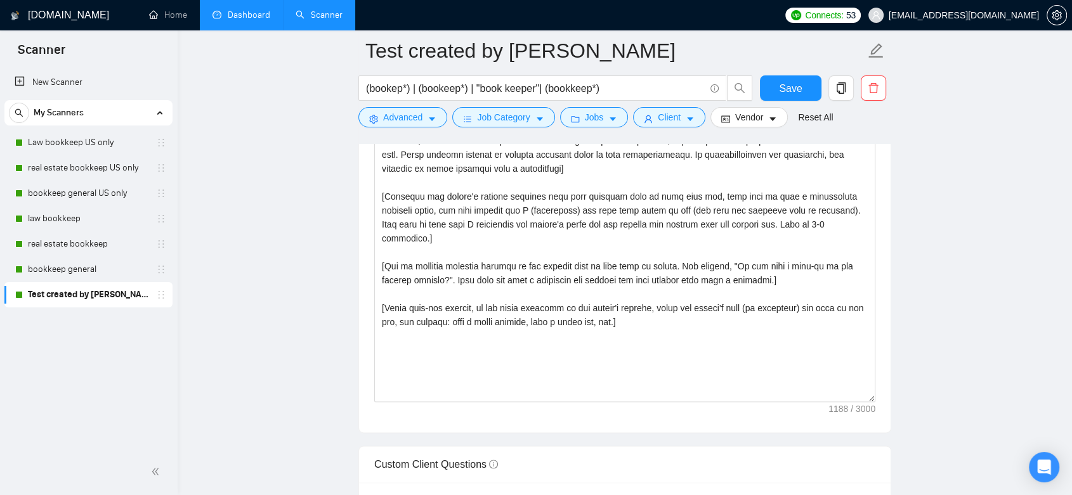
scroll to position [1409, 0]
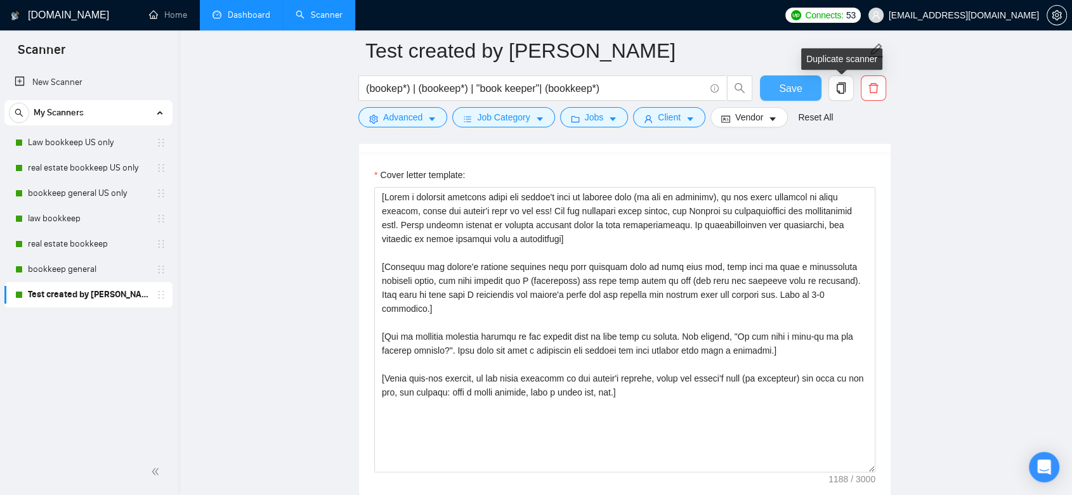
click at [797, 91] on span "Save" at bounding box center [790, 89] width 23 height 16
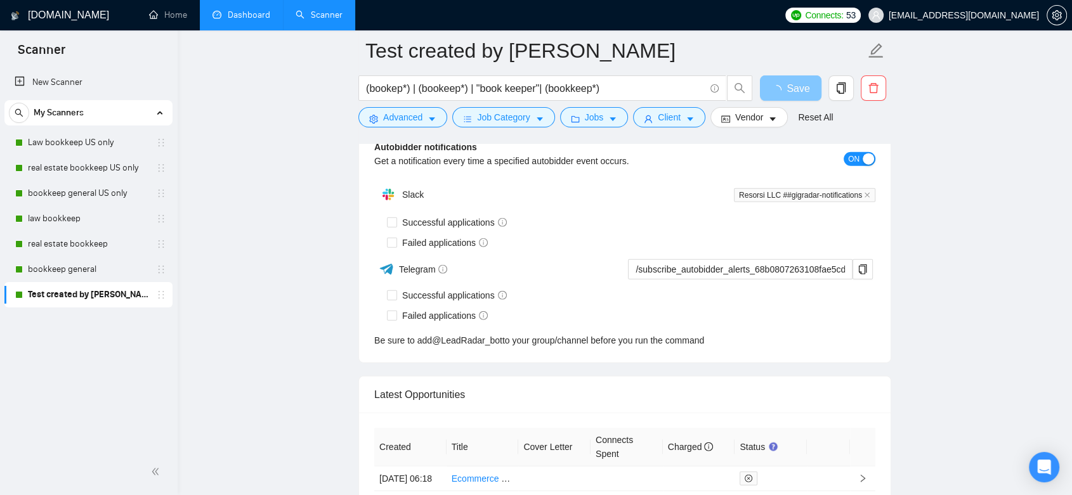
scroll to position [2981, 0]
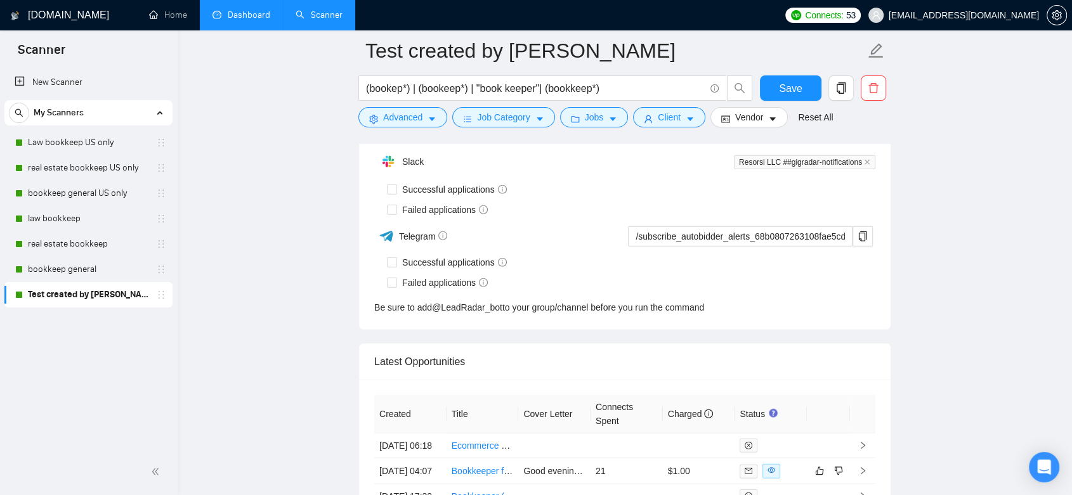
click at [393, 185] on div "Autobidder notifications Get a notification every time a specified autobidder e…" at bounding box center [624, 211] width 531 height 238
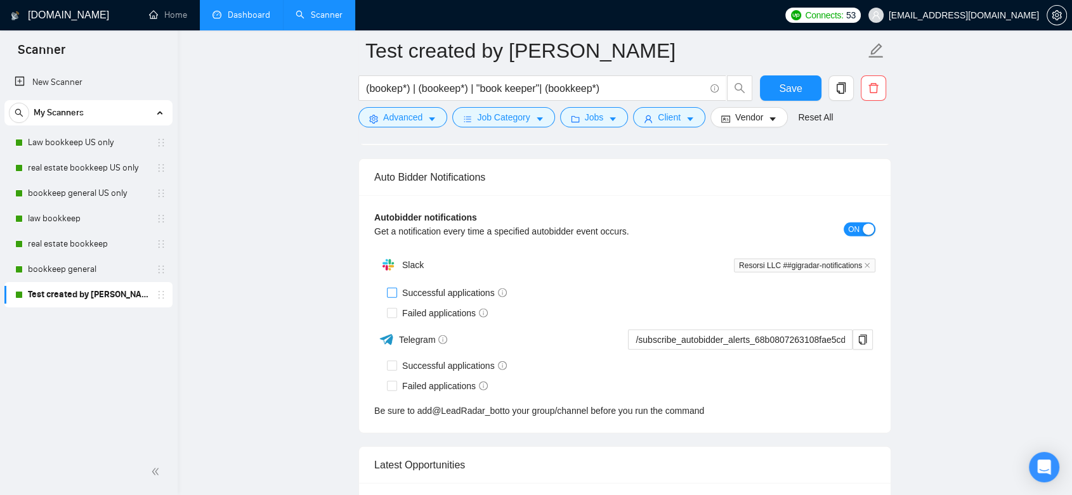
click at [394, 292] on input "Successful applications" at bounding box center [391, 292] width 9 height 9
checkbox input "true"
click at [394, 308] on input "Failed applications" at bounding box center [391, 312] width 9 height 9
checkbox input "true"
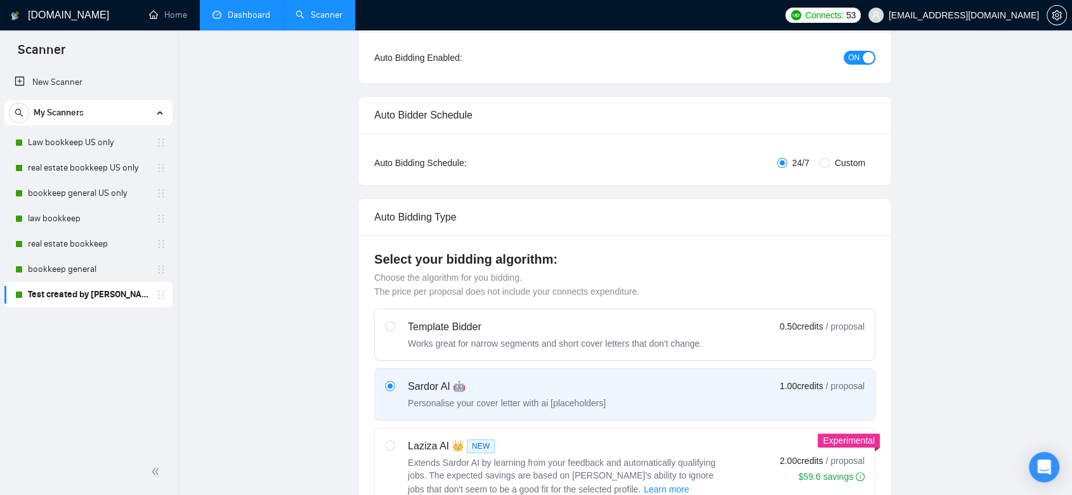
scroll to position [0, 0]
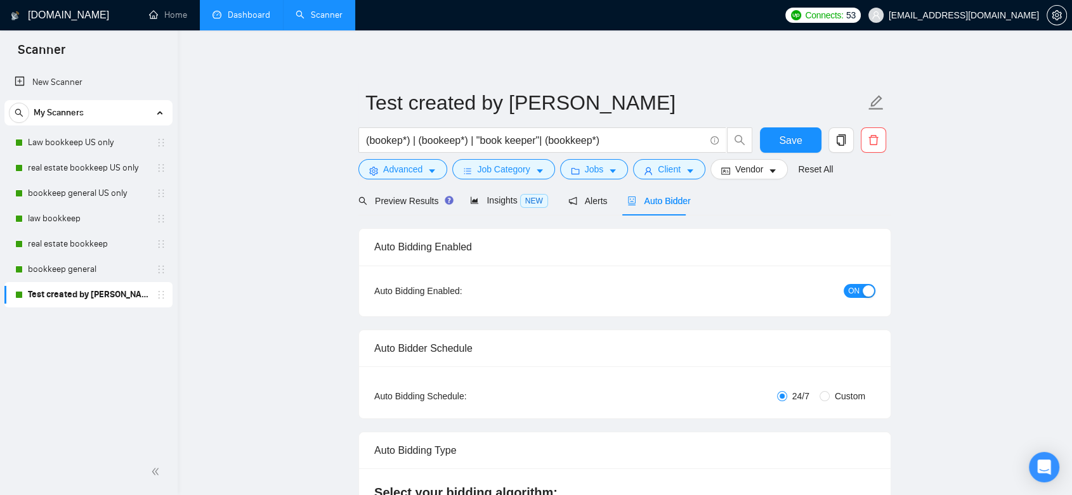
click at [230, 16] on link "Dashboard" at bounding box center [241, 15] width 58 height 11
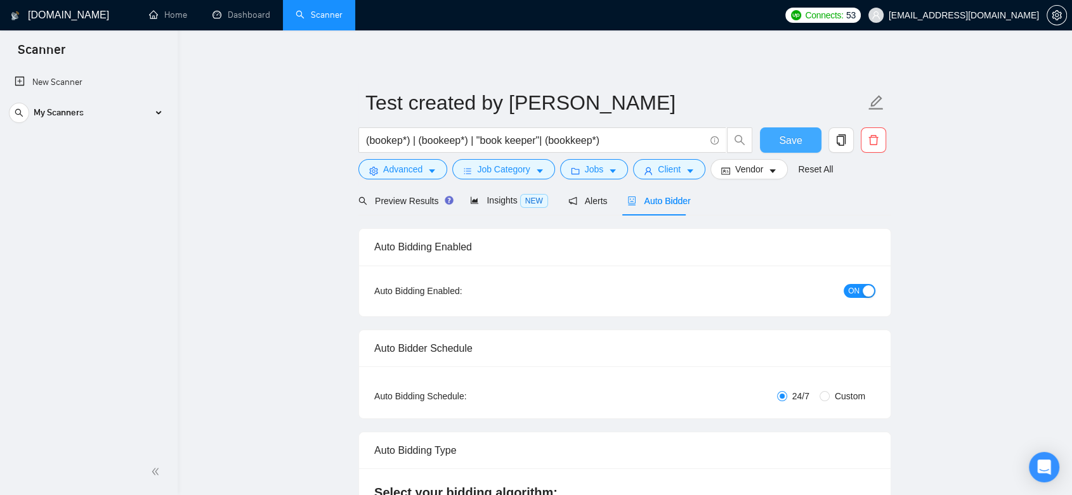
click at [792, 140] on span "Save" at bounding box center [790, 141] width 23 height 16
click at [244, 13] on link "Dashboard" at bounding box center [241, 15] width 58 height 11
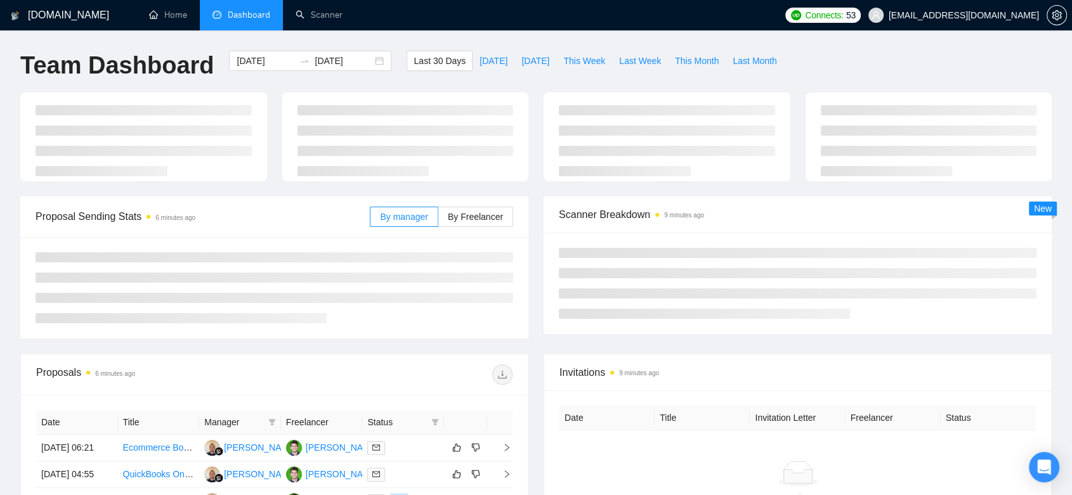
type input "[DATE]"
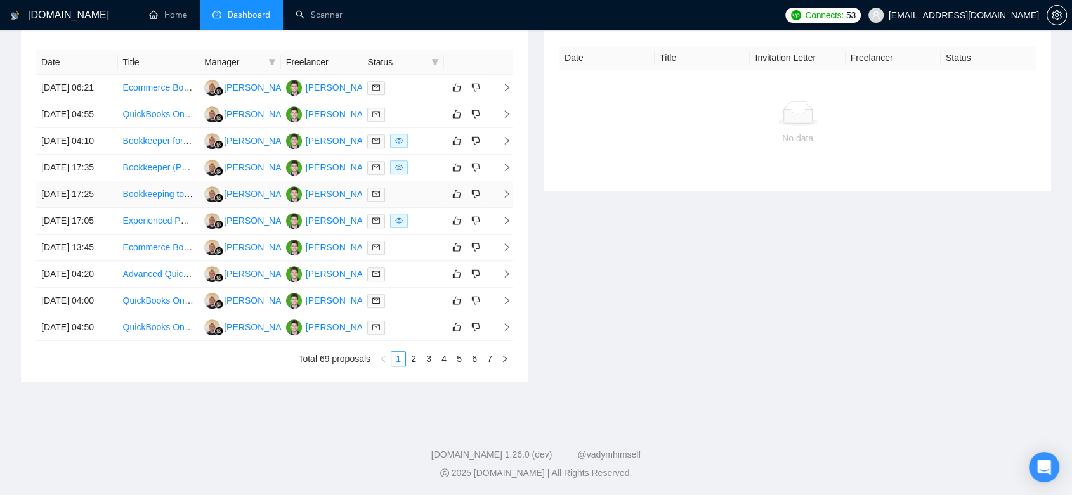
scroll to position [493, 0]
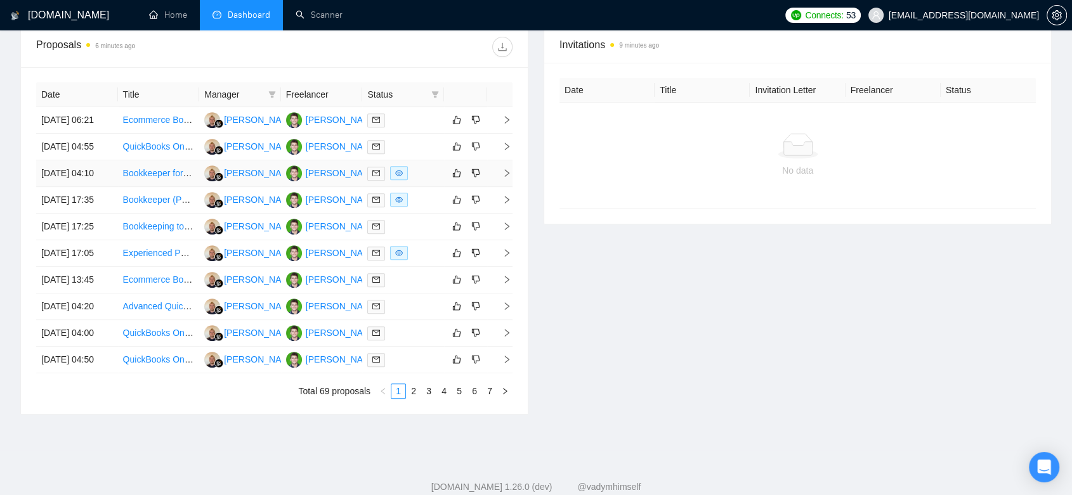
click at [413, 181] on div at bounding box center [403, 173] width 72 height 15
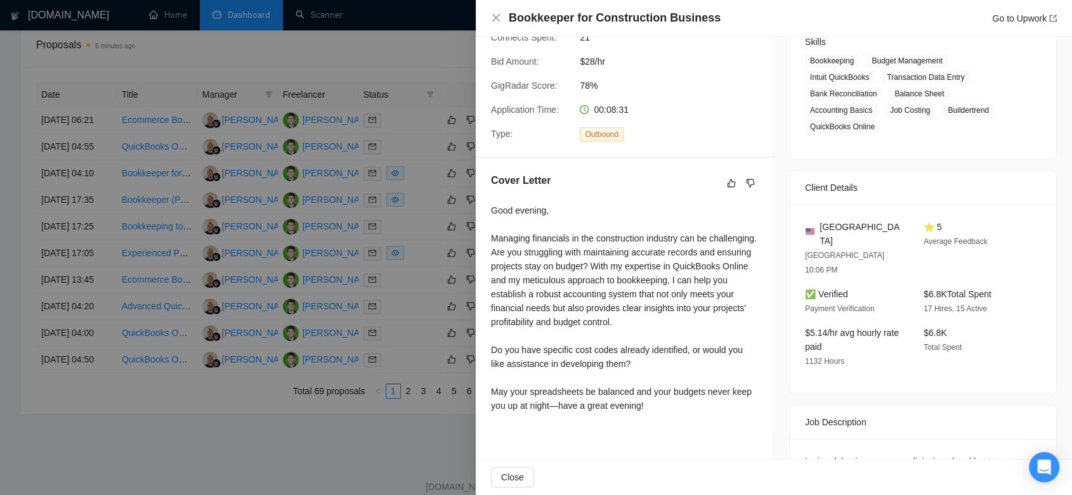
scroll to position [563, 0]
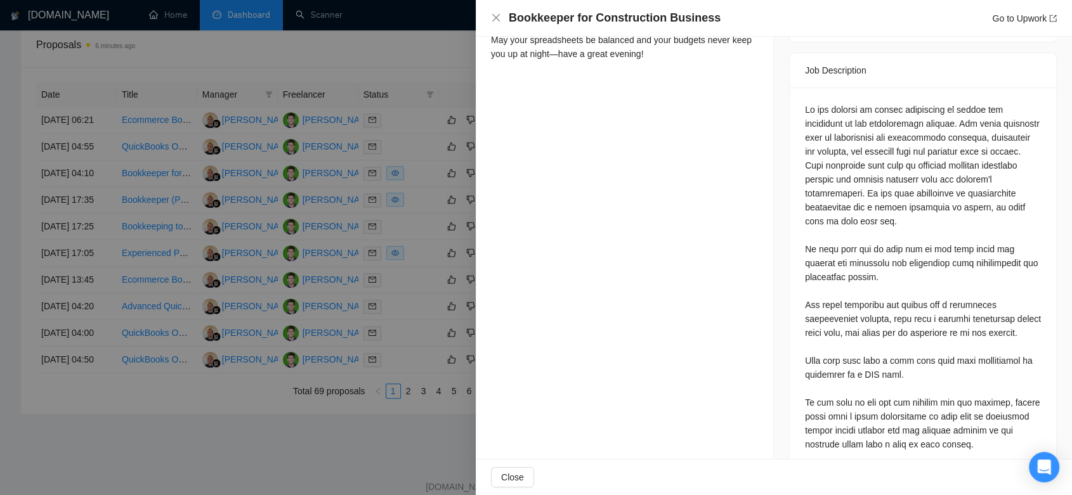
click at [411, 59] on div at bounding box center [536, 247] width 1072 height 495
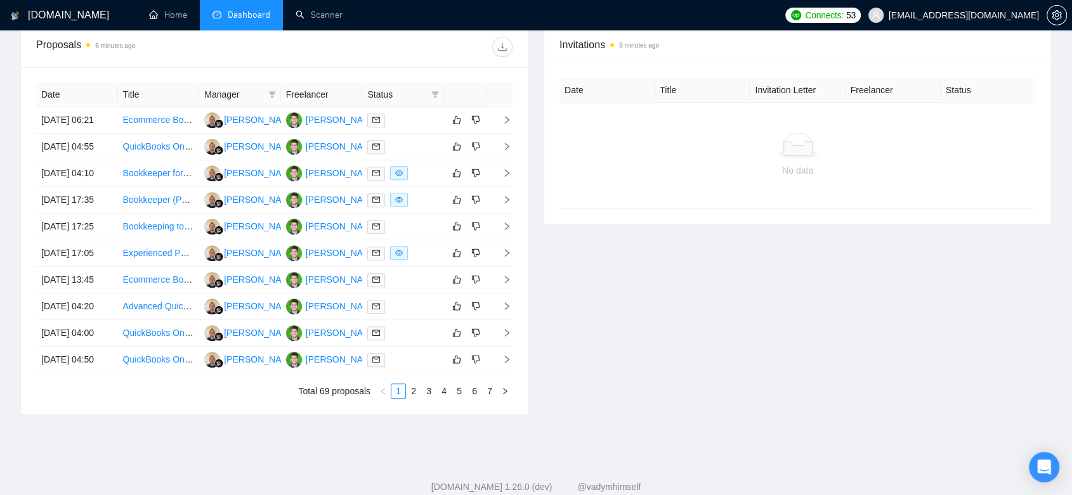
scroll to position [70, 0]
